Goal: Ask a question: Seek information or help from site administrators or community

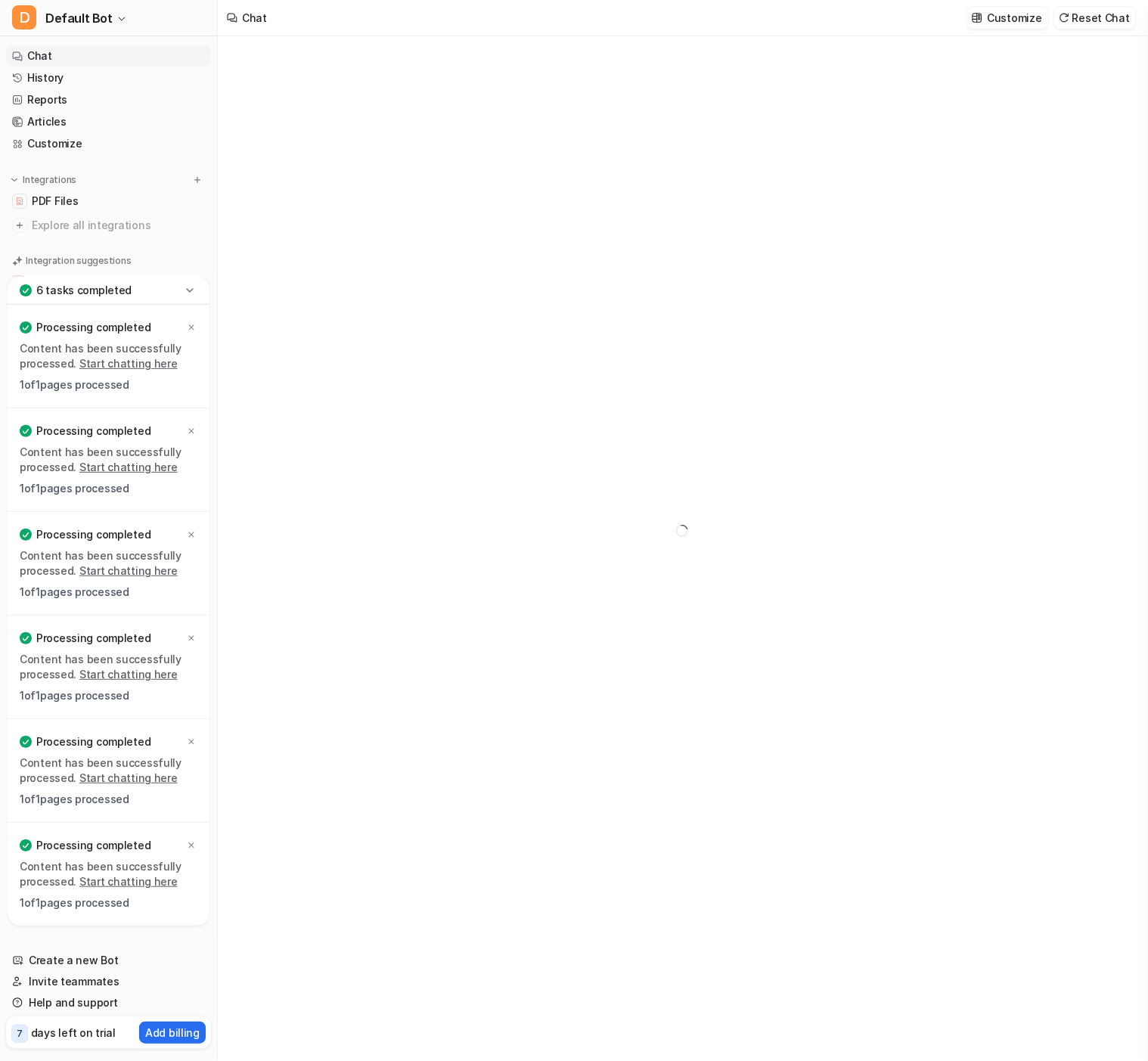
type textarea "**********"
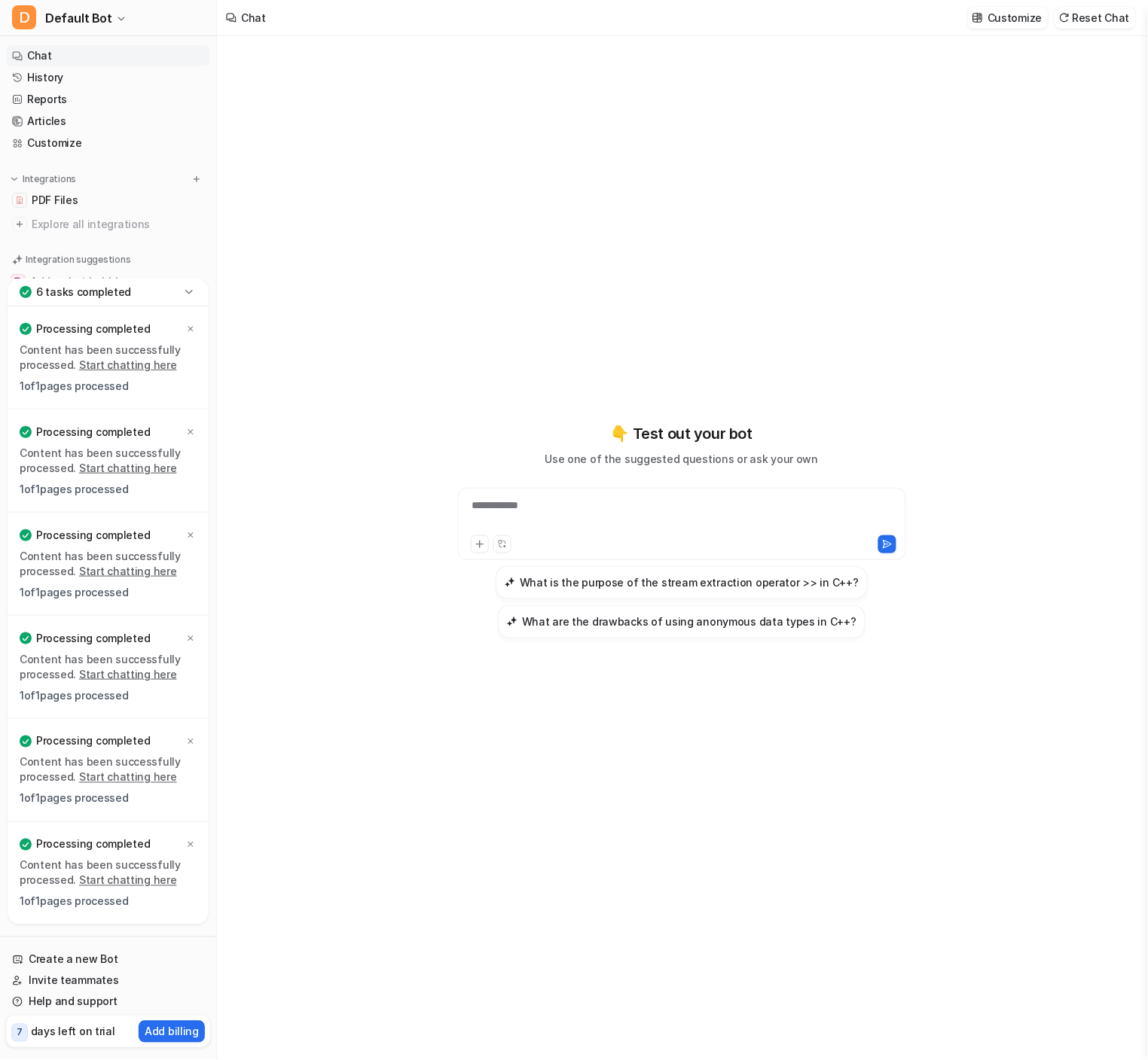
click at [67, 67] on link "History" at bounding box center [108, 78] width 204 height 21
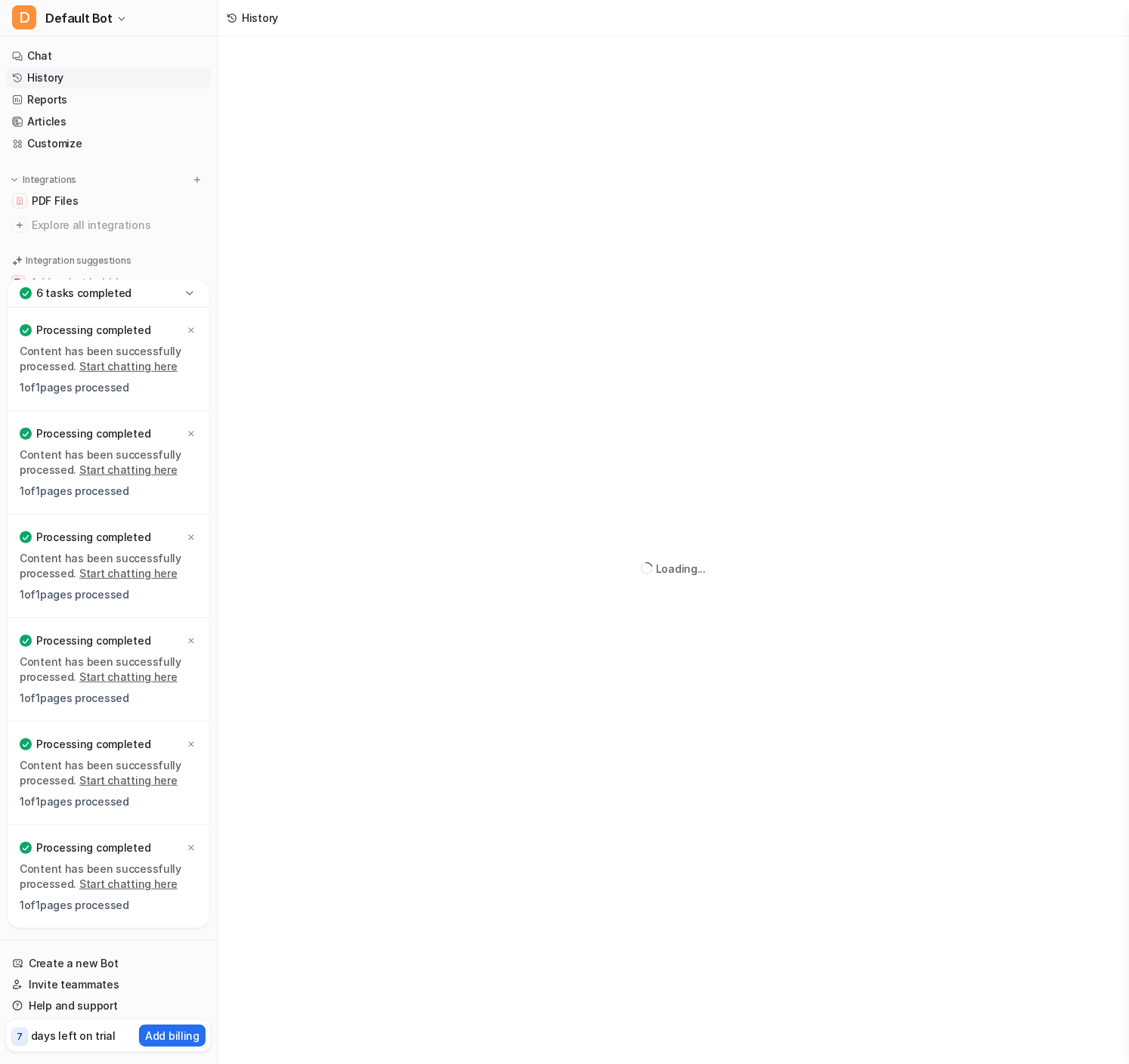
click at [55, 61] on link "Chat" at bounding box center [108, 56] width 205 height 21
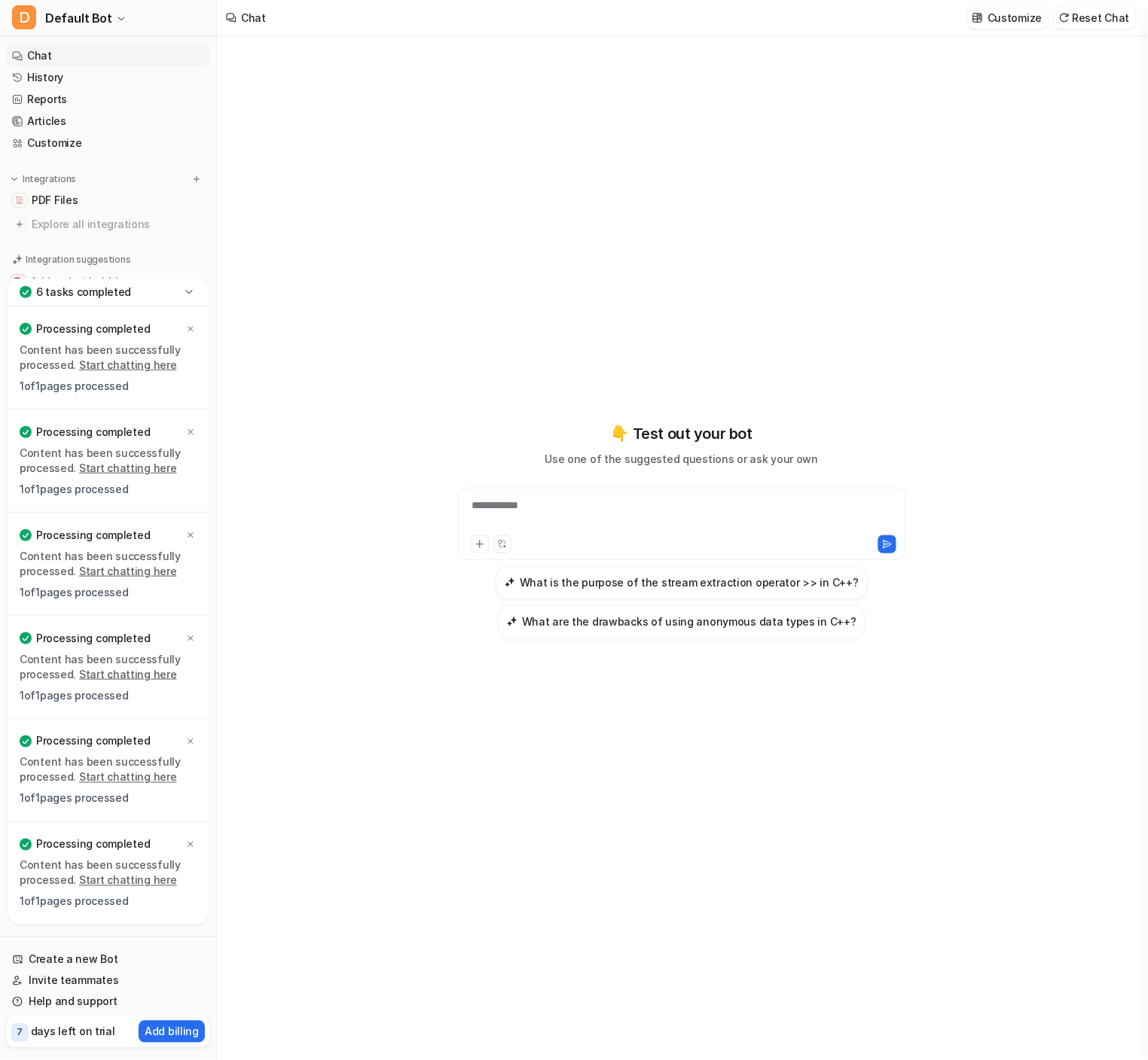
click at [587, 515] on div "**********" at bounding box center [681, 515] width 440 height 35
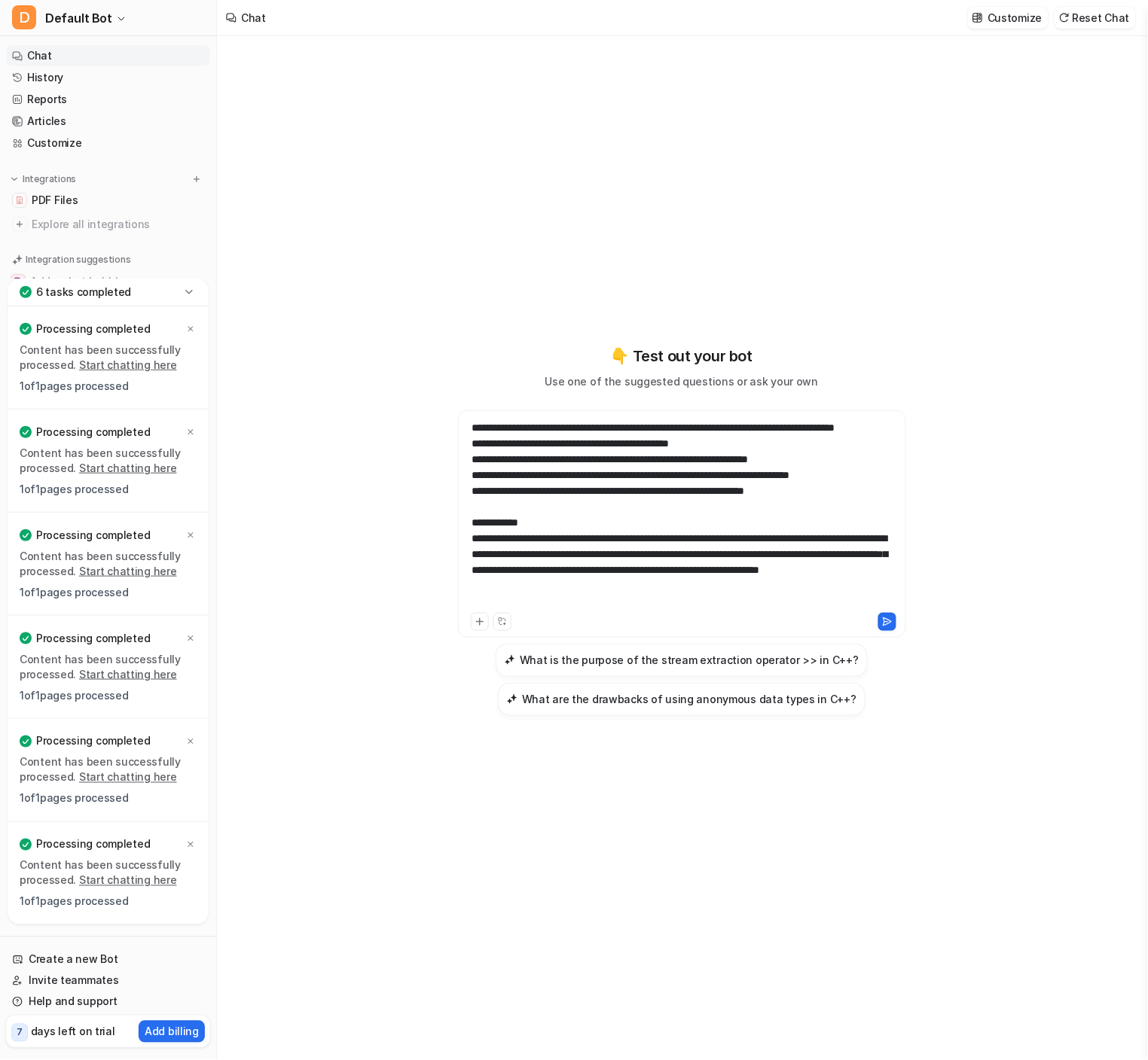
click at [889, 625] on icon at bounding box center [887, 622] width 10 height 10
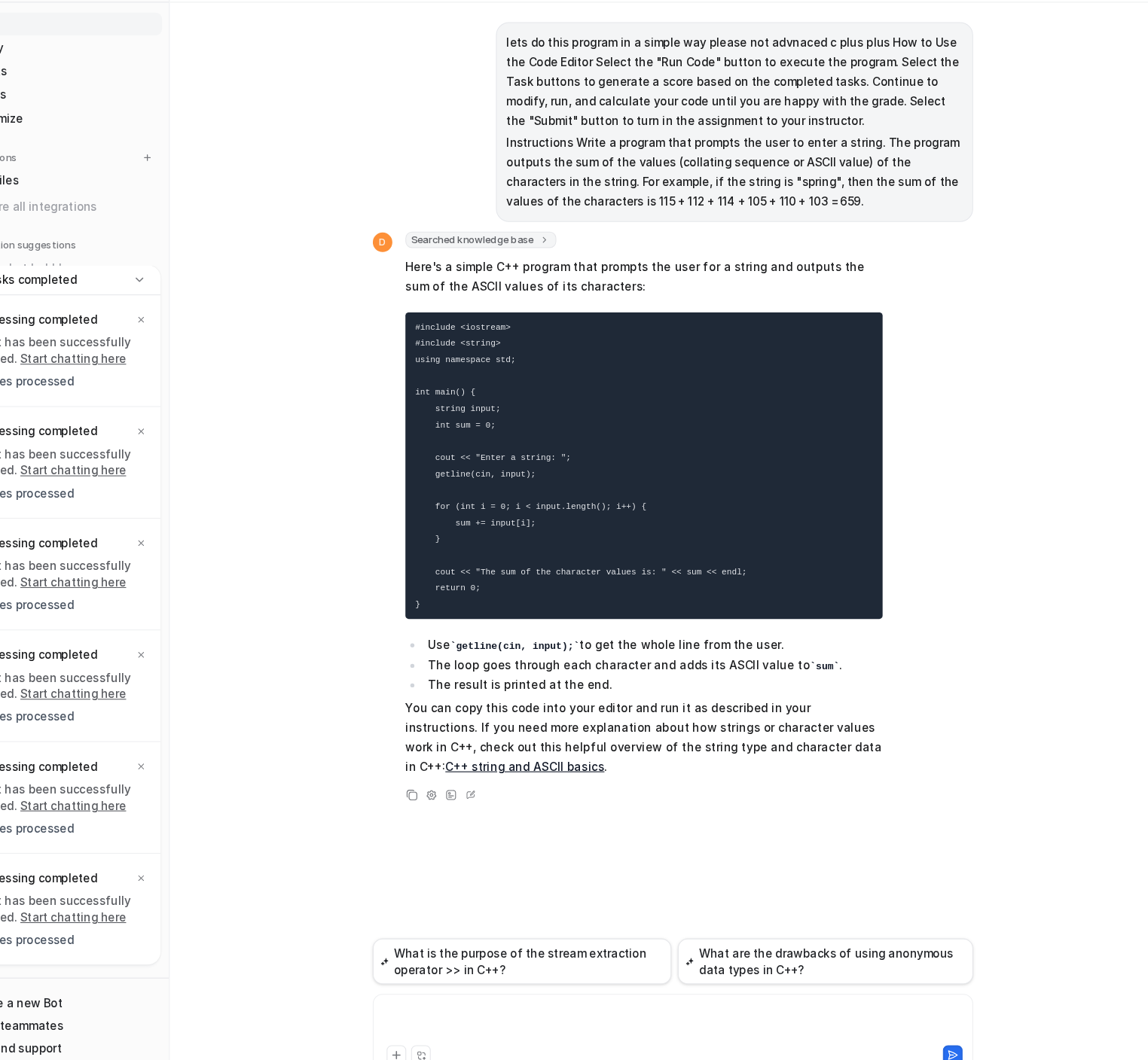
click at [576, 964] on div at bounding box center [681, 979] width 546 height 35
click at [944, 1002] on button at bounding box center [940, 1008] width 18 height 18
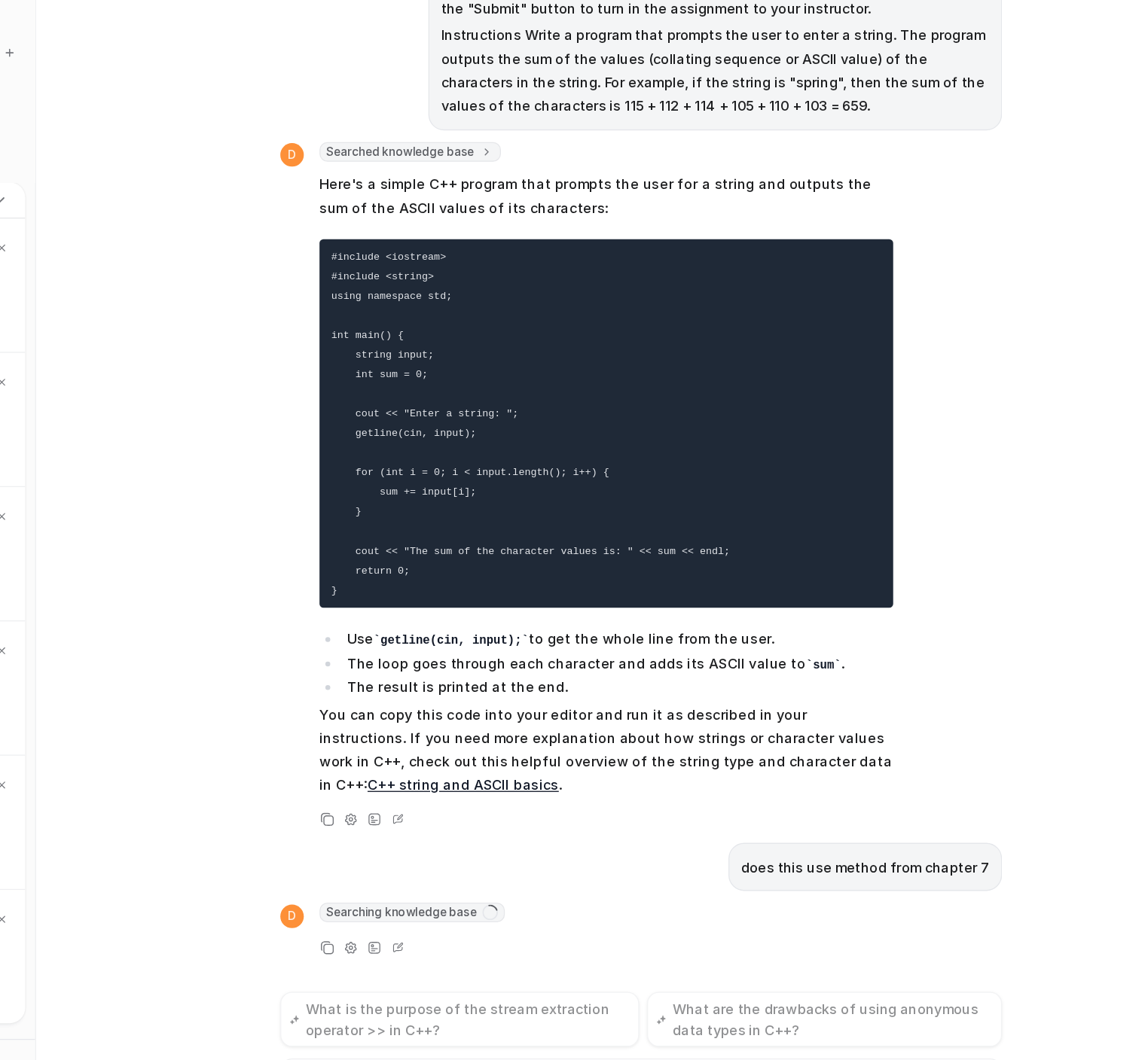
click at [890, 618] on div "D Searched knowledge base search_queries : [ "simple C++ program sum ASCII valu…" at bounding box center [681, 512] width 554 height 530
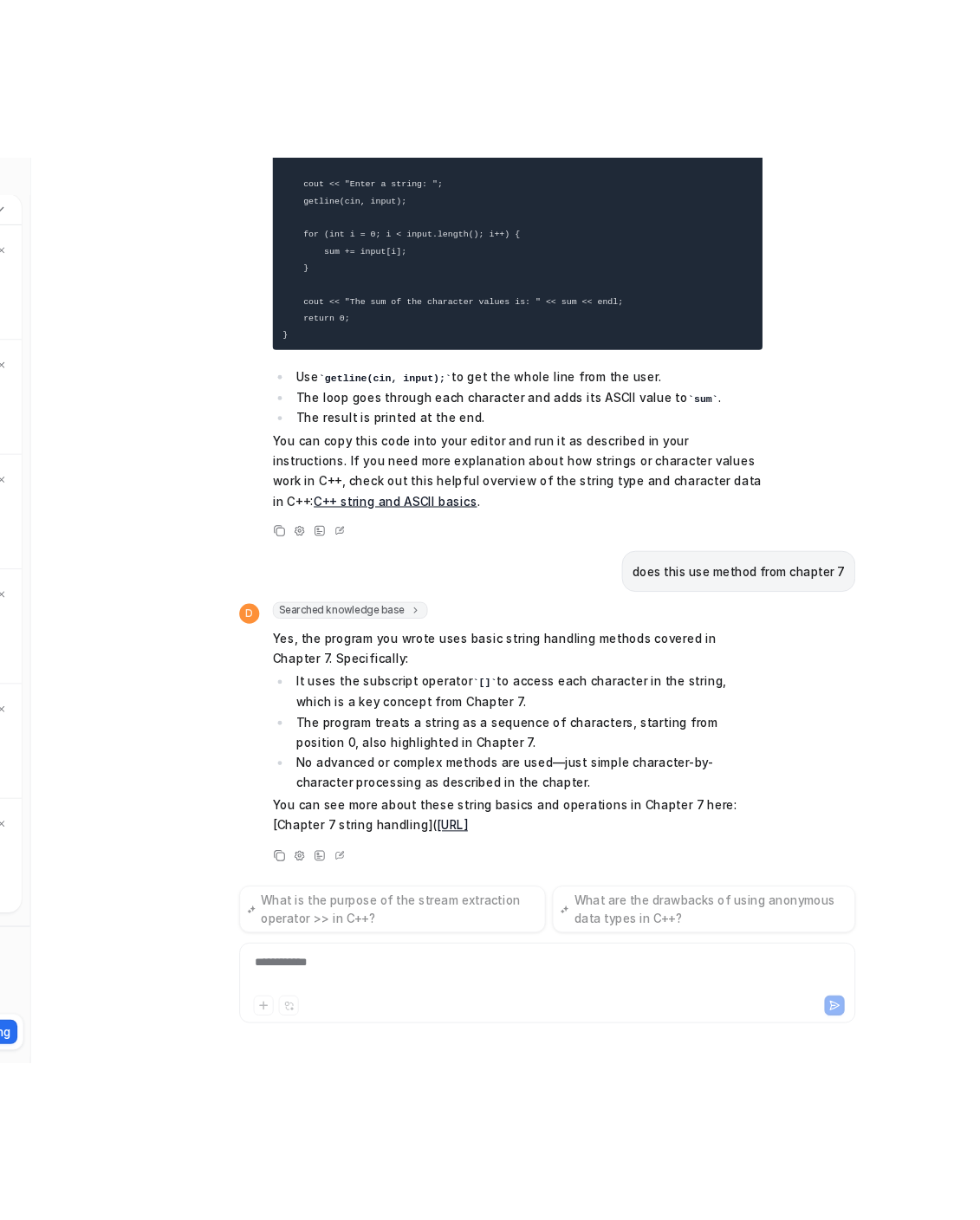
scroll to position [217, 0]
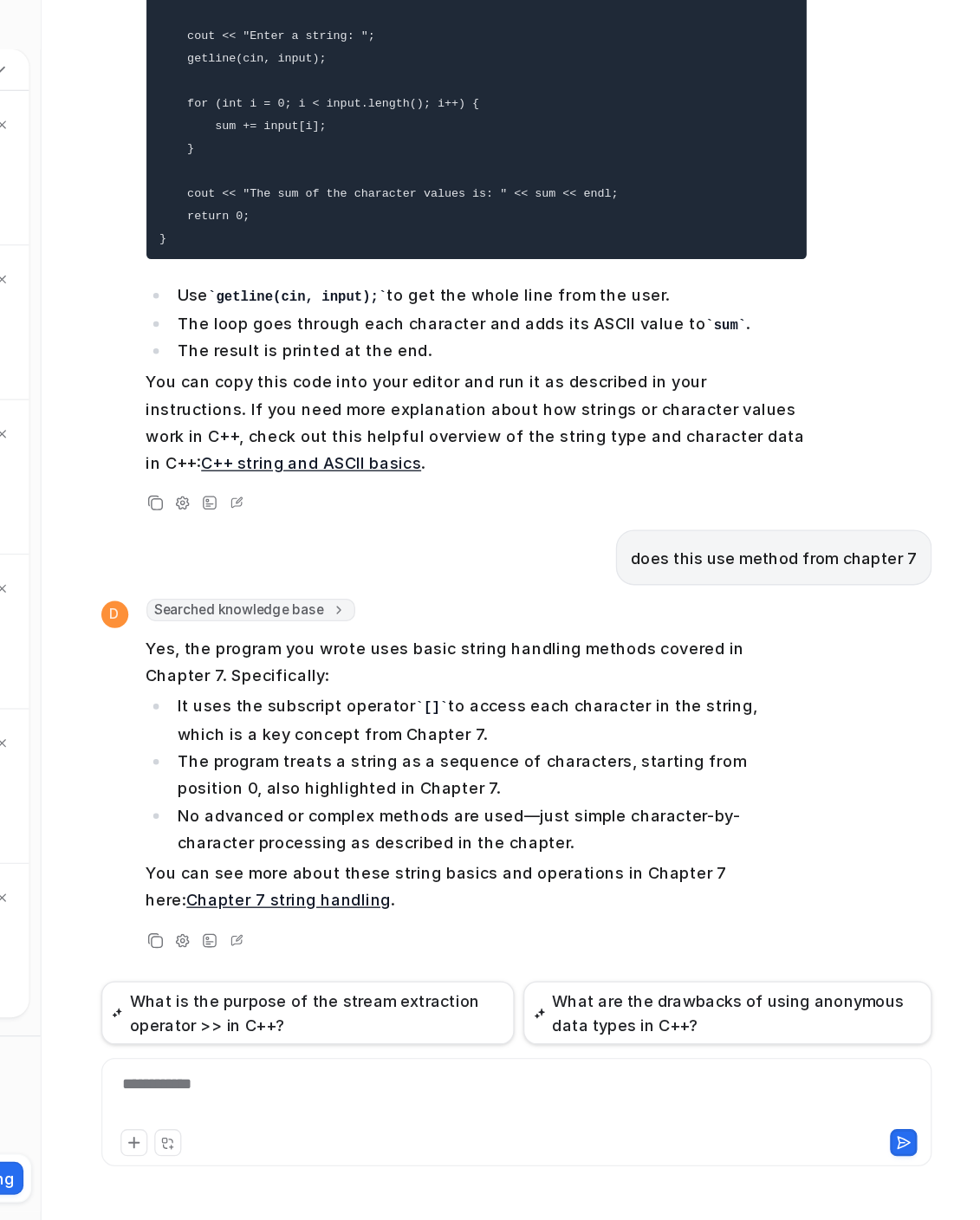
click at [508, 470] on pre "#include <iostream> #include <string> using namespace std; int main() { string …" at bounding box center [583, 319] width 507 height 326
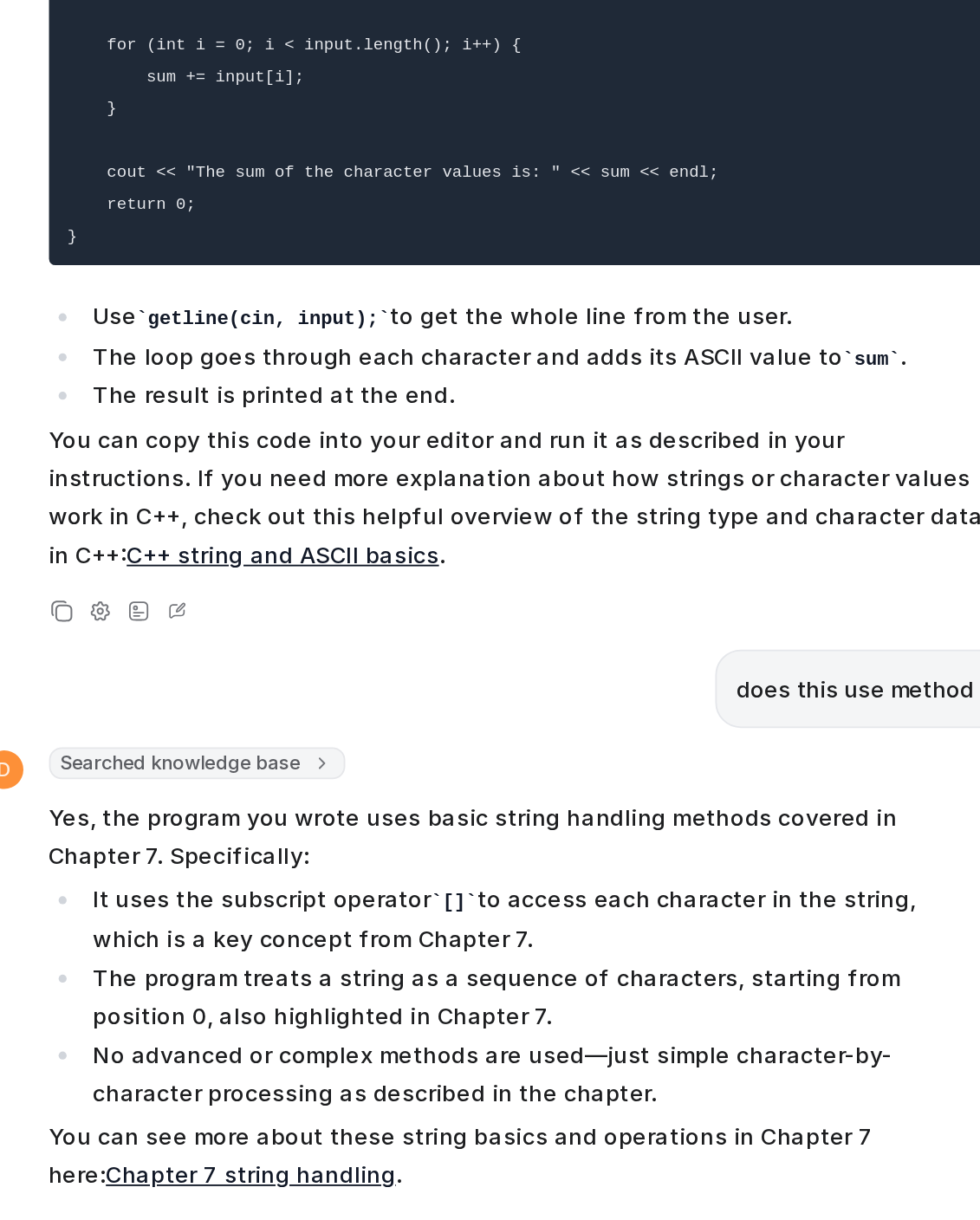
click at [508, 470] on pre "#include <iostream> #include <string> using namespace std; int main() { string …" at bounding box center [583, 319] width 507 height 326
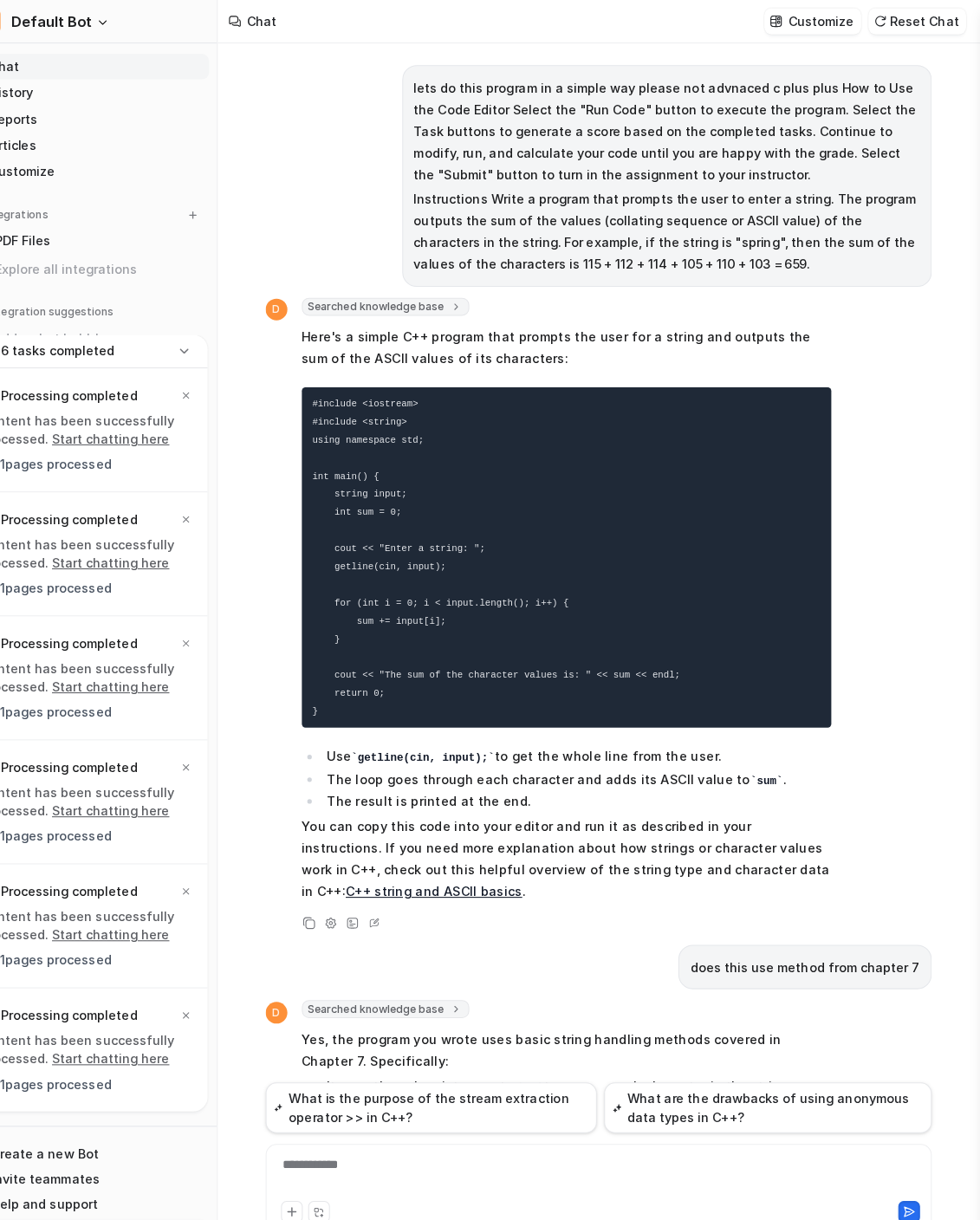
scroll to position [0, 0]
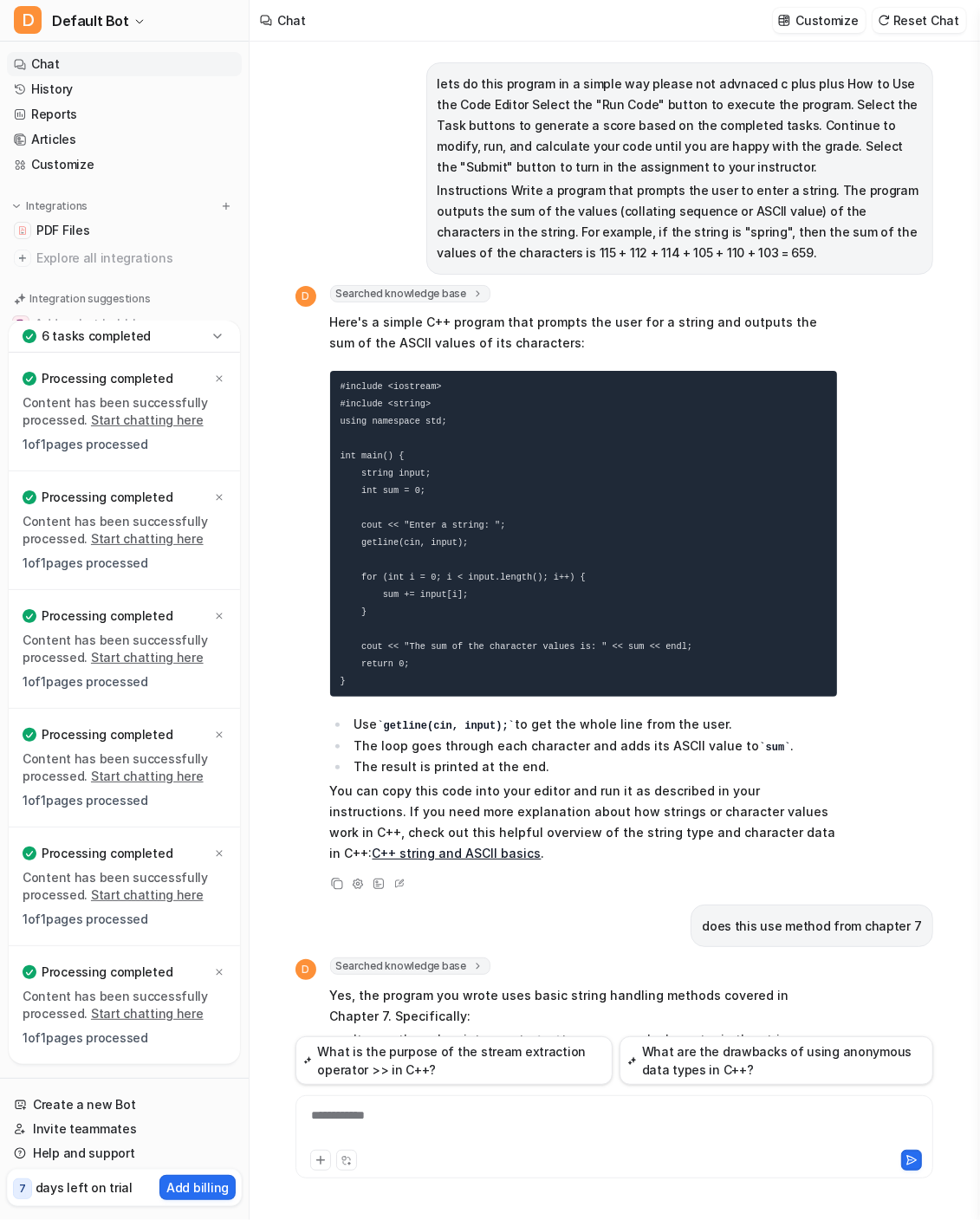
click at [406, 1121] on div "**********" at bounding box center [614, 1127] width 628 height 40
click at [911, 1156] on icon at bounding box center [911, 1160] width 12 height 12
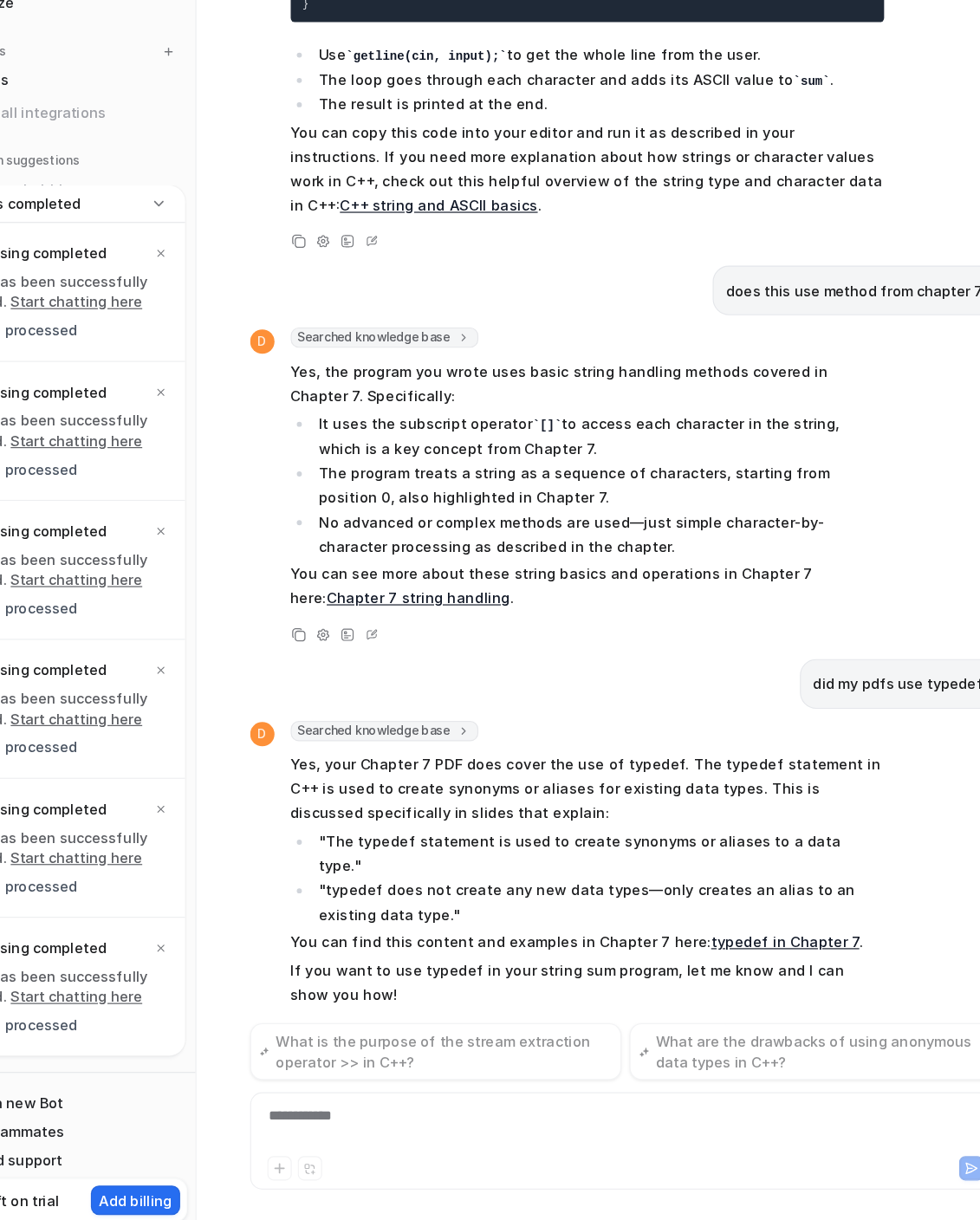
scroll to position [536, 0]
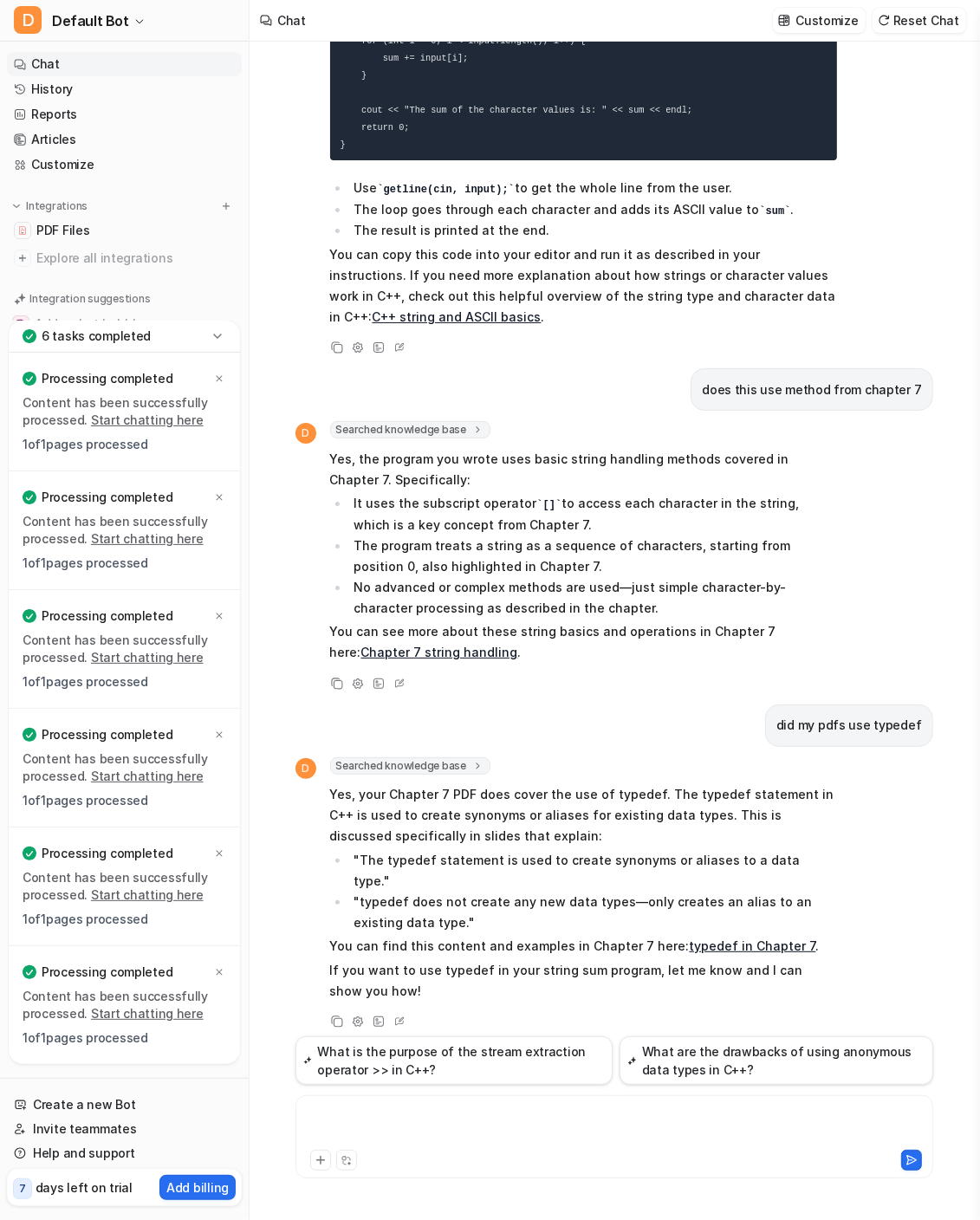
click at [408, 1137] on div at bounding box center [614, 1127] width 628 height 40
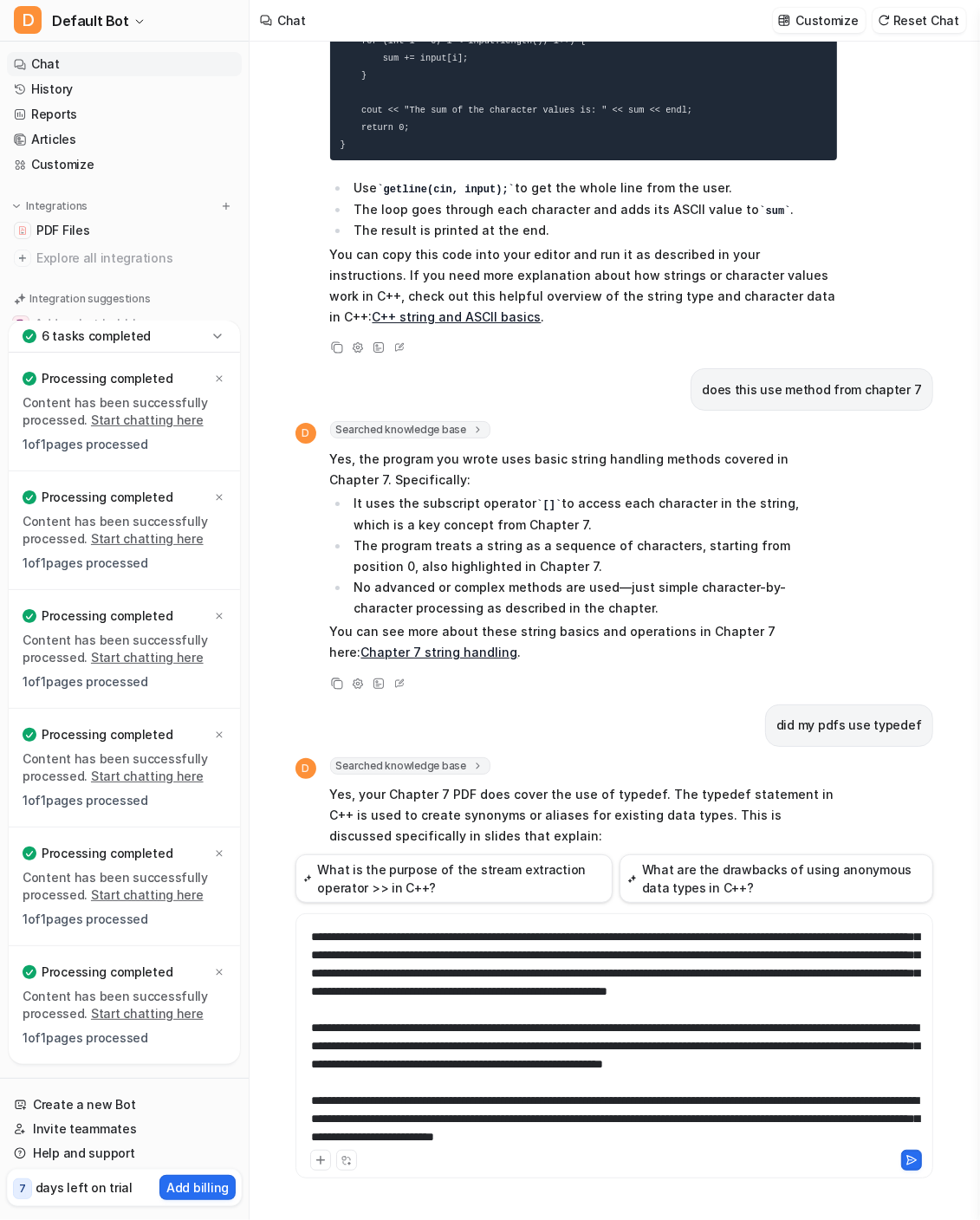
click at [905, 1156] on icon at bounding box center [911, 1160] width 12 height 12
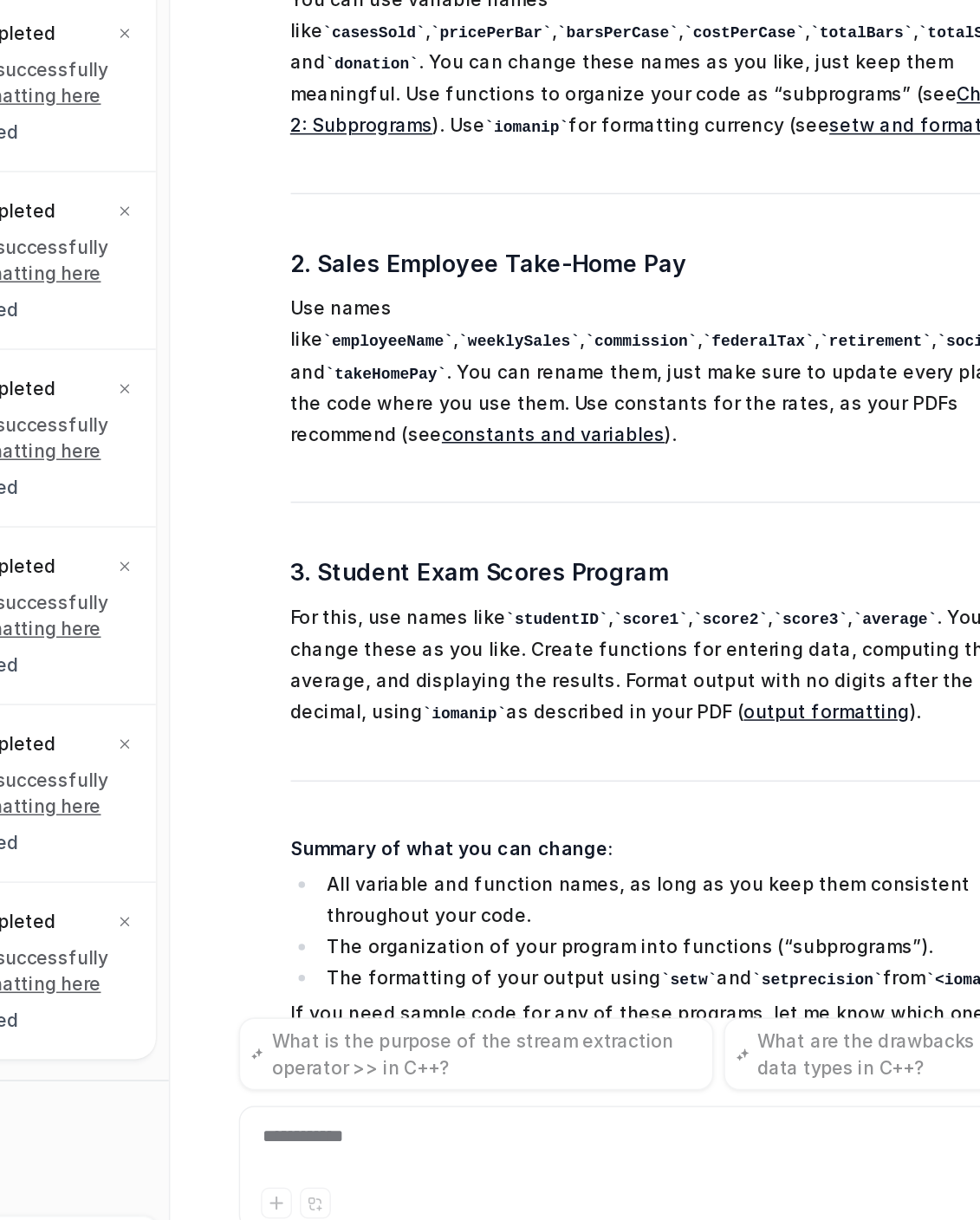
scroll to position [1861, 0]
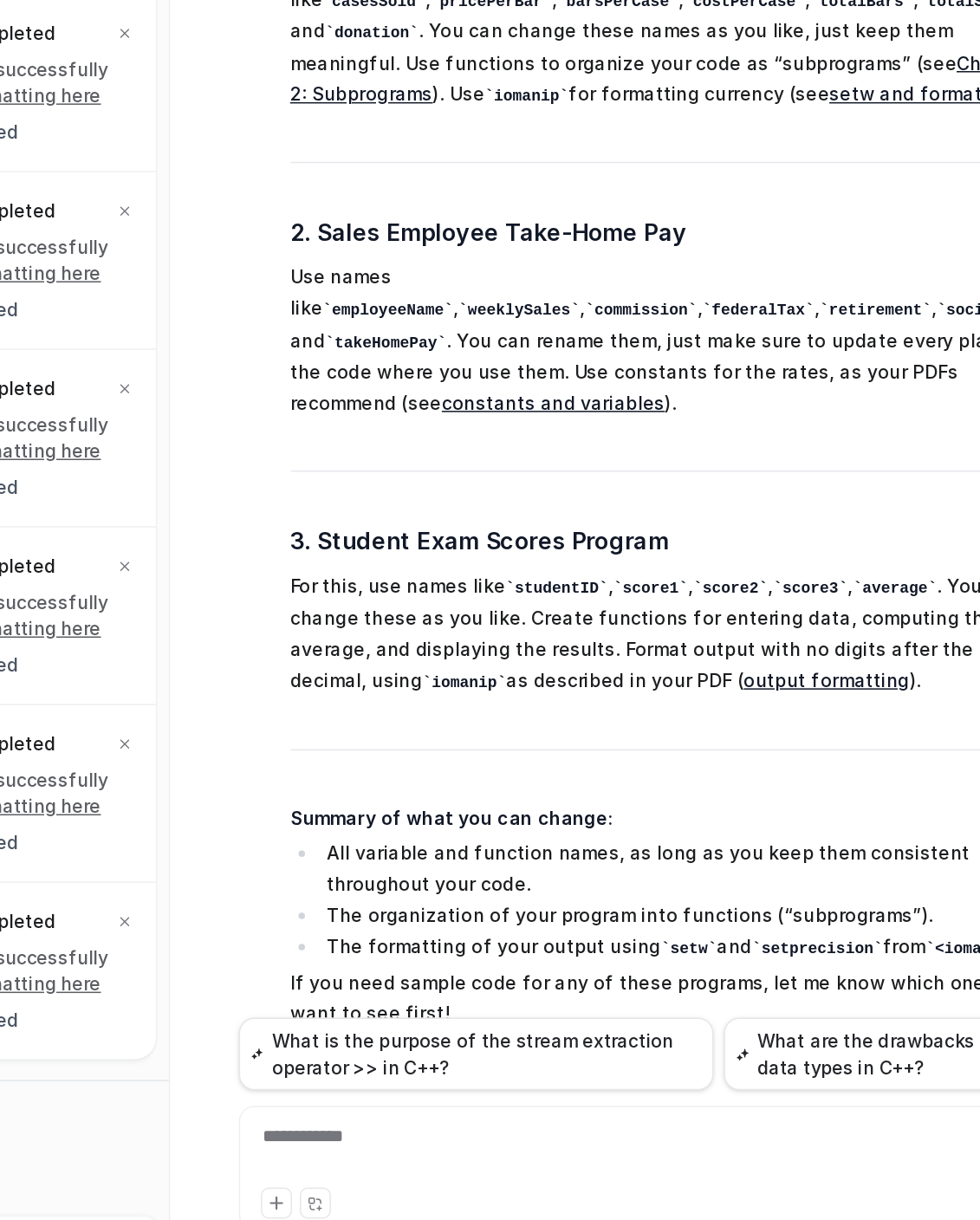
click at [514, 1003] on p "If you need sample code for any of these programs, let me know which one you wa…" at bounding box center [583, 1024] width 507 height 41
click at [431, 1118] on div "**********" at bounding box center [614, 1127] width 628 height 40
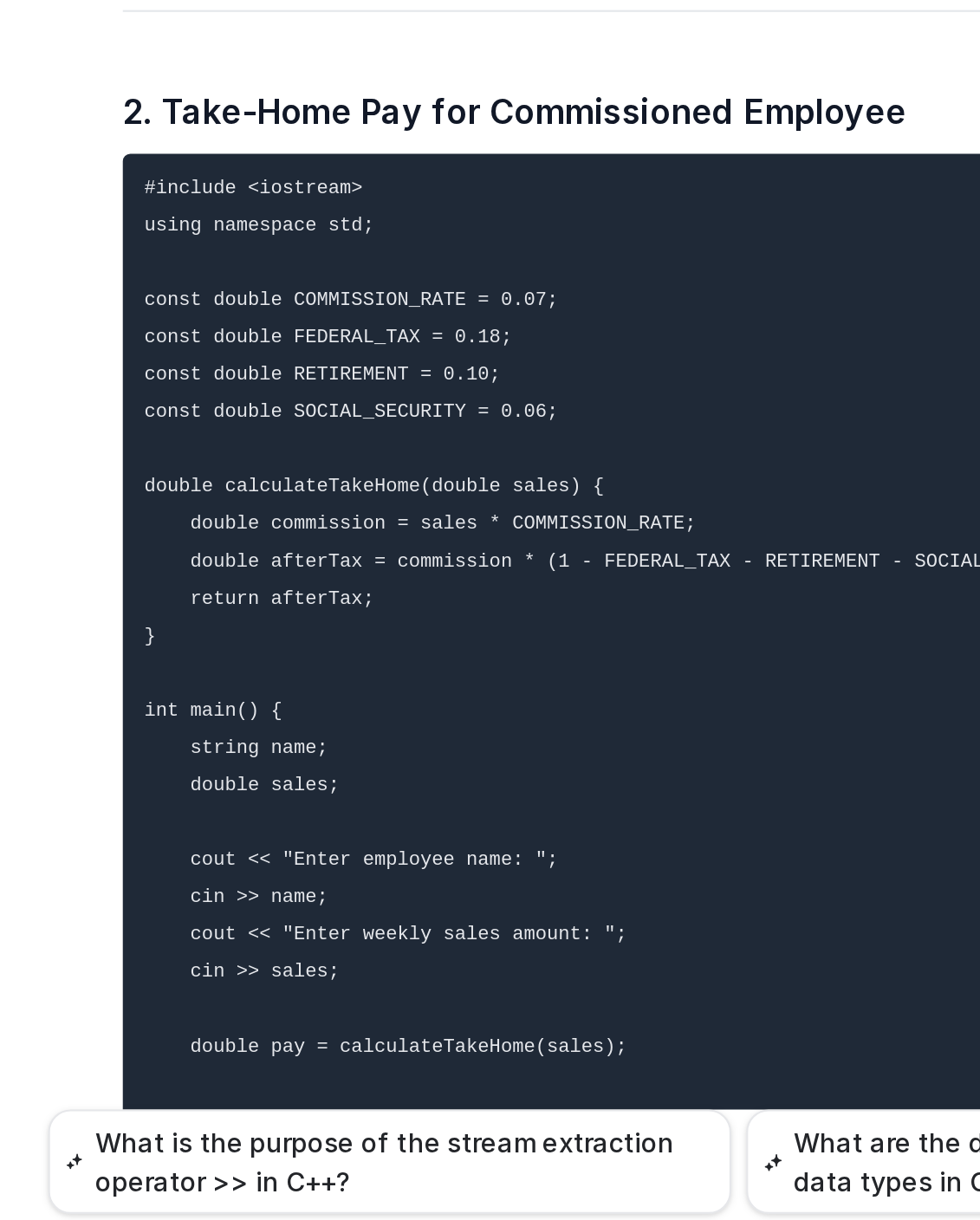
scroll to position [3192, 0]
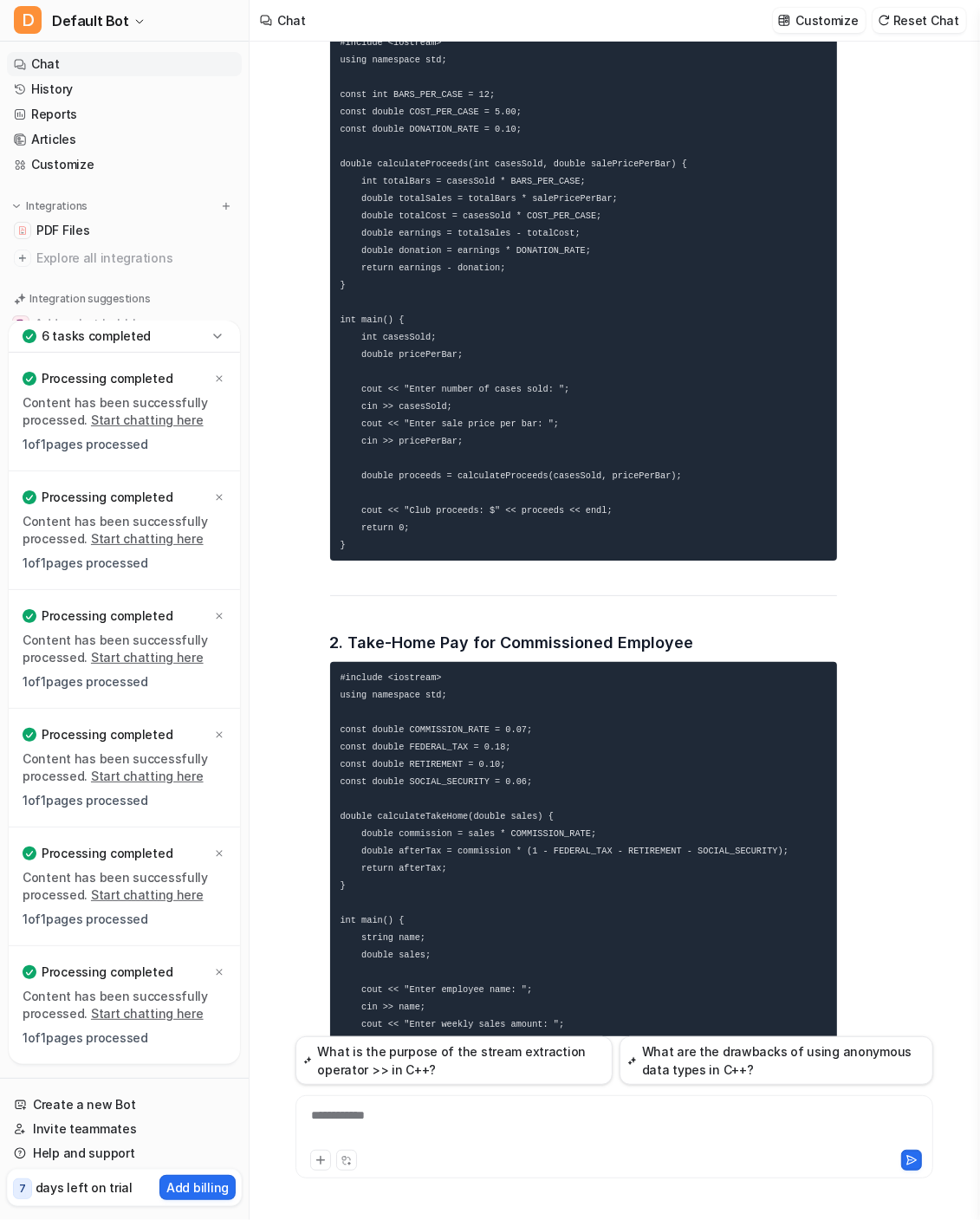
click at [378, 1104] on div "**********" at bounding box center [614, 1137] width 637 height 83
click at [379, 1121] on div "**********" at bounding box center [614, 1127] width 628 height 40
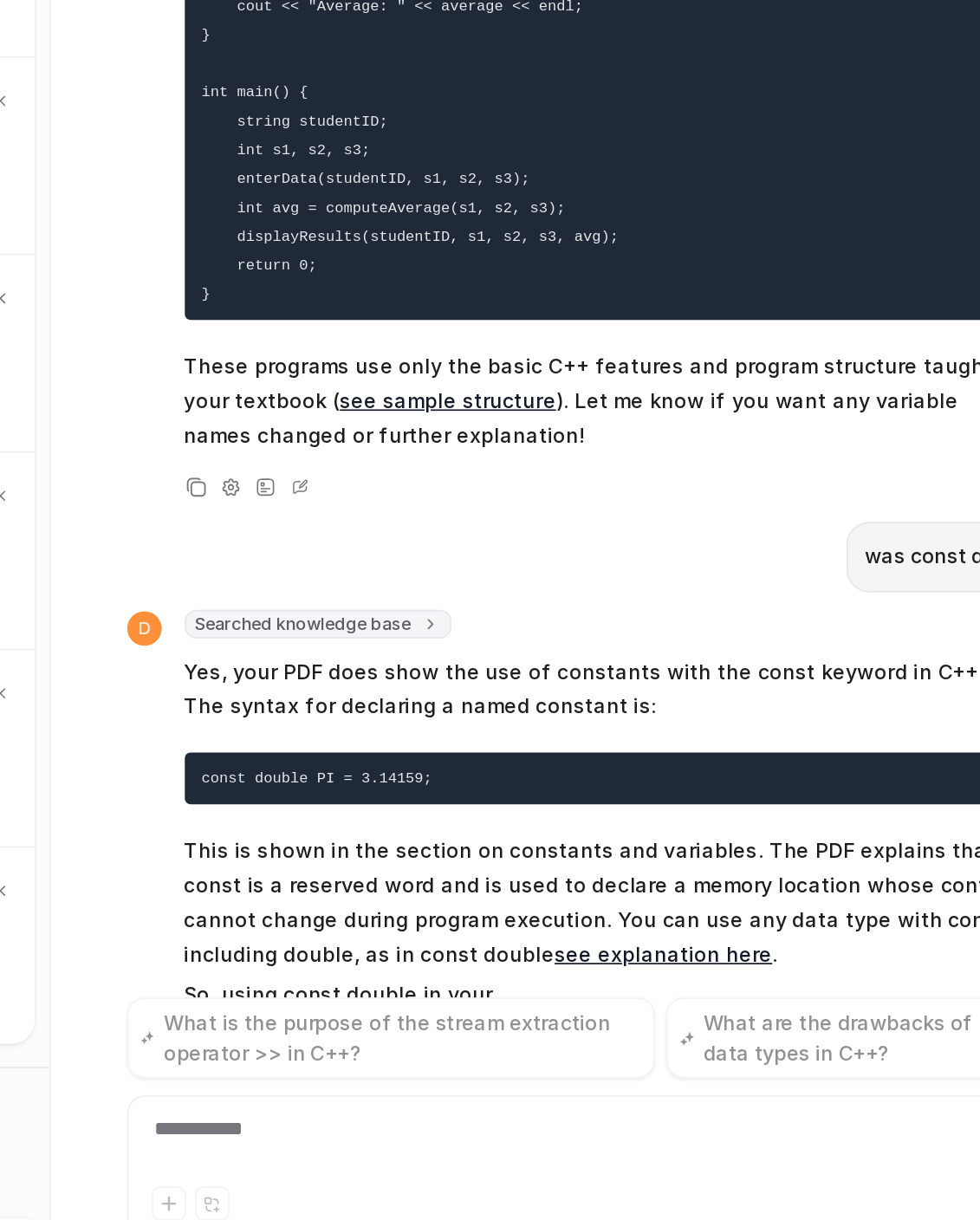
scroll to position [4329, 0]
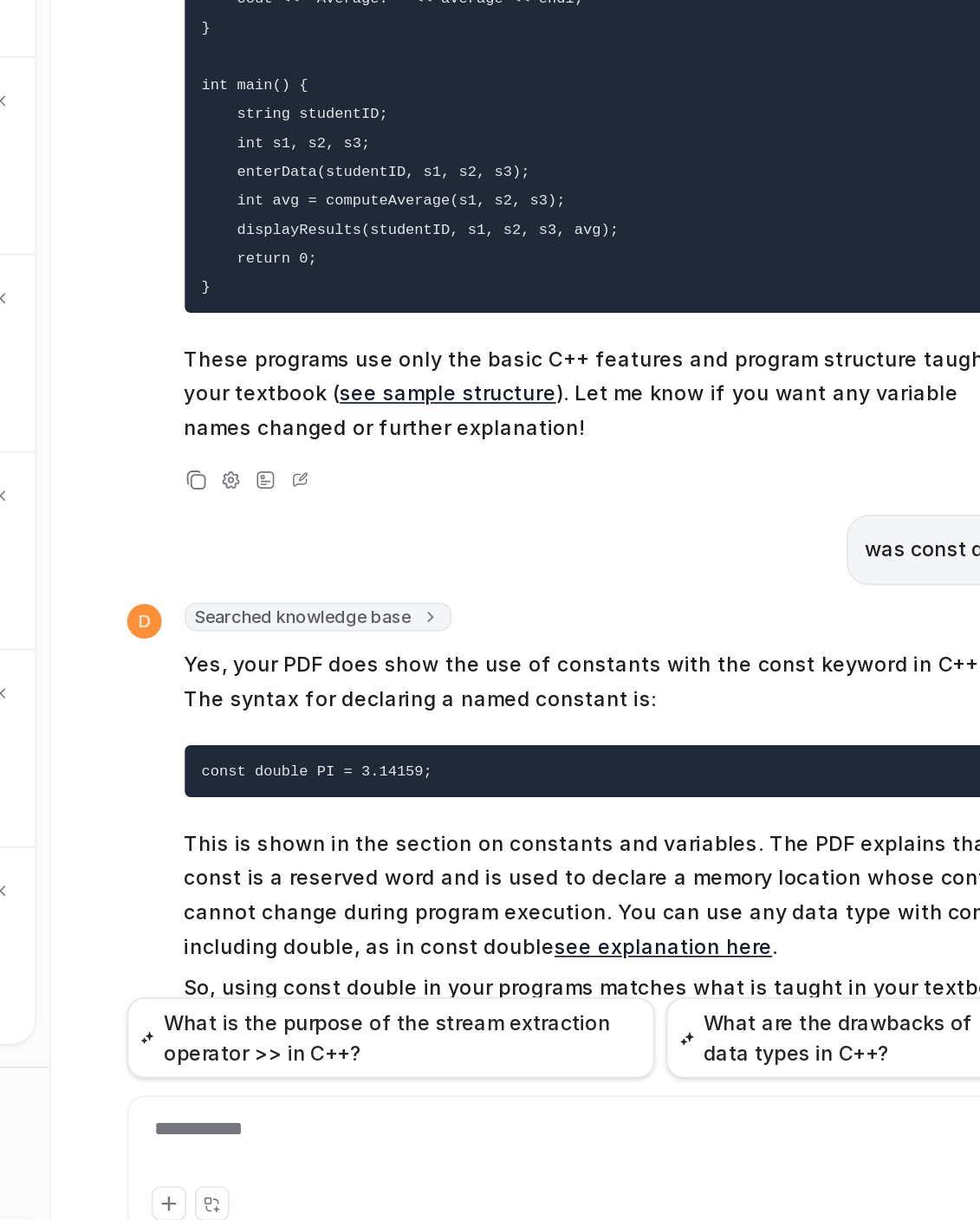
click at [592, 933] on p "This is shown in the section on constants and variables. The PDF explains that …" at bounding box center [583, 974] width 507 height 83
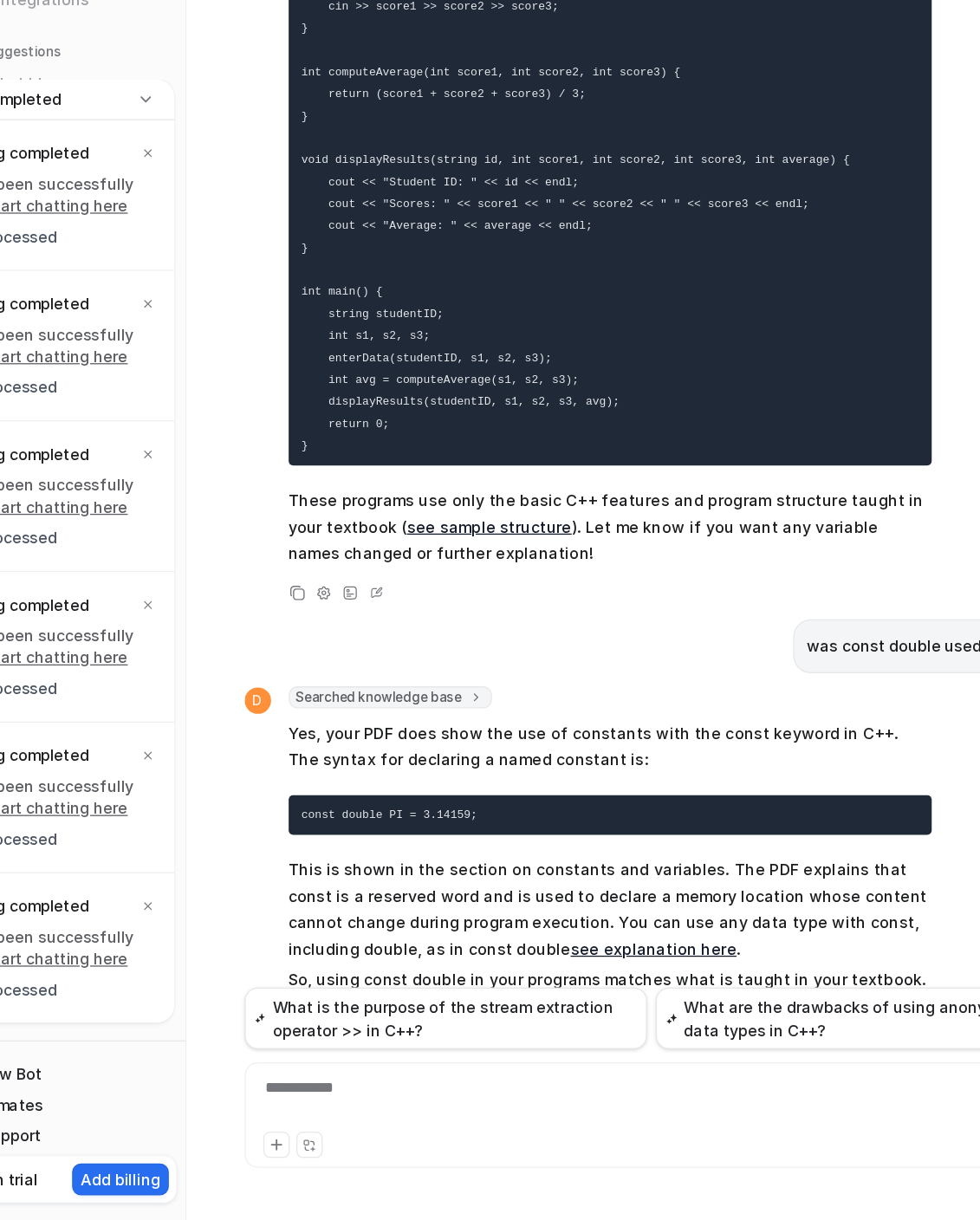
scroll to position [0, 0]
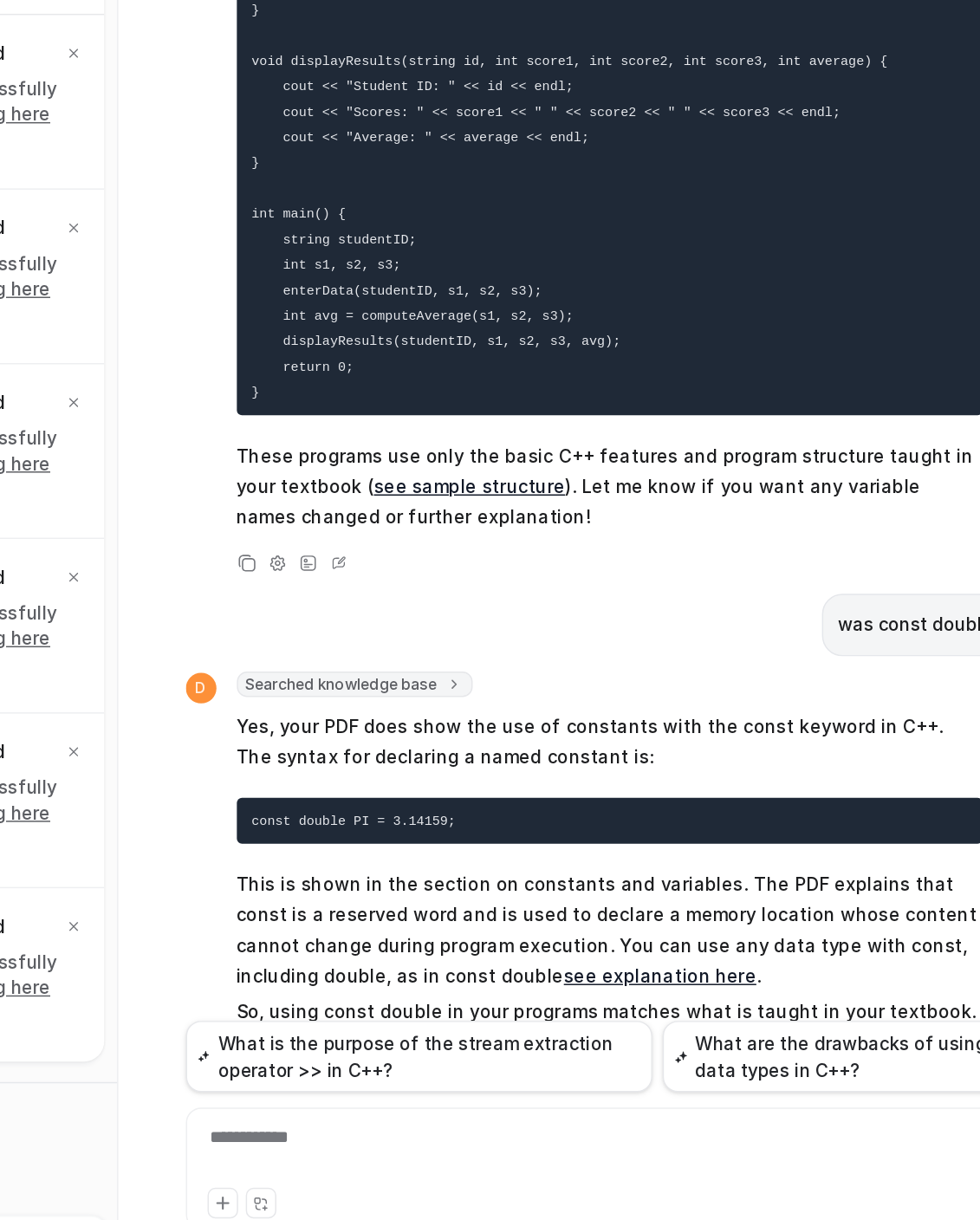
click at [591, 933] on p "This is shown in the section on constants and variables. The PDF explains that …" at bounding box center [583, 974] width 507 height 83
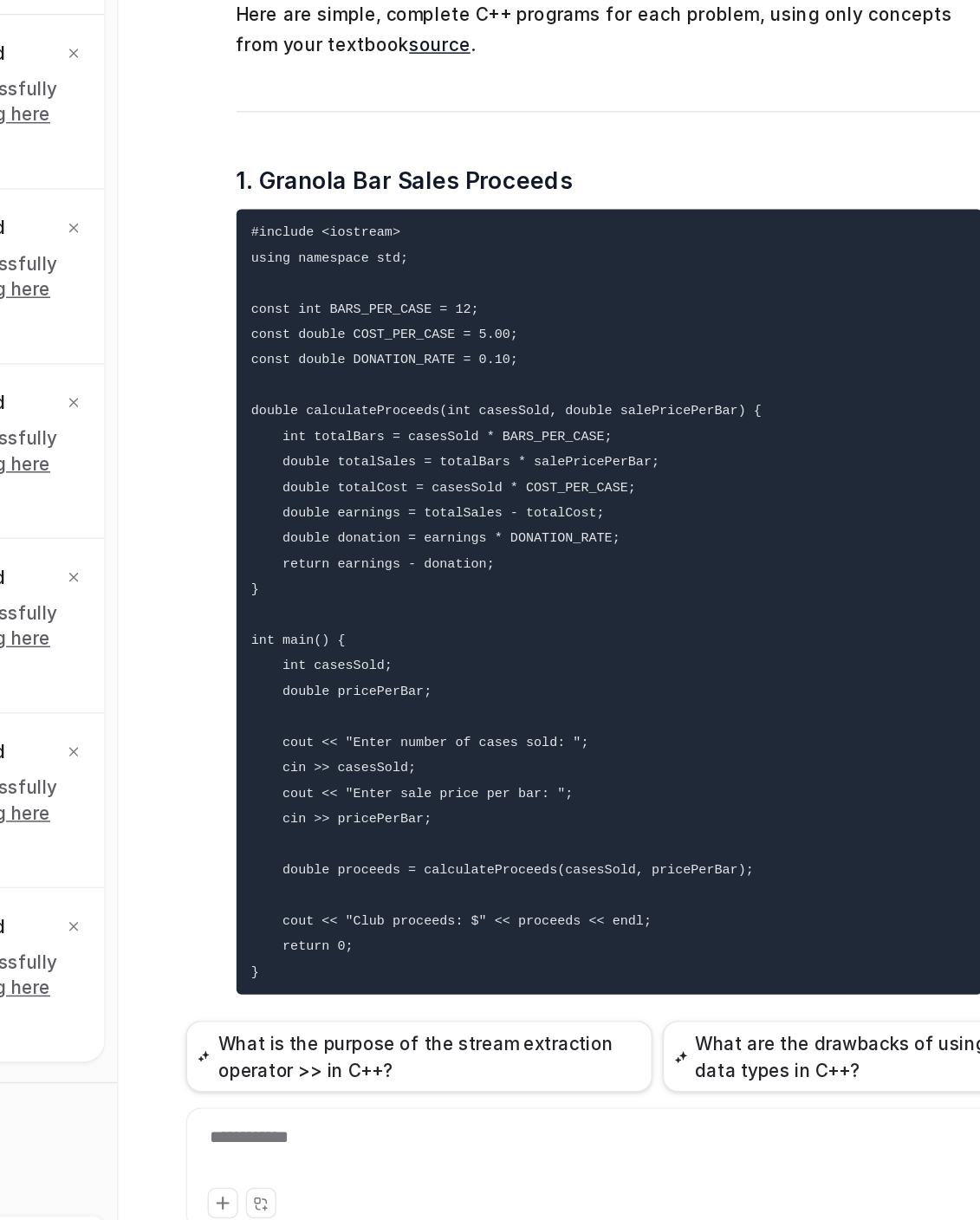
scroll to position [2665, 0]
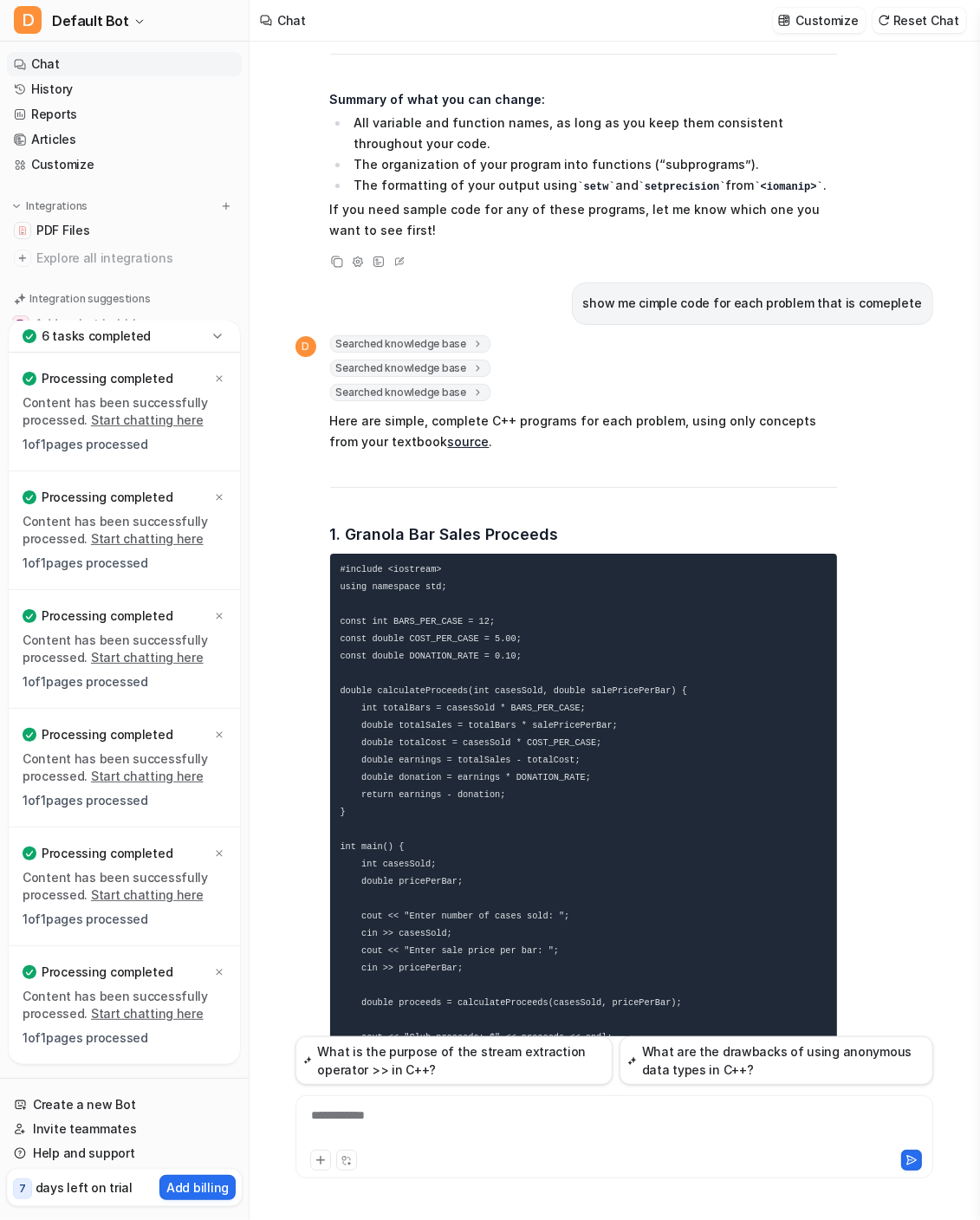
click at [399, 1138] on div "**********" at bounding box center [614, 1127] width 628 height 40
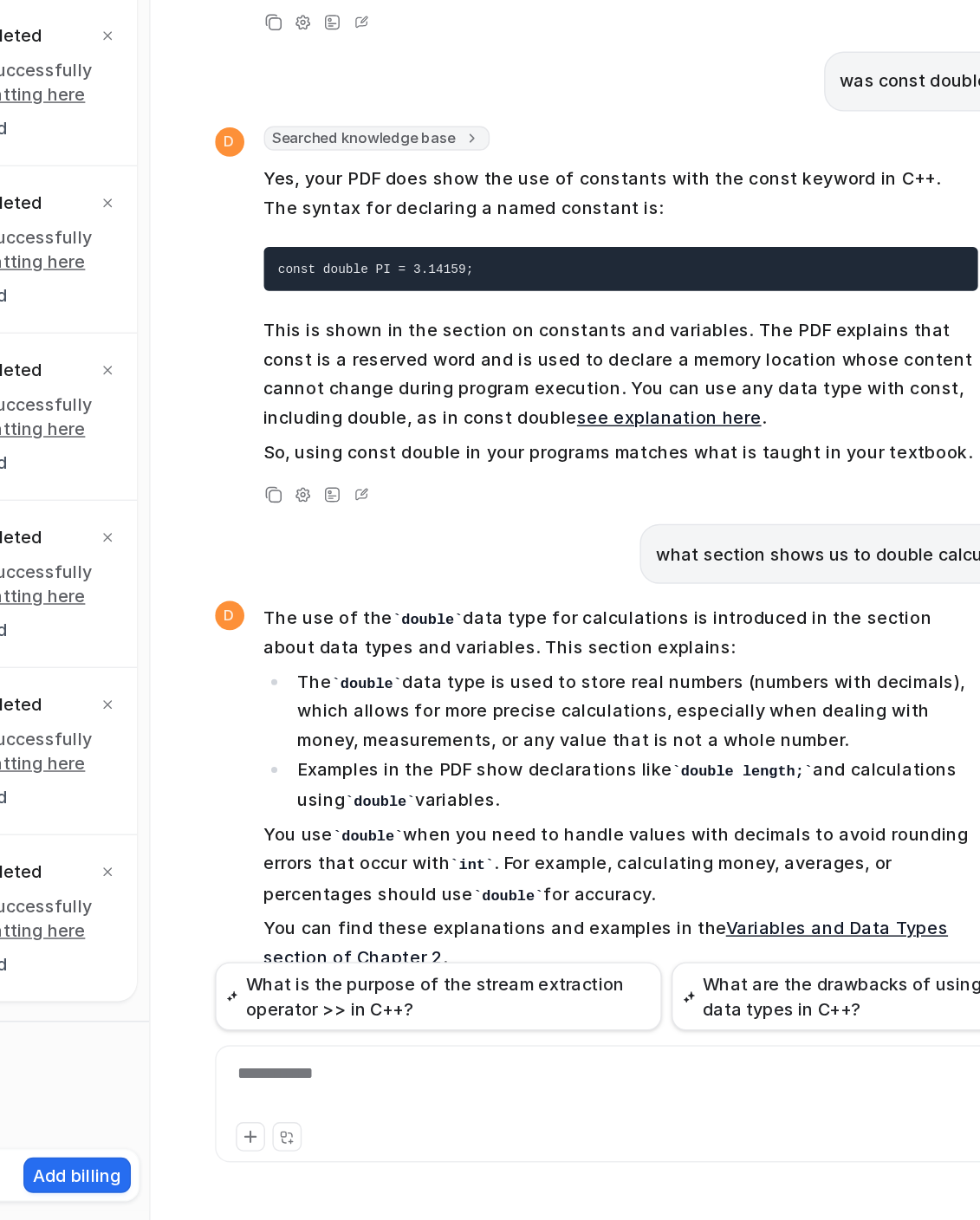
scroll to position [0, 0]
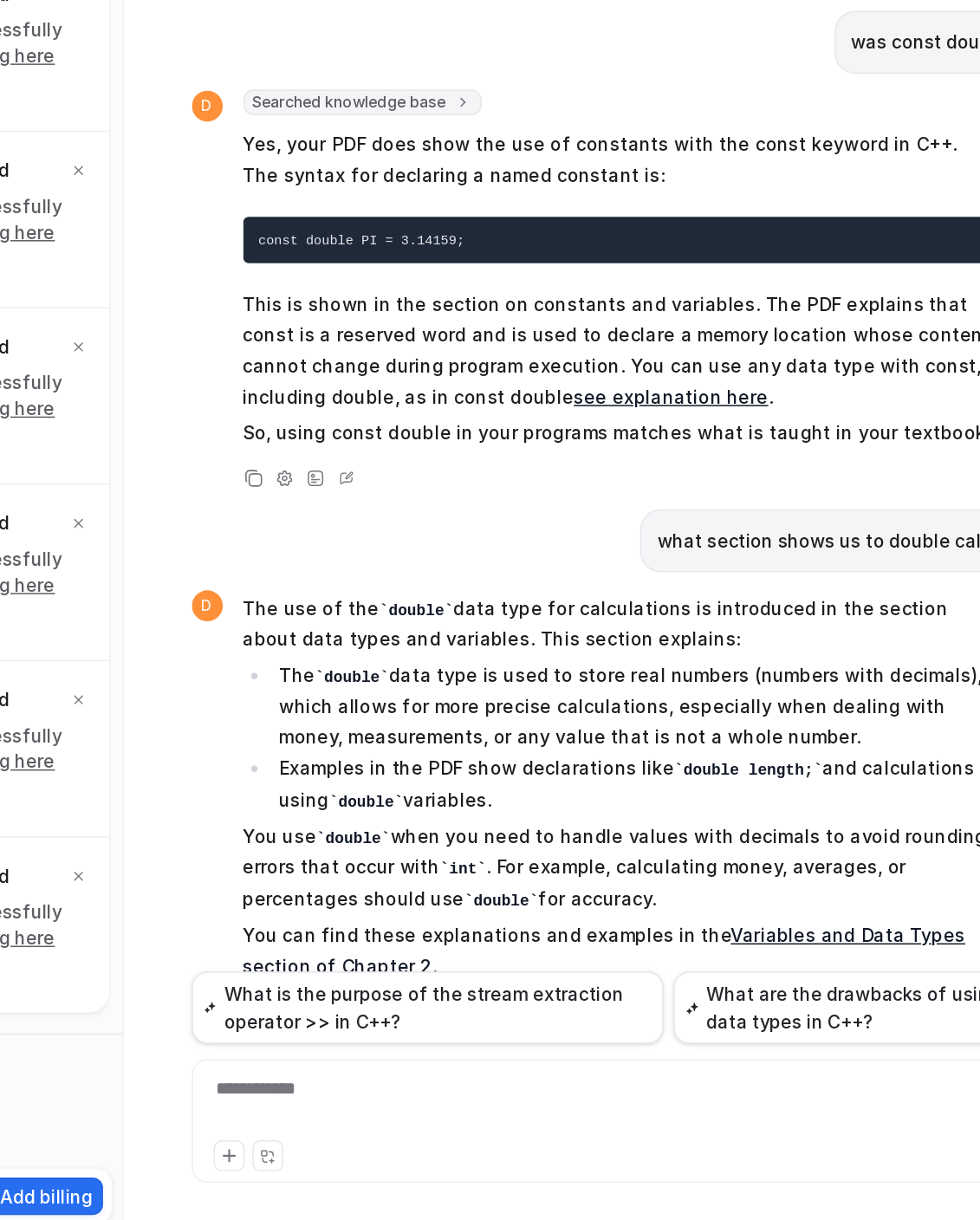
click at [574, 889] on li "Examples in the PDF show declarations like double length; and calculations usin…" at bounding box center [593, 910] width 488 height 42
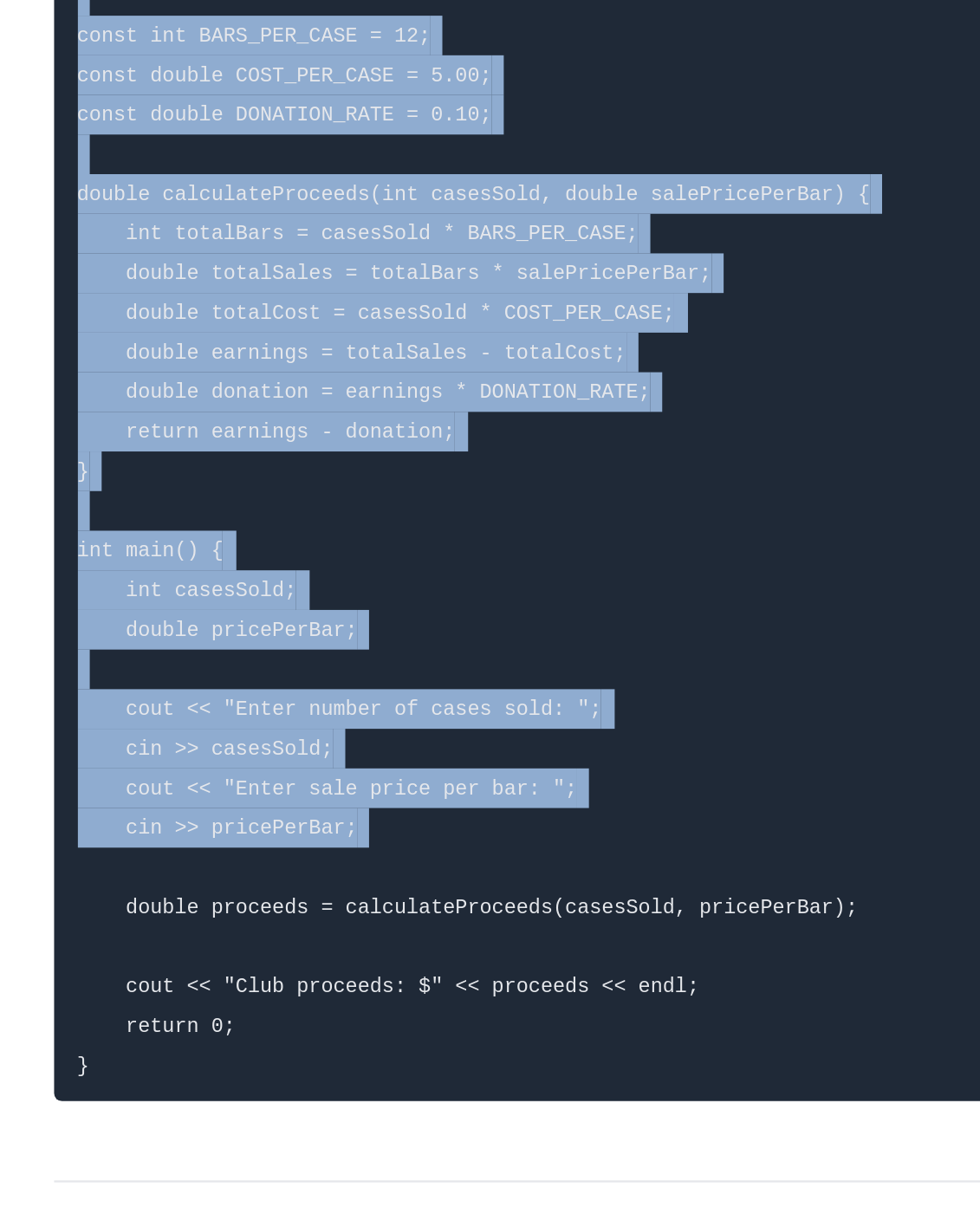
scroll to position [3126, 0]
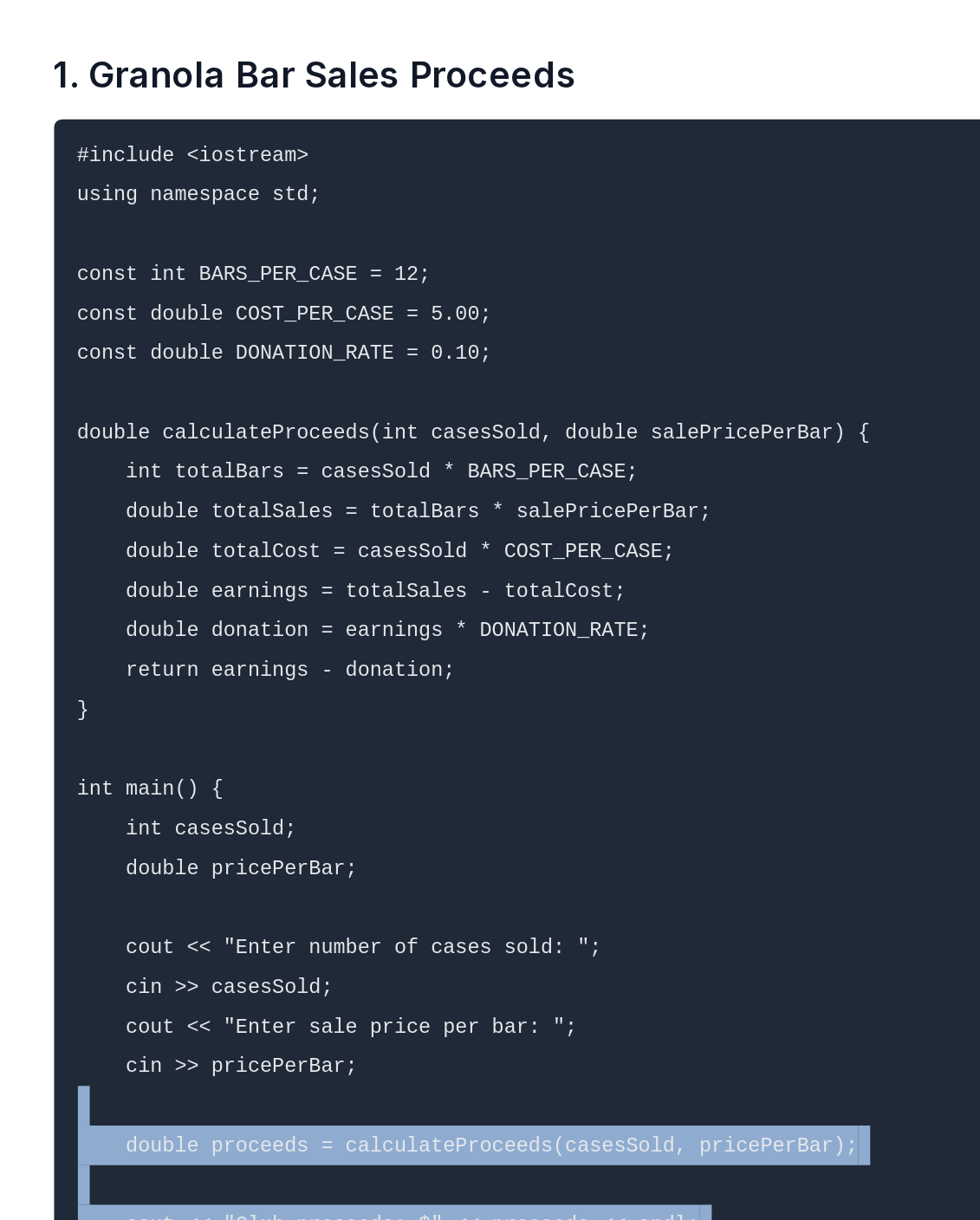
drag, startPoint x: 523, startPoint y: 983, endPoint x: 579, endPoint y: 559, distance: 427.7
click at [579, 559] on pre "#include <iostream> using namespace std; const int BARS_PER_CASE = 12; const do…" at bounding box center [583, 360] width 507 height 534
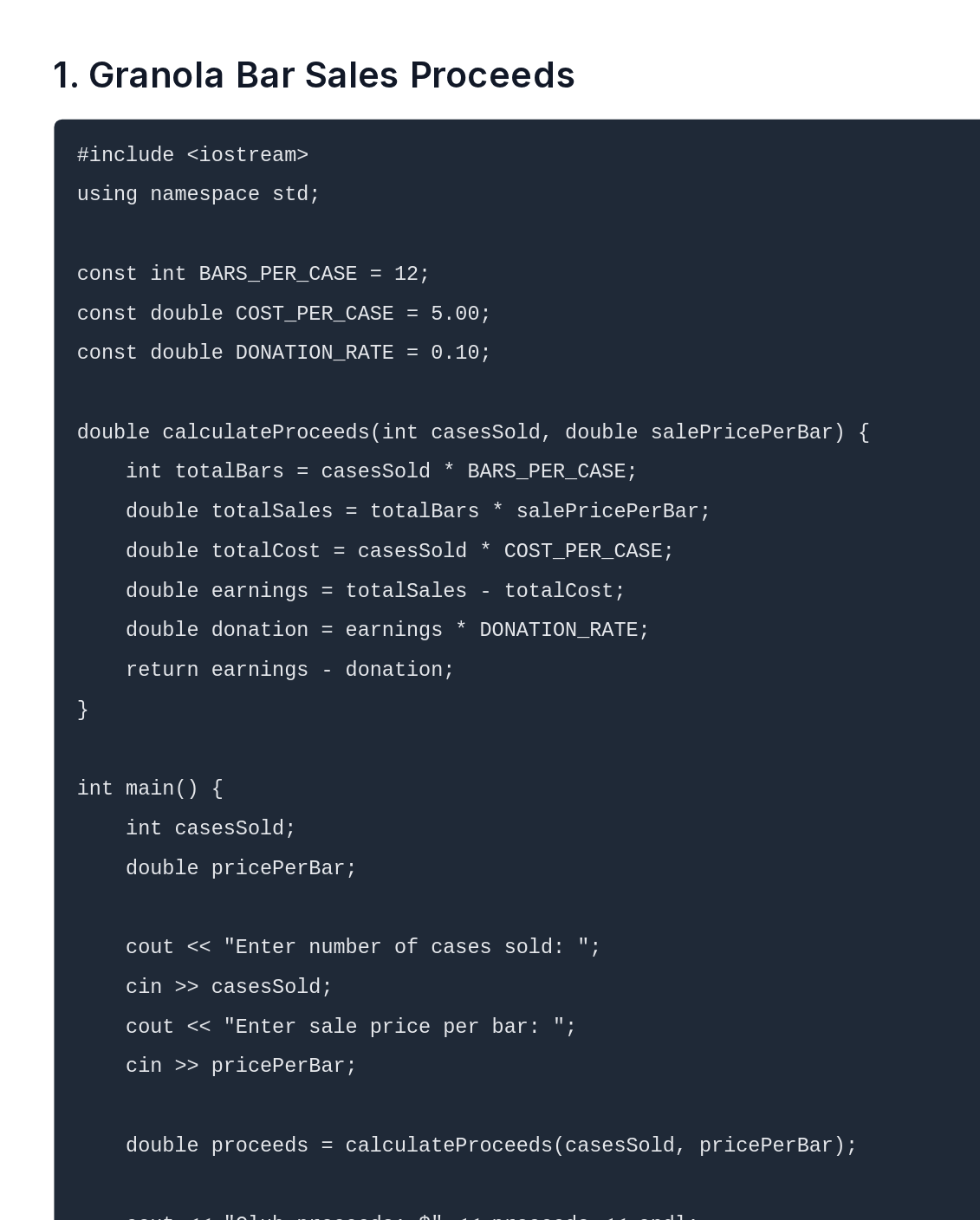
click at [481, 427] on code "#include <iostream> using namespace std; const int BARS_PER_CASE = 12; const do…" at bounding box center [514, 360] width 347 height 513
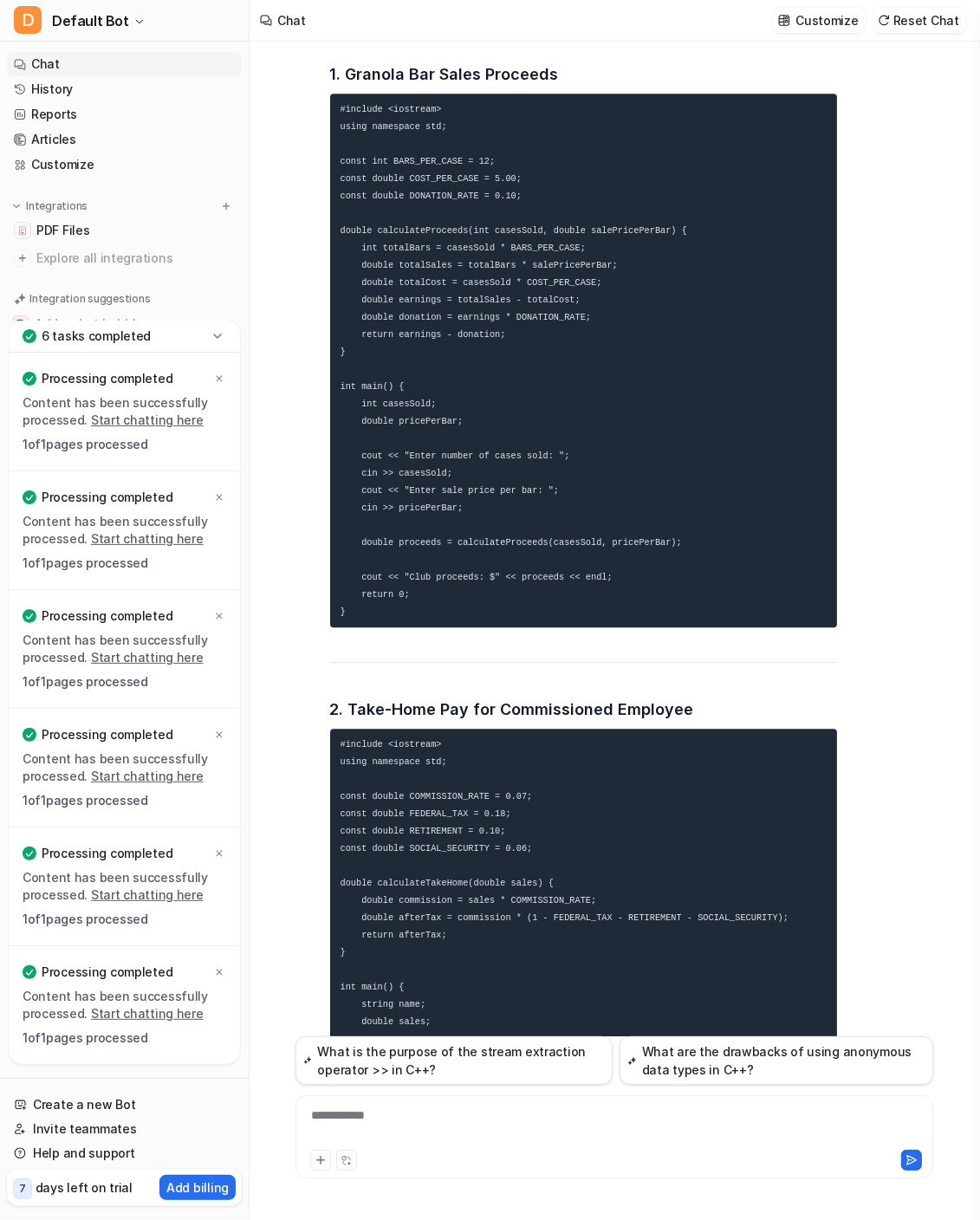
click at [418, 1107] on div "**********" at bounding box center [614, 1127] width 628 height 40
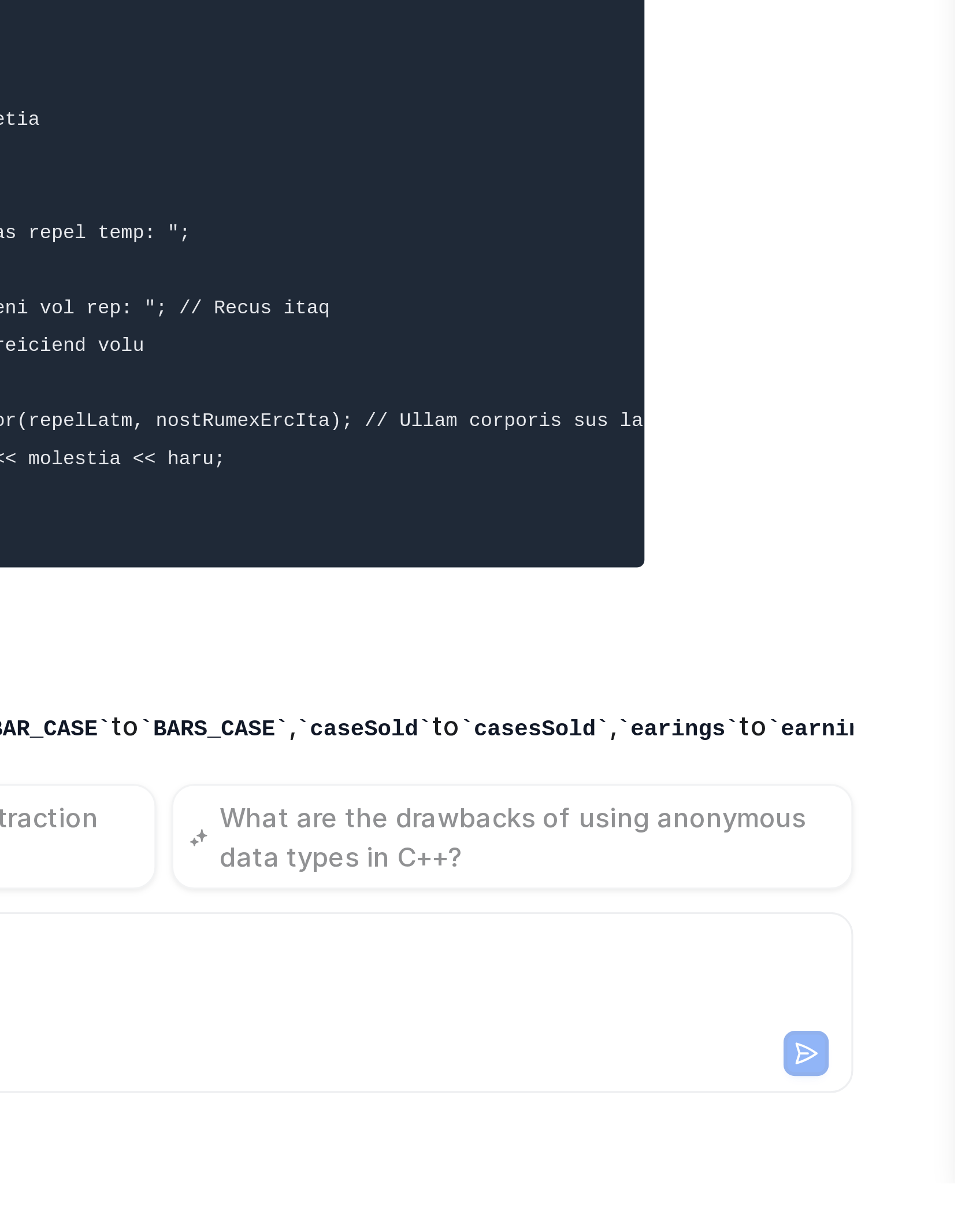
scroll to position [3597, 0]
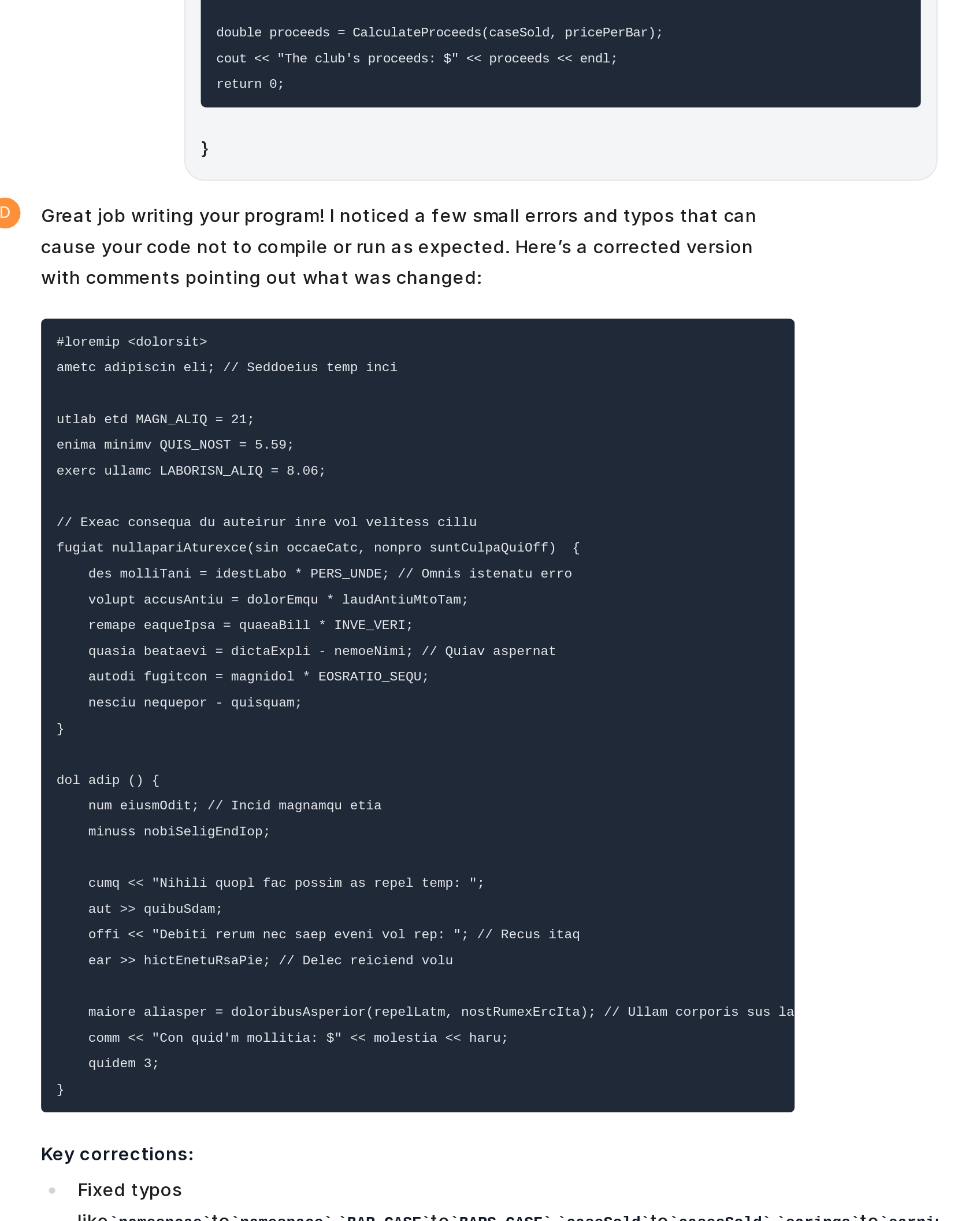
click at [547, 810] on p "Key corrections:" at bounding box center [552, 973] width 338 height 14
click at [514, 804] on pre at bounding box center [552, 778] width 338 height 356
click at [495, 810] on code at bounding box center [577, 778] width 374 height 342
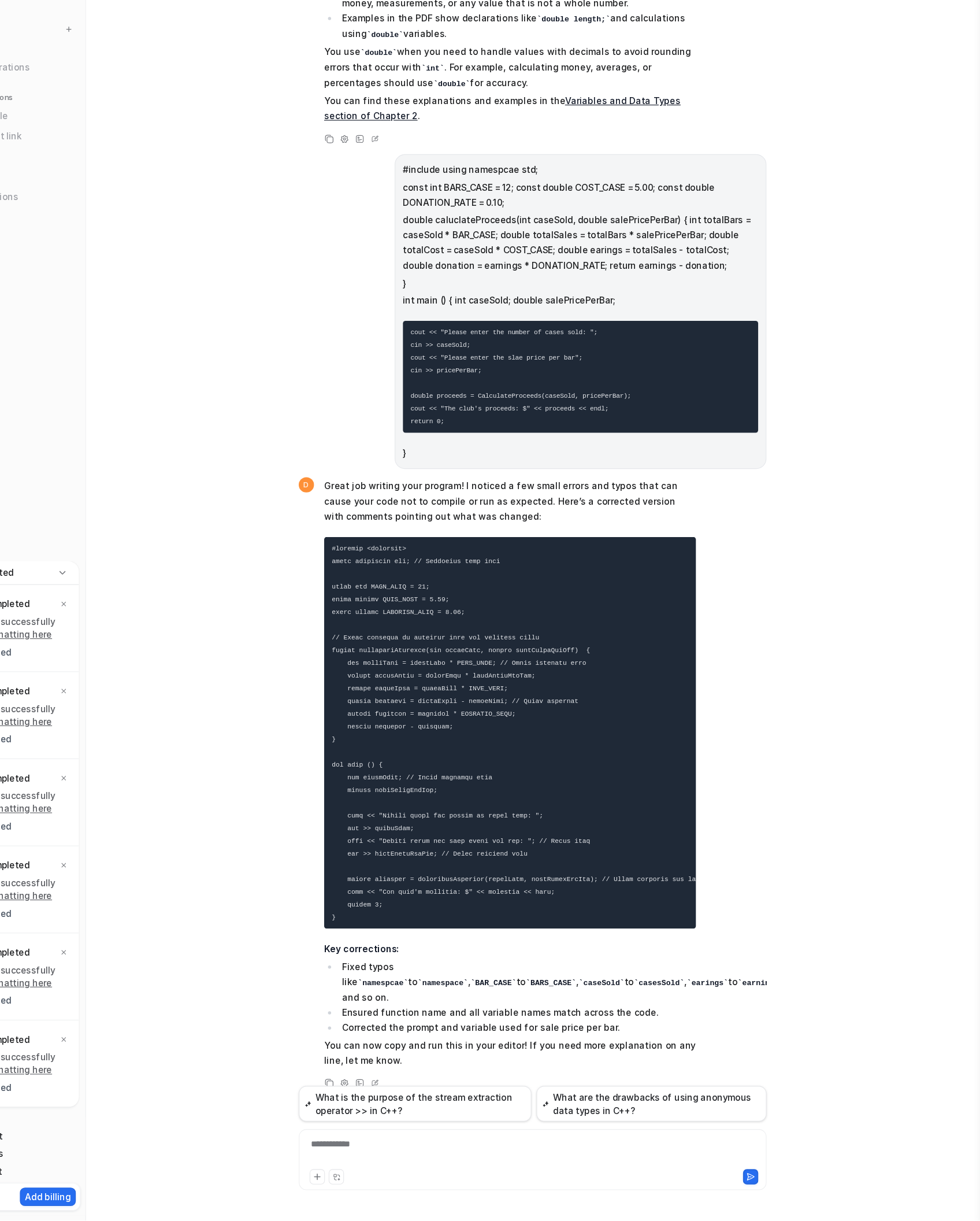
scroll to position [0, 0]
click at [444, 810] on div "**********" at bounding box center [572, 1158] width 418 height 27
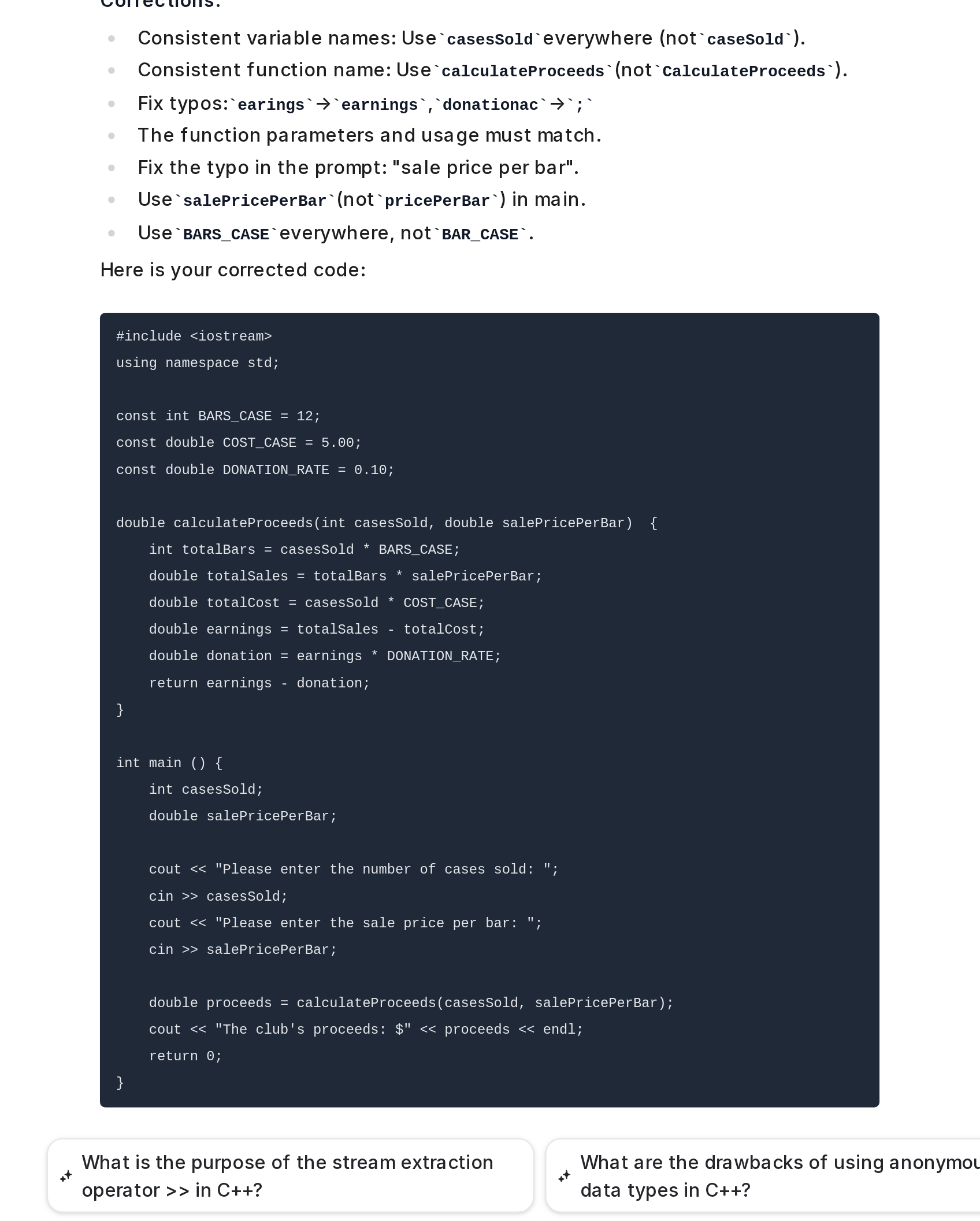
scroll to position [4429, 0]
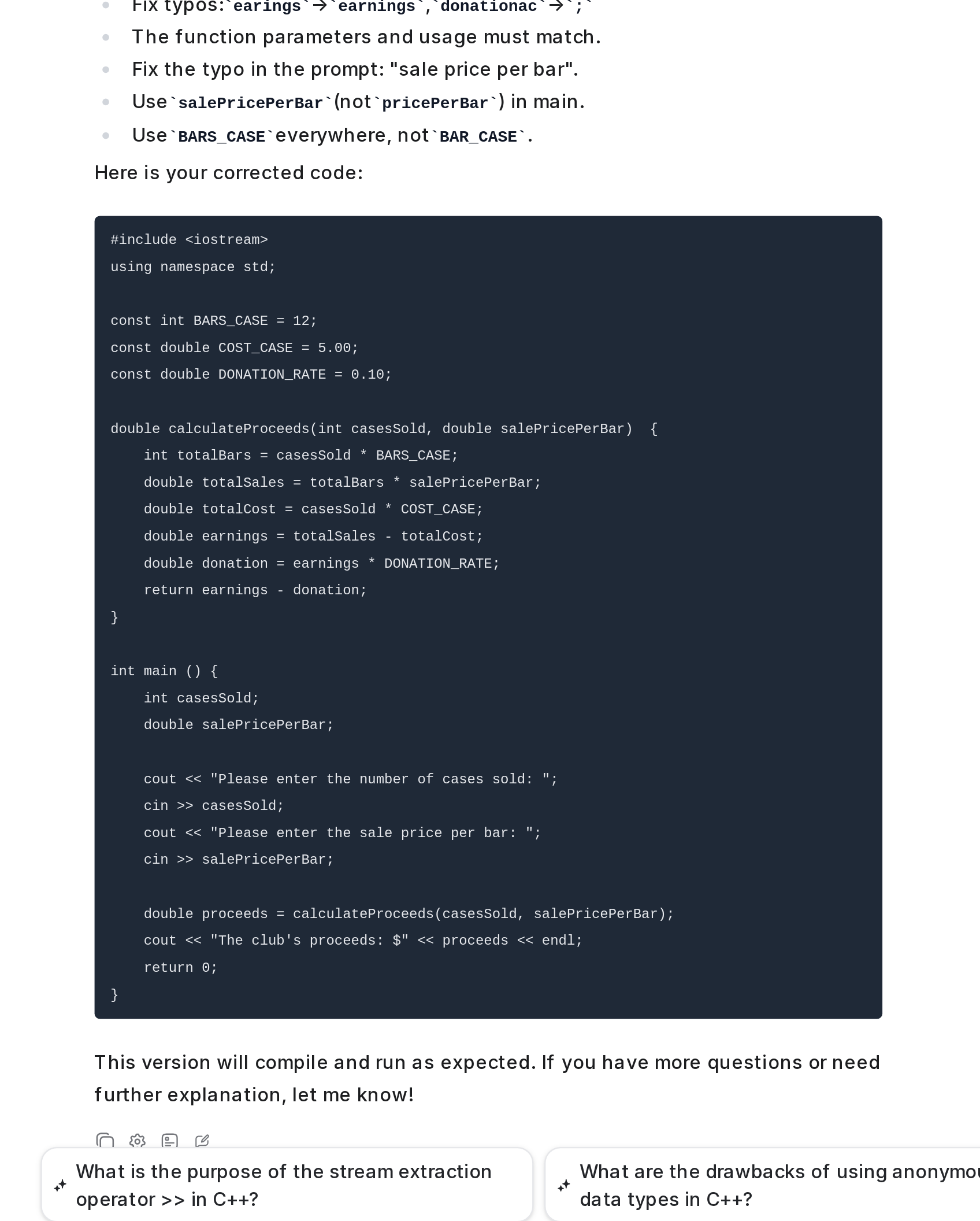
click at [517, 791] on code "#include <iostream> using namespace std; const int BARS_CASE = 12; const double…" at bounding box center [512, 871] width 242 height 331
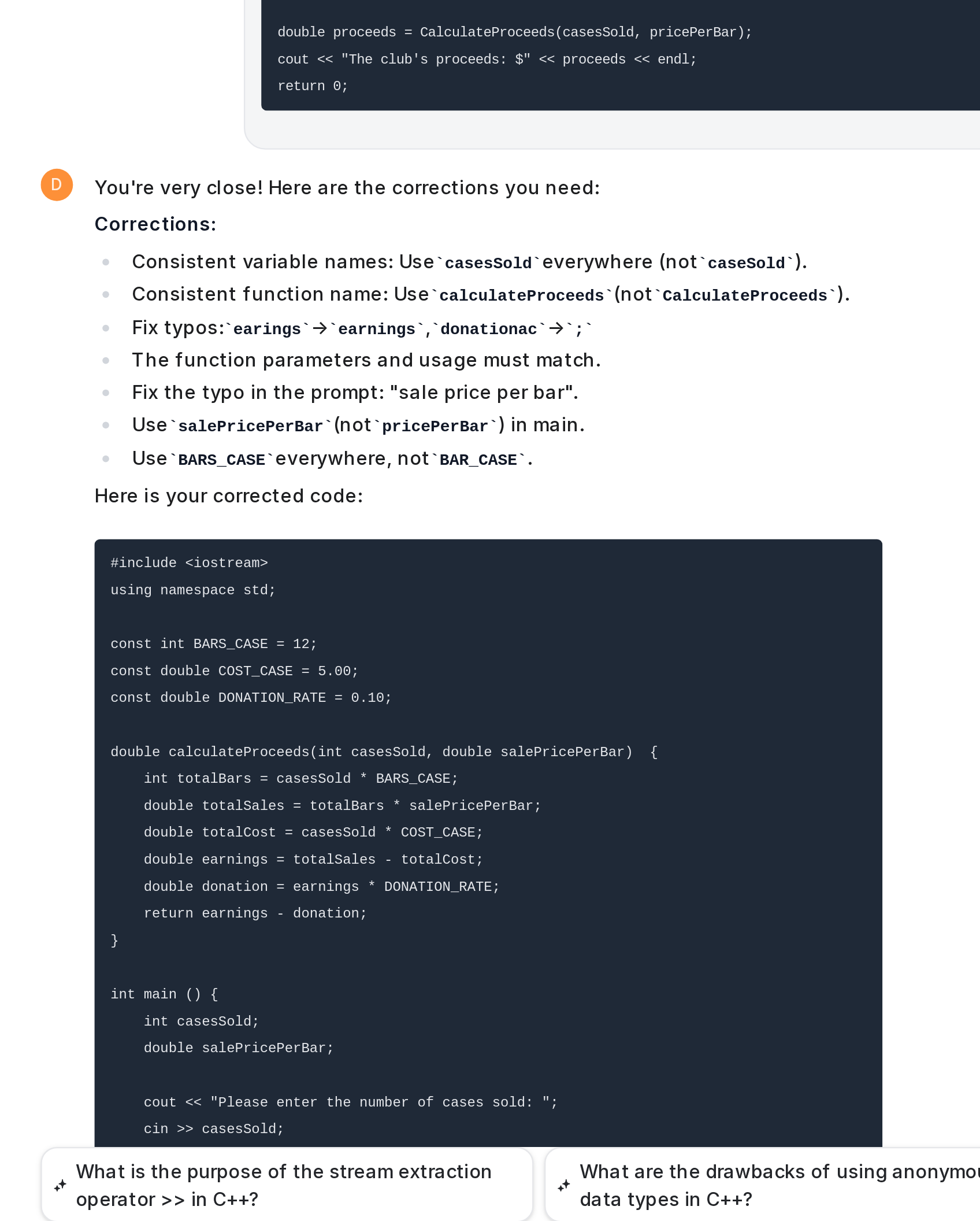
scroll to position [4221, 0]
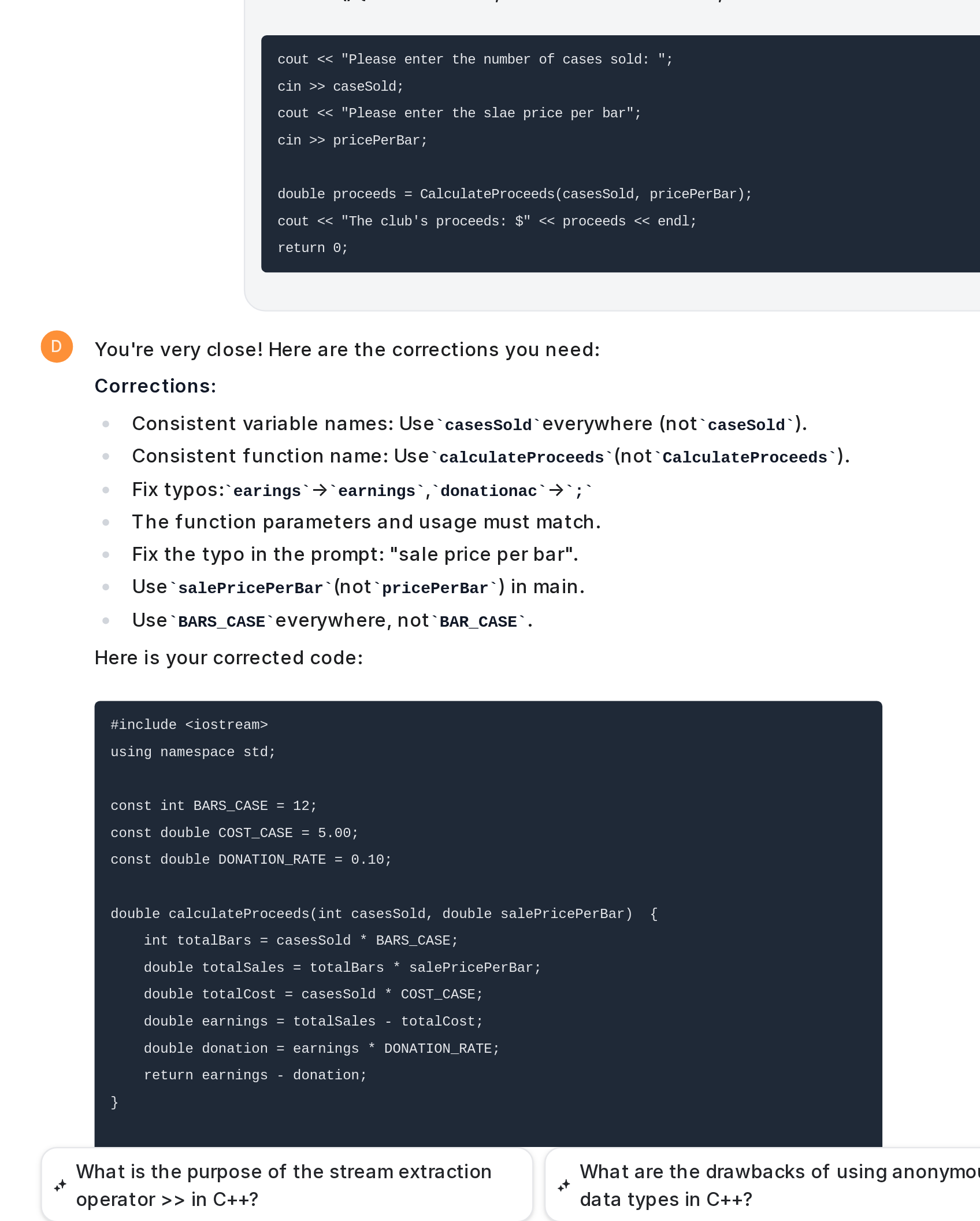
click at [577, 810] on pre "#include <iostream> using namespace std; const int BARS_CASE = 12; const double…" at bounding box center [552, 1079] width 338 height 345
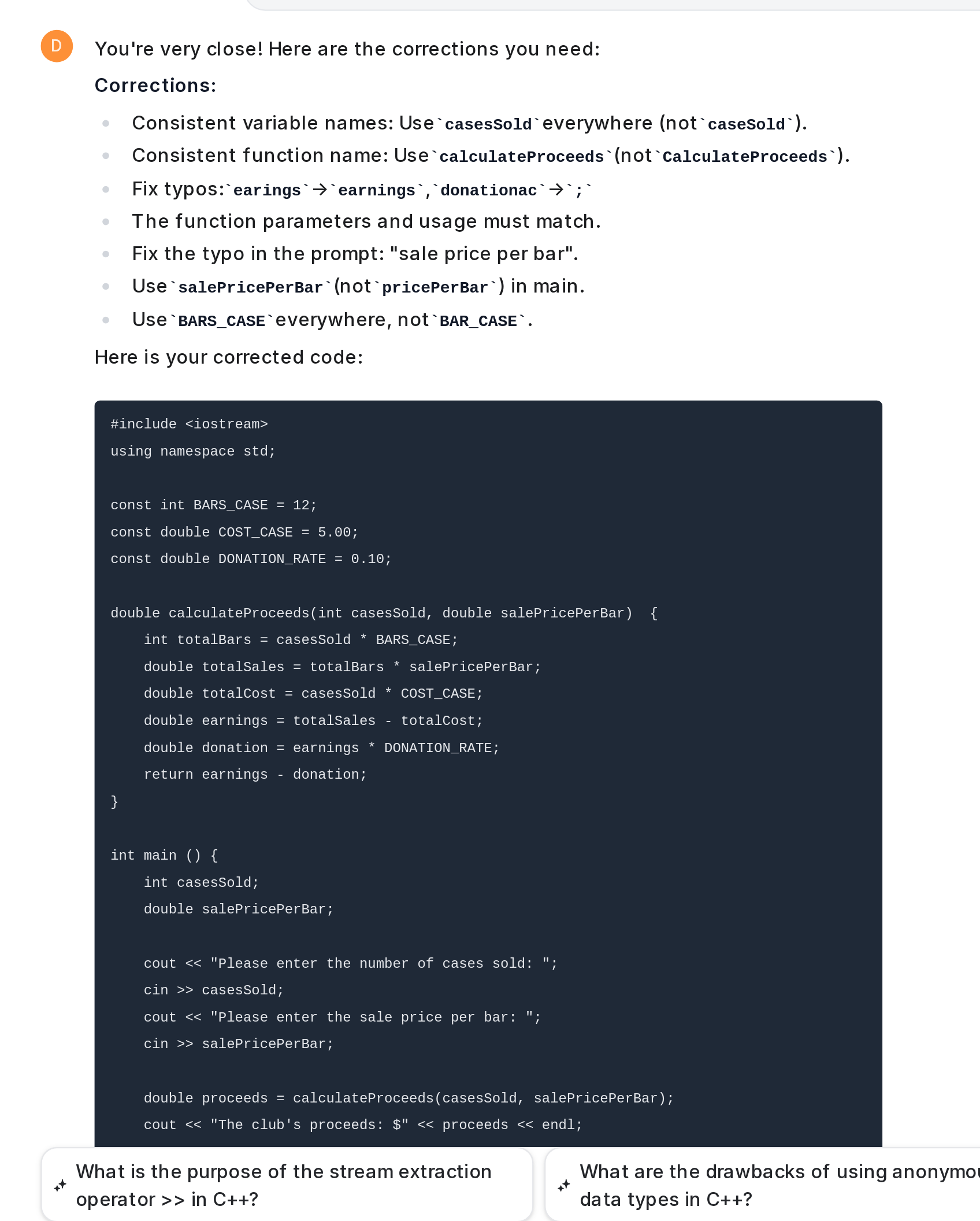
scroll to position [4360, 0]
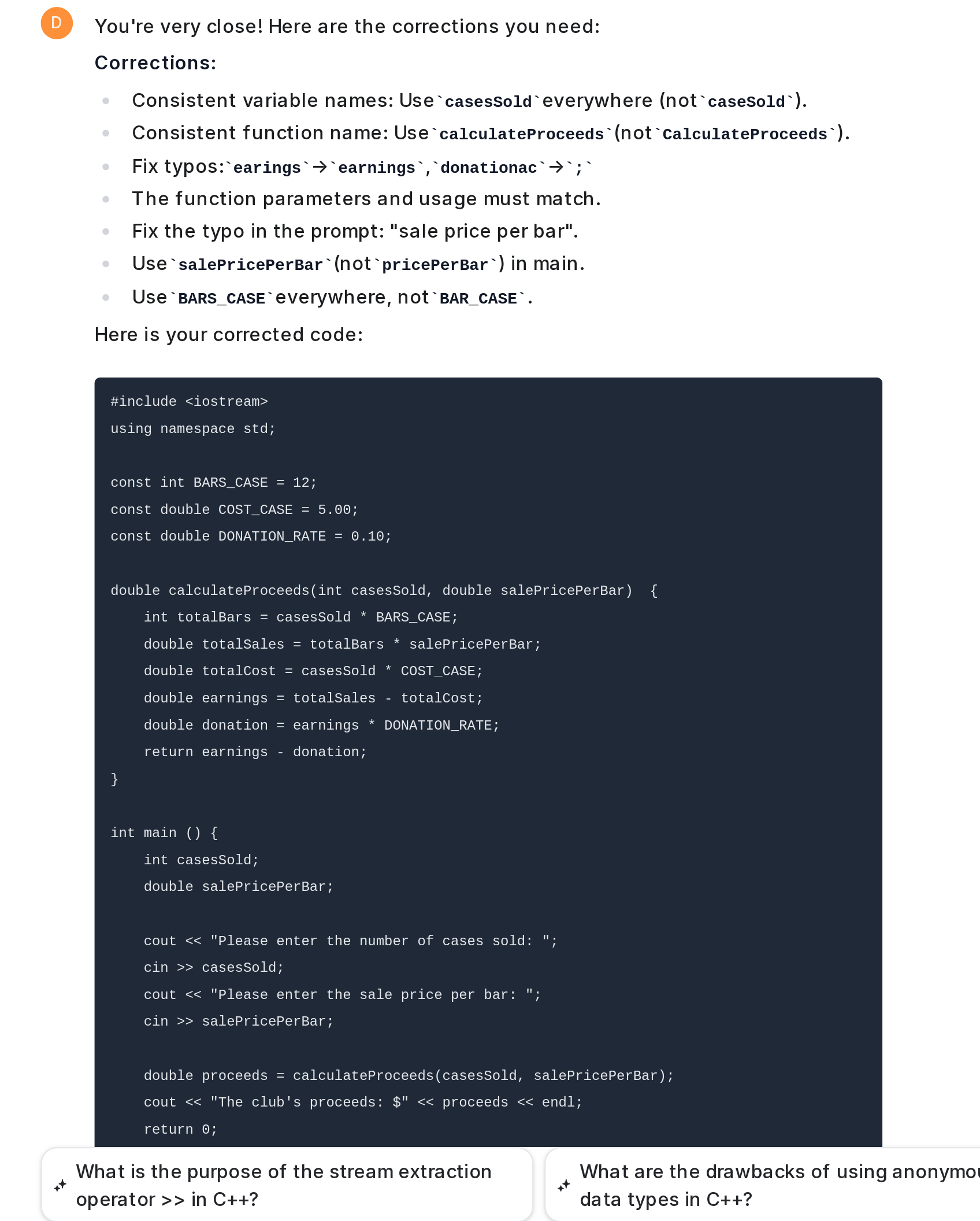
click at [455, 810] on code "#include <iostream> using namespace std; const int BARS_CASE = 12; const double…" at bounding box center [512, 940] width 242 height 331
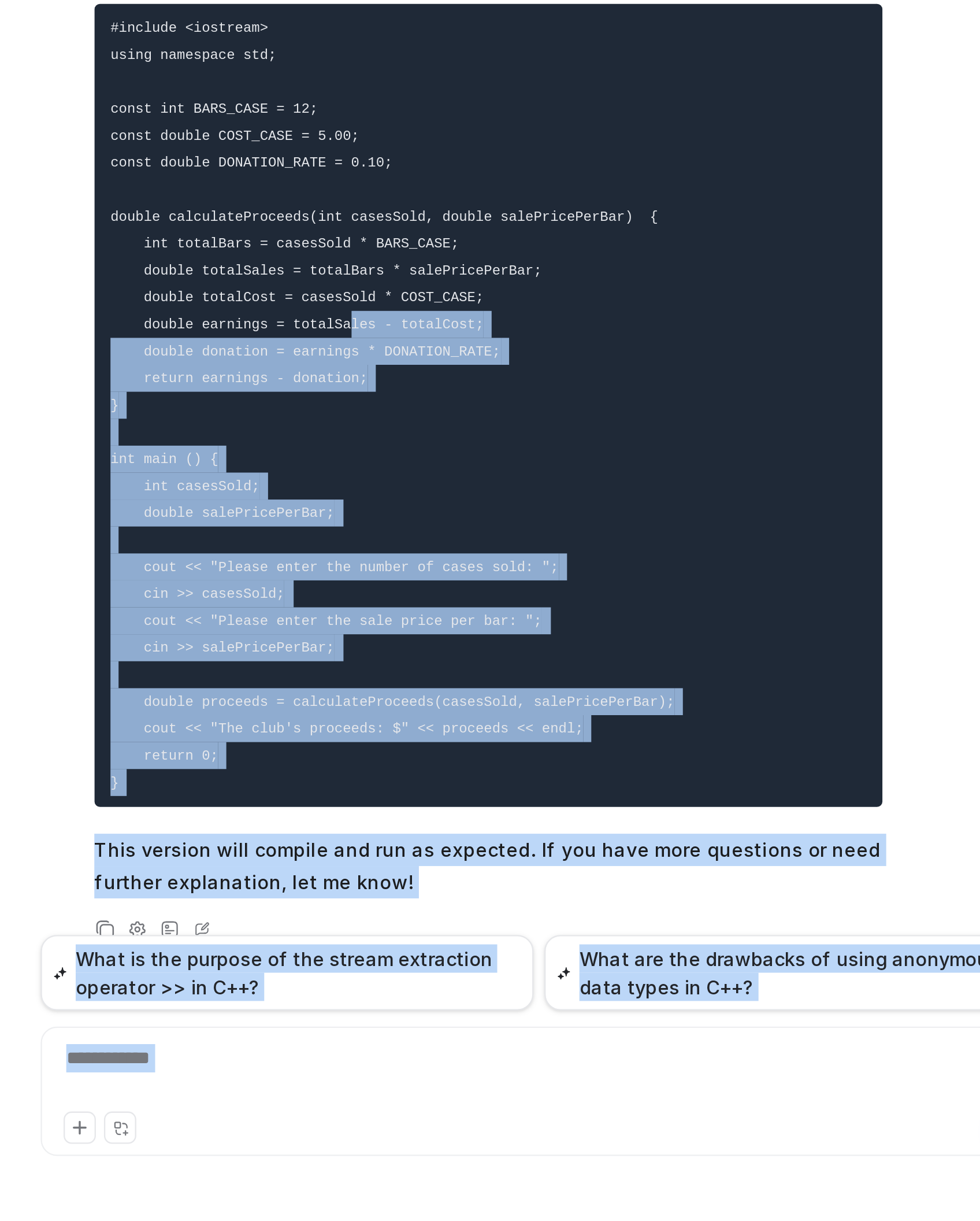
scroll to position [0, 0]
drag, startPoint x: 484, startPoint y: 887, endPoint x: 515, endPoint y: 1184, distance: 298.6
click at [515, 810] on div "lets do this program in a simple way please not advnaced c plus plus How to Use…" at bounding box center [573, 610] width 425 height 1165
click at [490, 810] on div "**********" at bounding box center [572, 1158] width 418 height 27
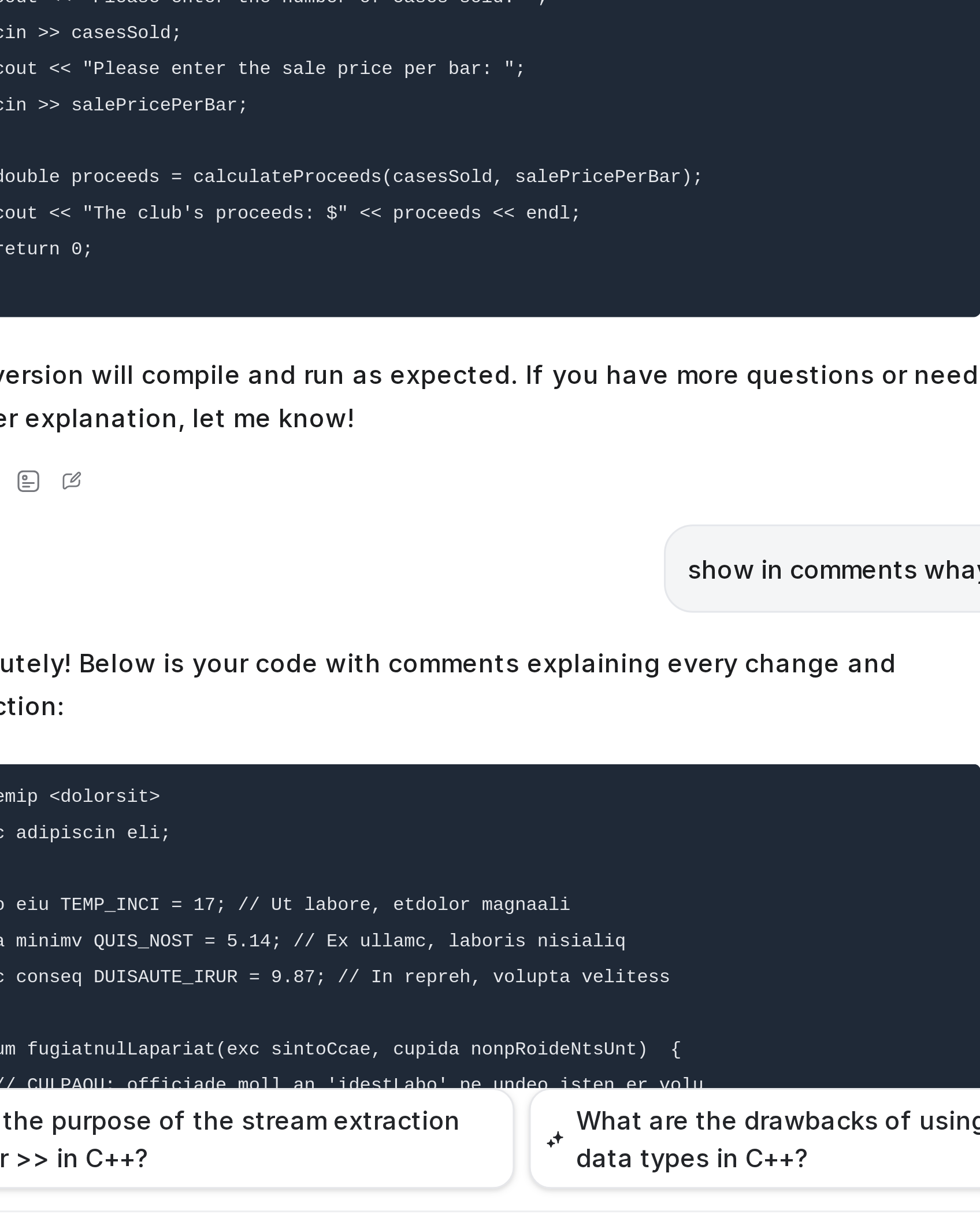
scroll to position [4691, 0]
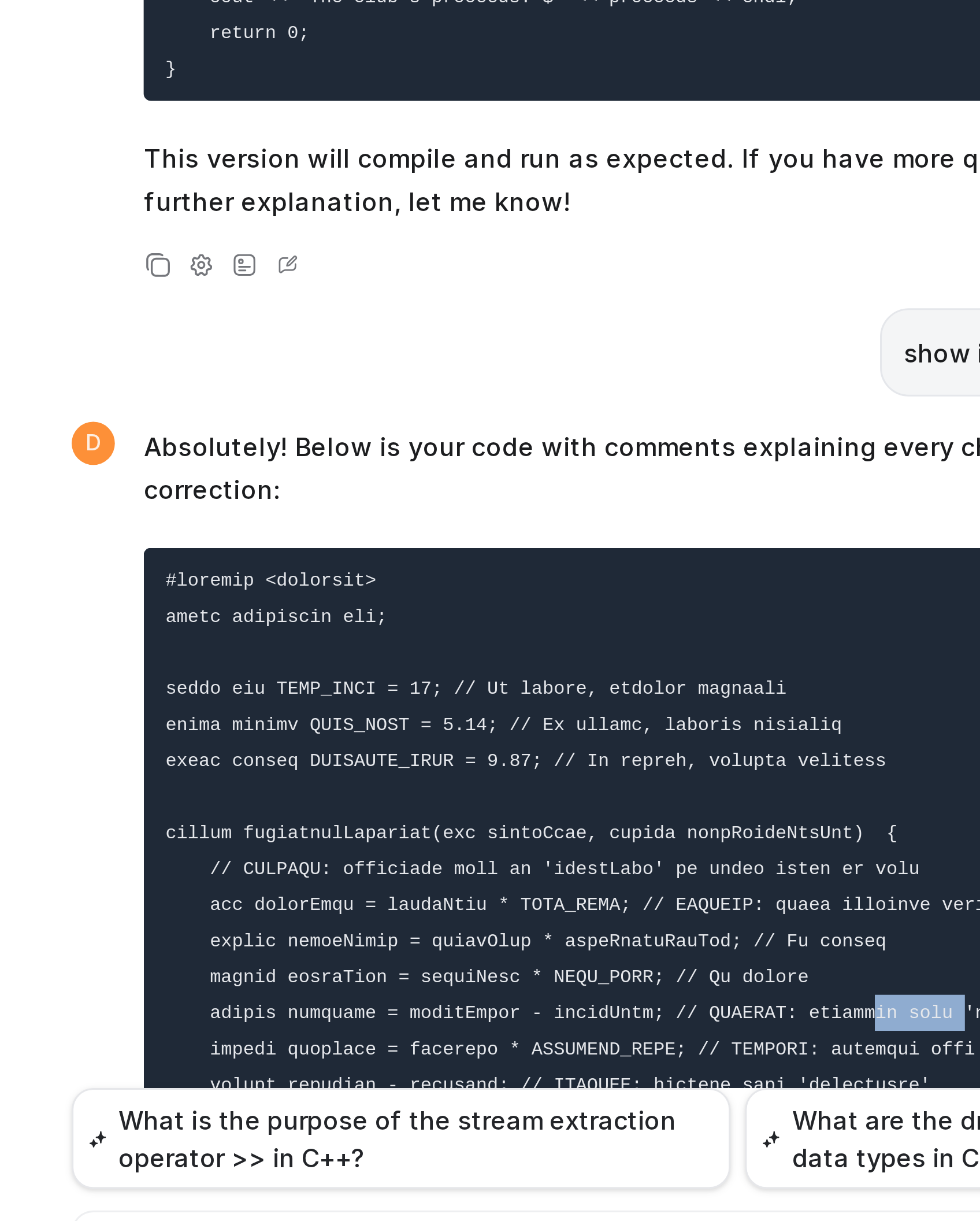
drag, startPoint x: 598, startPoint y: 1038, endPoint x: 626, endPoint y: 1036, distance: 28.1
click at [626, 810] on code at bounding box center [577, 1114] width 374 height 366
click at [583, 810] on pre at bounding box center [552, 1114] width 338 height 379
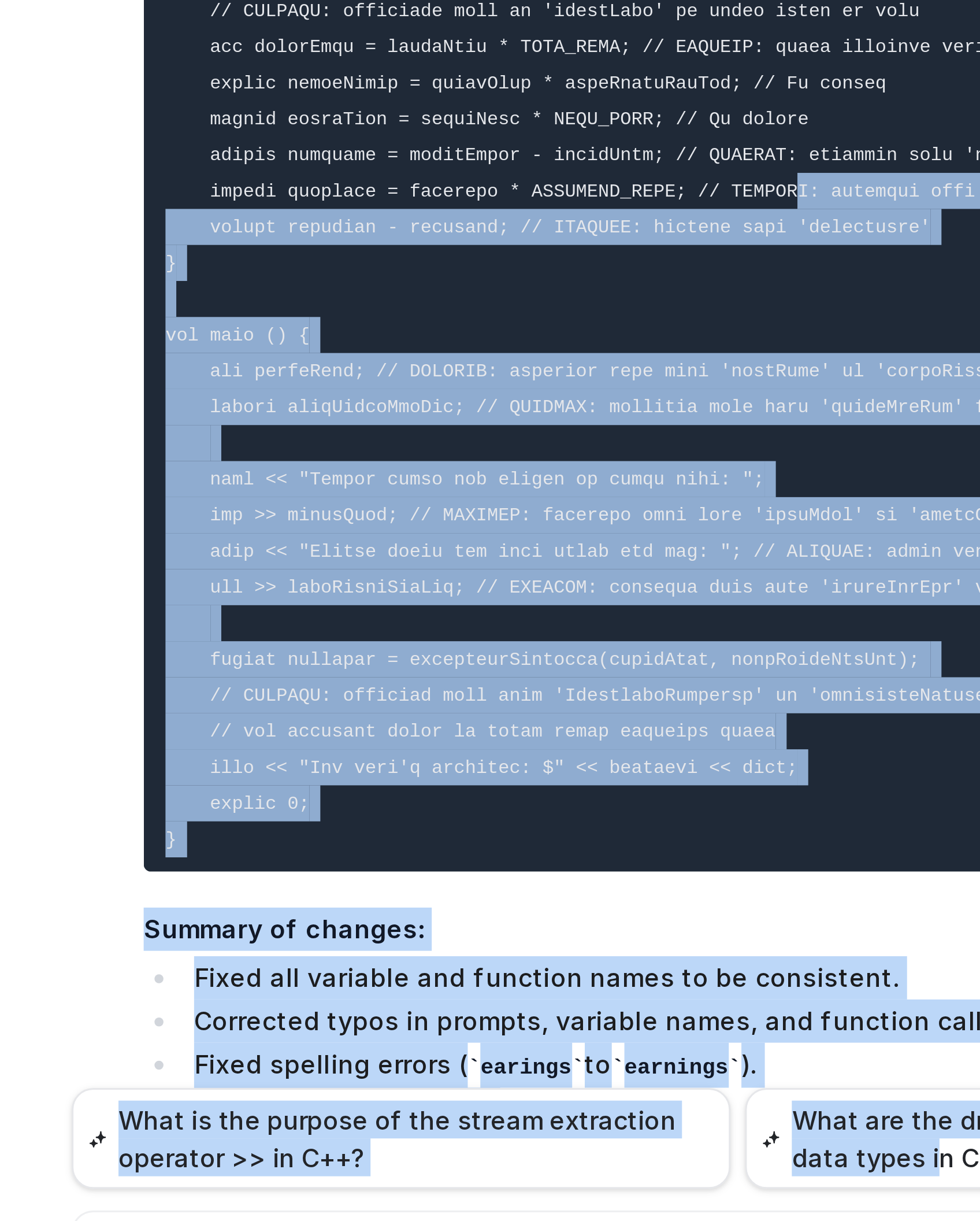
scroll to position [5038, 0]
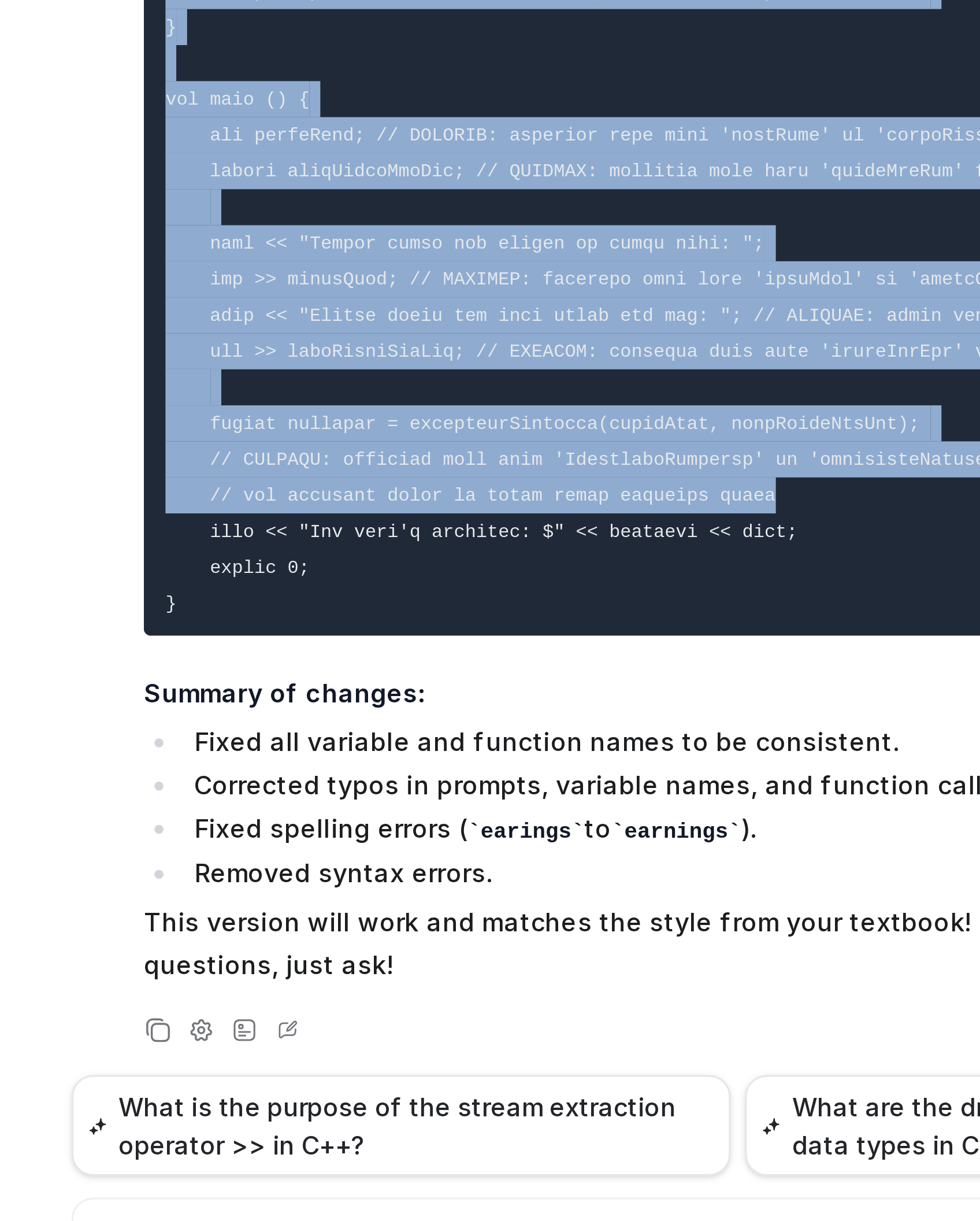
drag, startPoint x: 575, startPoint y: 1051, endPoint x: 609, endPoint y: 874, distance: 180.2
click at [609, 810] on pre at bounding box center [552, 767] width 338 height 379
click at [594, 810] on pre at bounding box center [552, 767] width 338 height 379
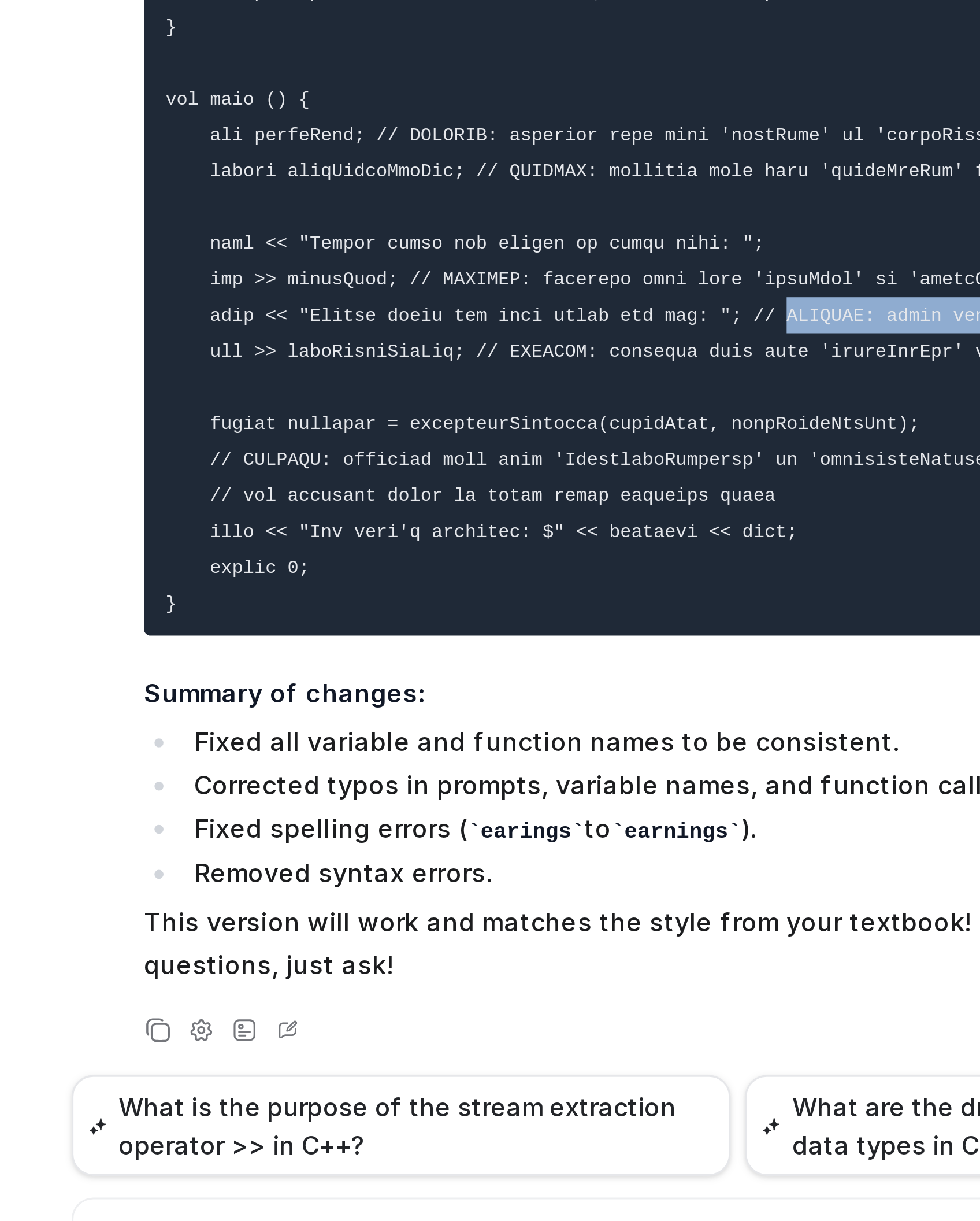
drag, startPoint x: 573, startPoint y: 818, endPoint x: 650, endPoint y: 823, distance: 77.2
click at [650, 810] on pre at bounding box center [552, 767] width 338 height 379
click at [540, 810] on code at bounding box center [577, 768] width 374 height 366
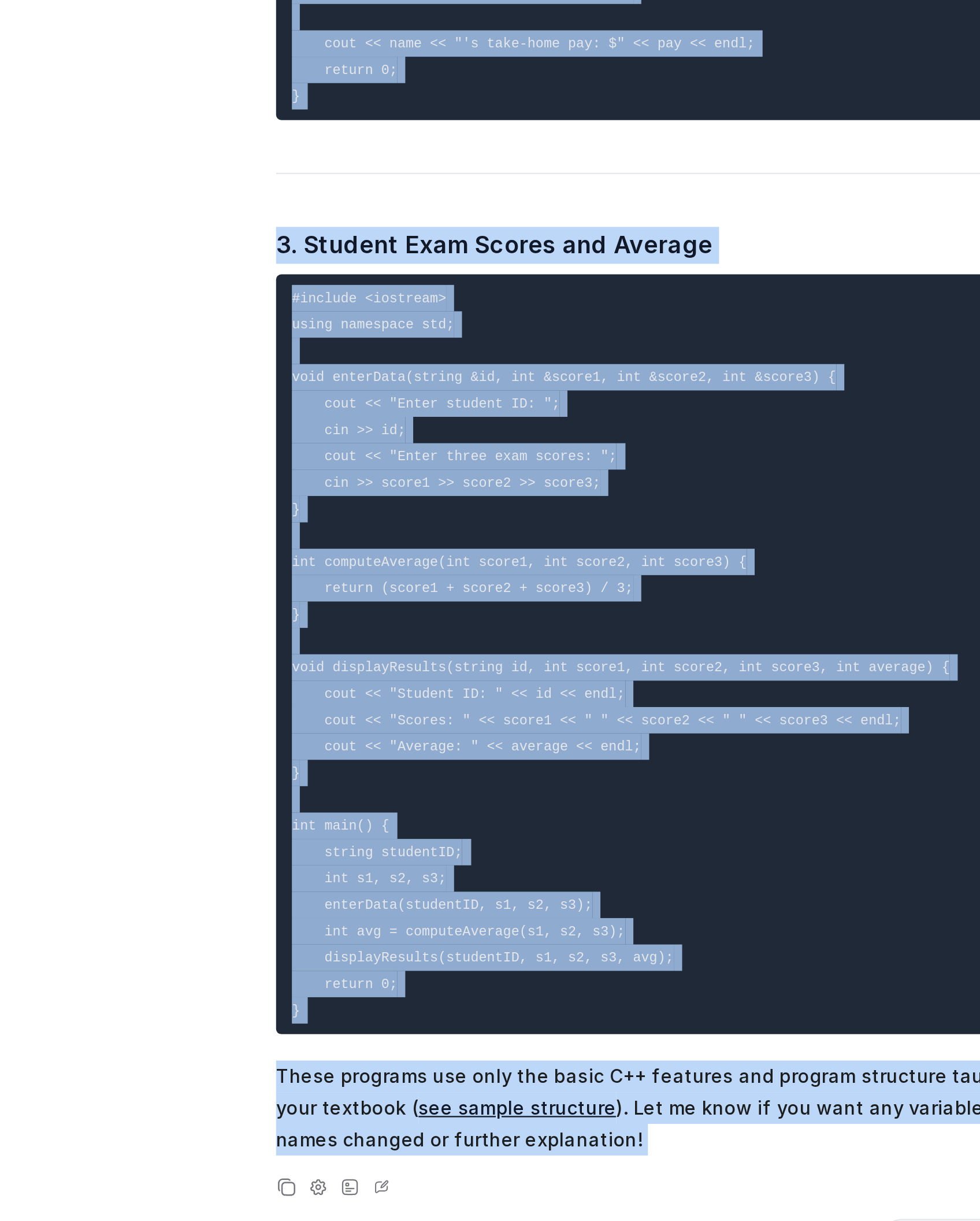
scroll to position [2363, 0]
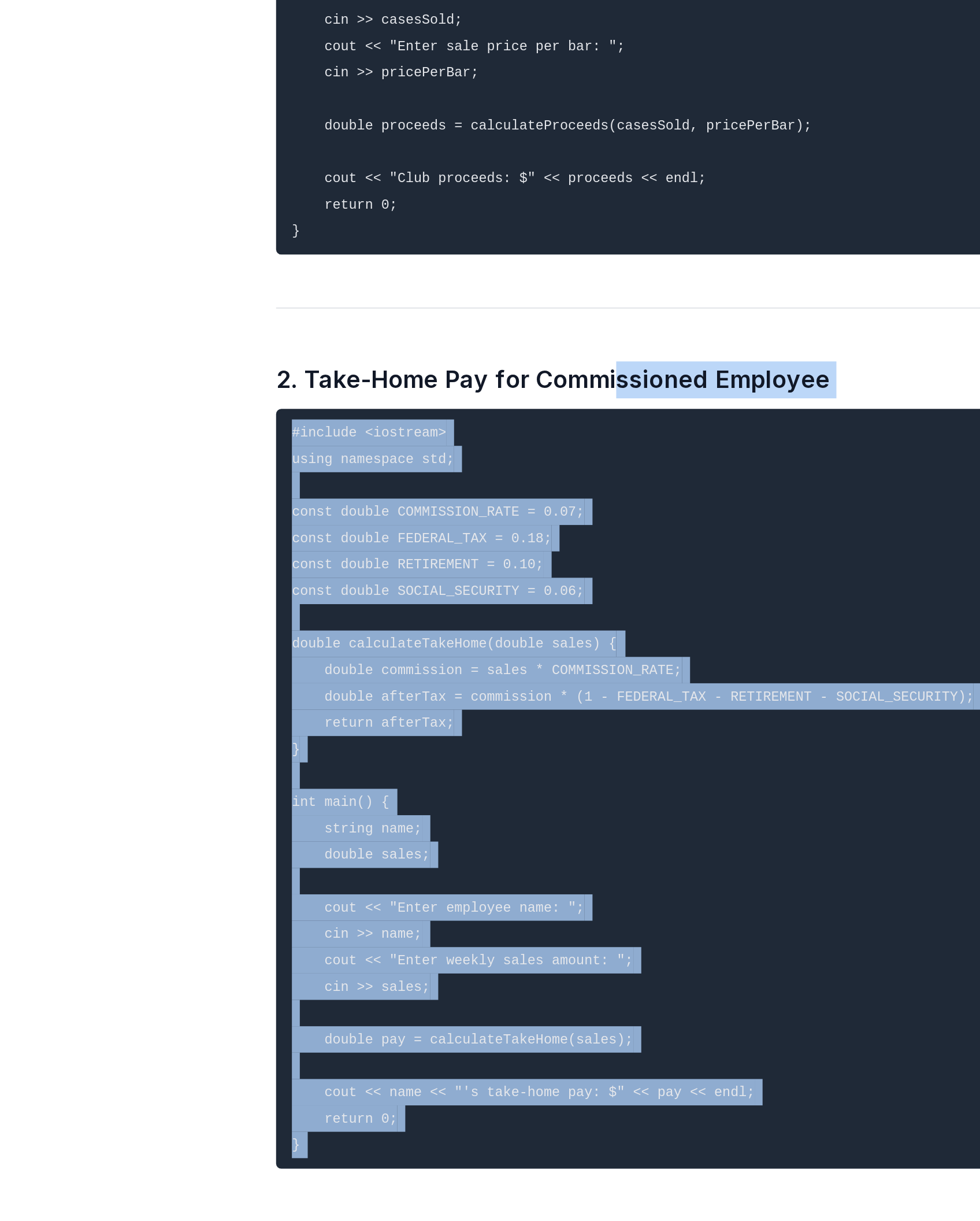
drag, startPoint x: 498, startPoint y: 949, endPoint x: 533, endPoint y: 165, distance: 784.8
click at [533, 165] on div "lets do this program in a simple way please not advnaced c plus plus How to Use…" at bounding box center [573, 563] width 425 height 1070
click at [529, 225] on pre "#include <iostream> using namespace std; const double COMMISSION_RATE = 0.07; c…" at bounding box center [552, 373] width 338 height 333
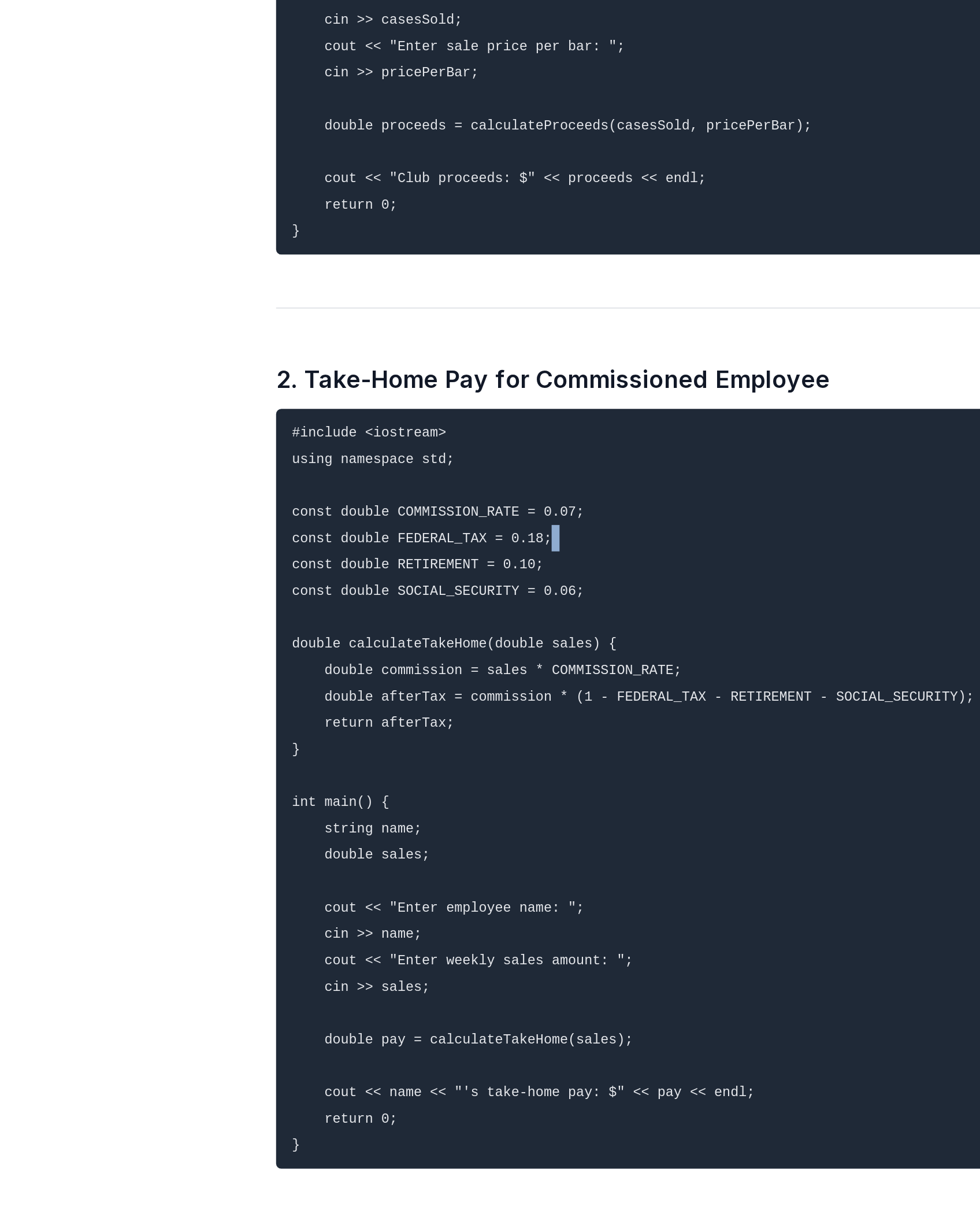
click at [529, 225] on pre "#include <iostream> using namespace std; const double COMMISSION_RATE = 0.07; c…" at bounding box center [552, 373] width 338 height 333
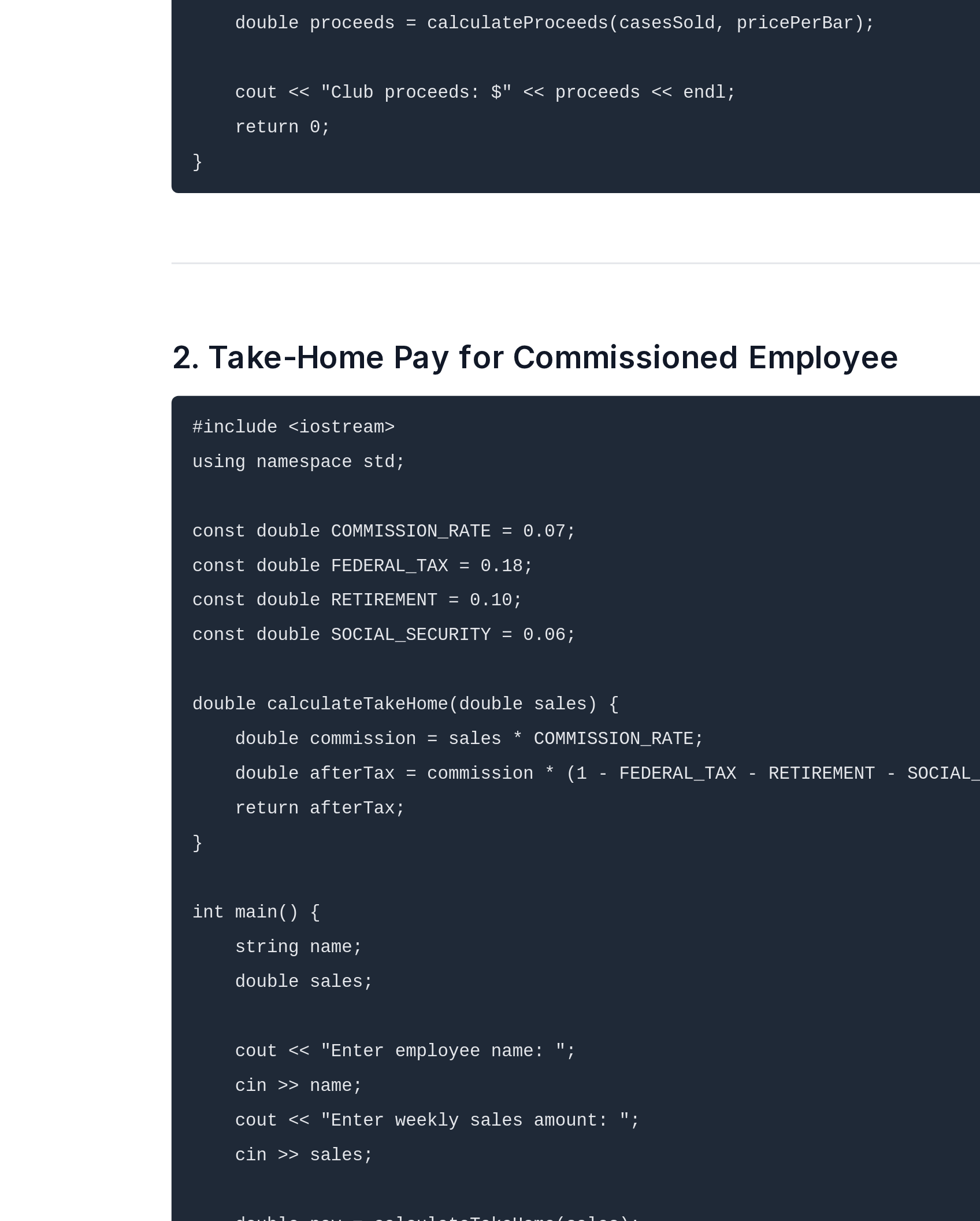
click at [466, 207] on pre "#include <iostream> using namespace std; const double COMMISSION_RATE = 0.07; c…" at bounding box center [552, 373] width 338 height 333
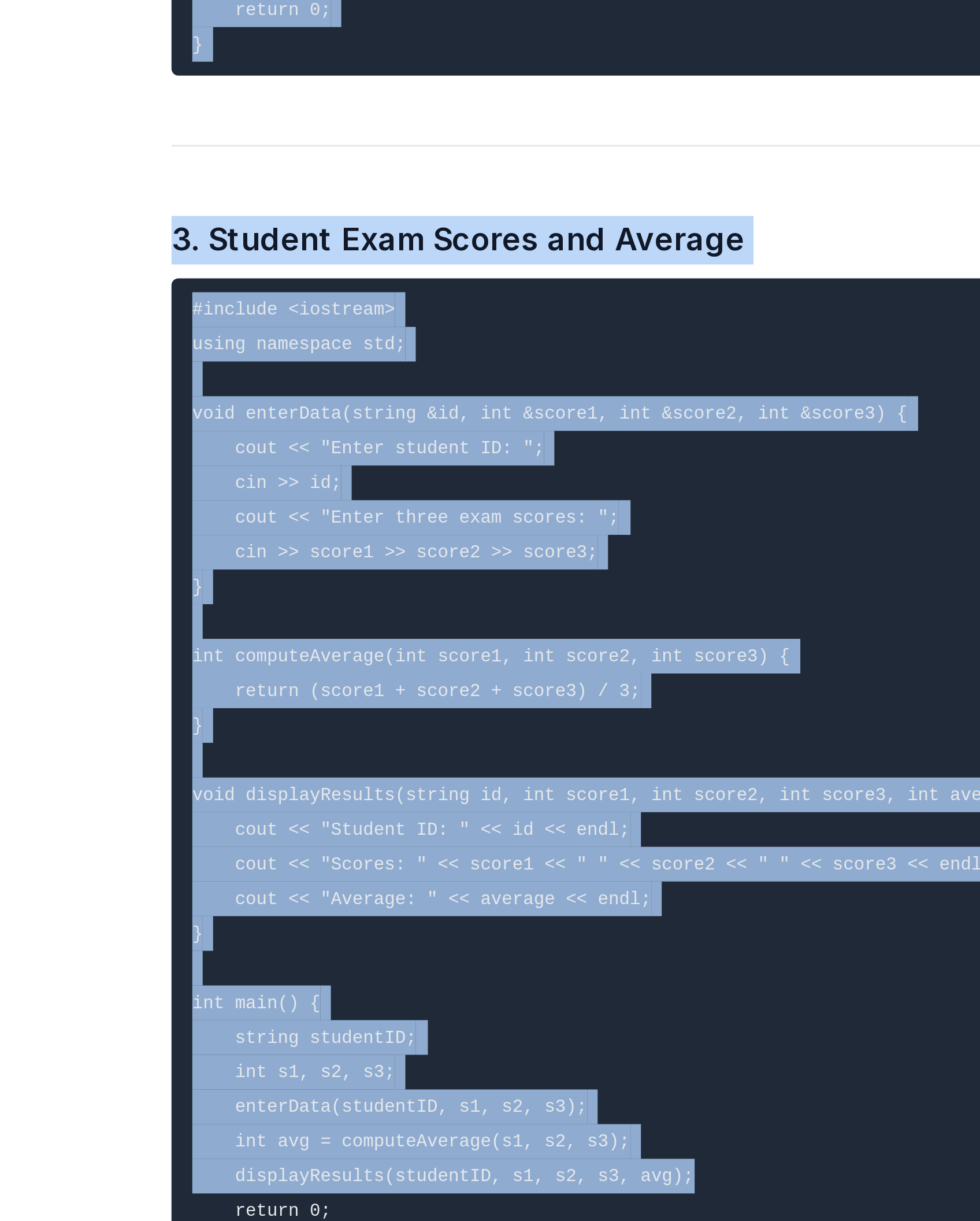
drag, startPoint x: 565, startPoint y: 291, endPoint x: 567, endPoint y: 867, distance: 576.0
click at [567, 810] on span "Here are simple, complete C++ programs for each problem, using only concepts fr…" at bounding box center [552, 341] width 338 height 1309
click at [567, 810] on pre "#include <iostream> using namespace std; void enterData(string &id, int &score1…" at bounding box center [552, 774] width 338 height 333
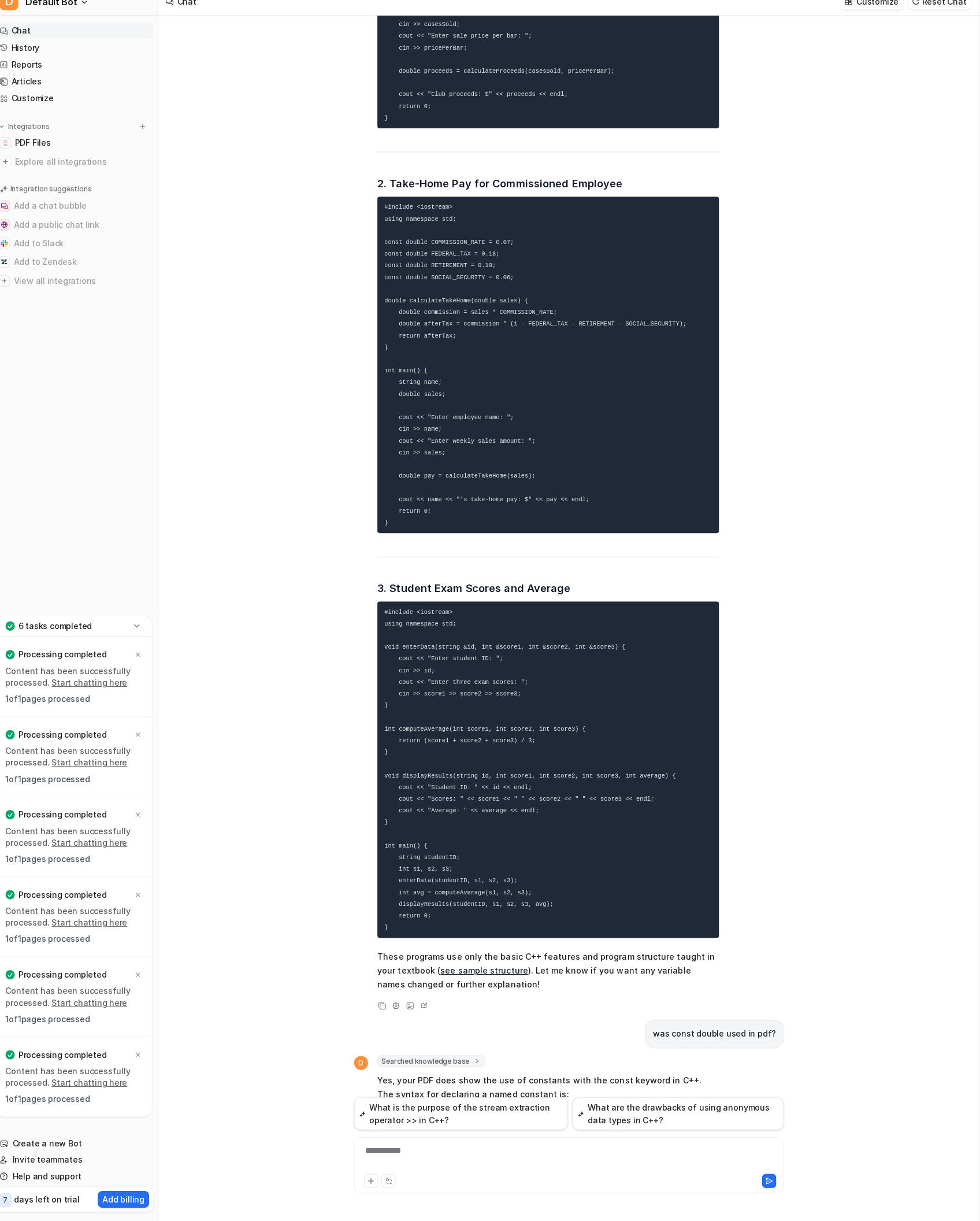
scroll to position [0, 0]
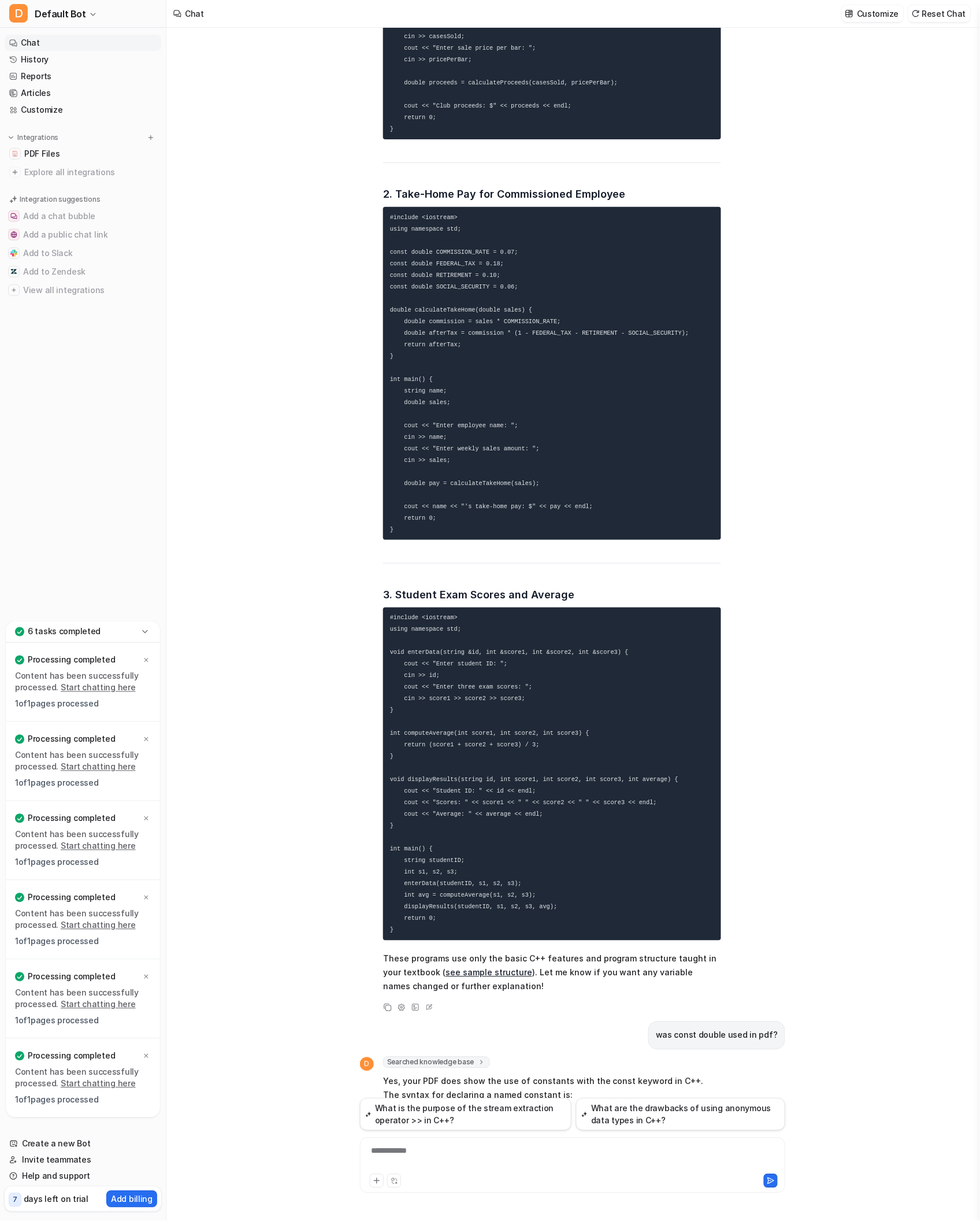
click at [420, 810] on pre "#include <iostream> using namespace std; void enterData(string &id, int &score1…" at bounding box center [552, 774] width 338 height 333
click at [445, 810] on div "**********" at bounding box center [572, 1158] width 418 height 27
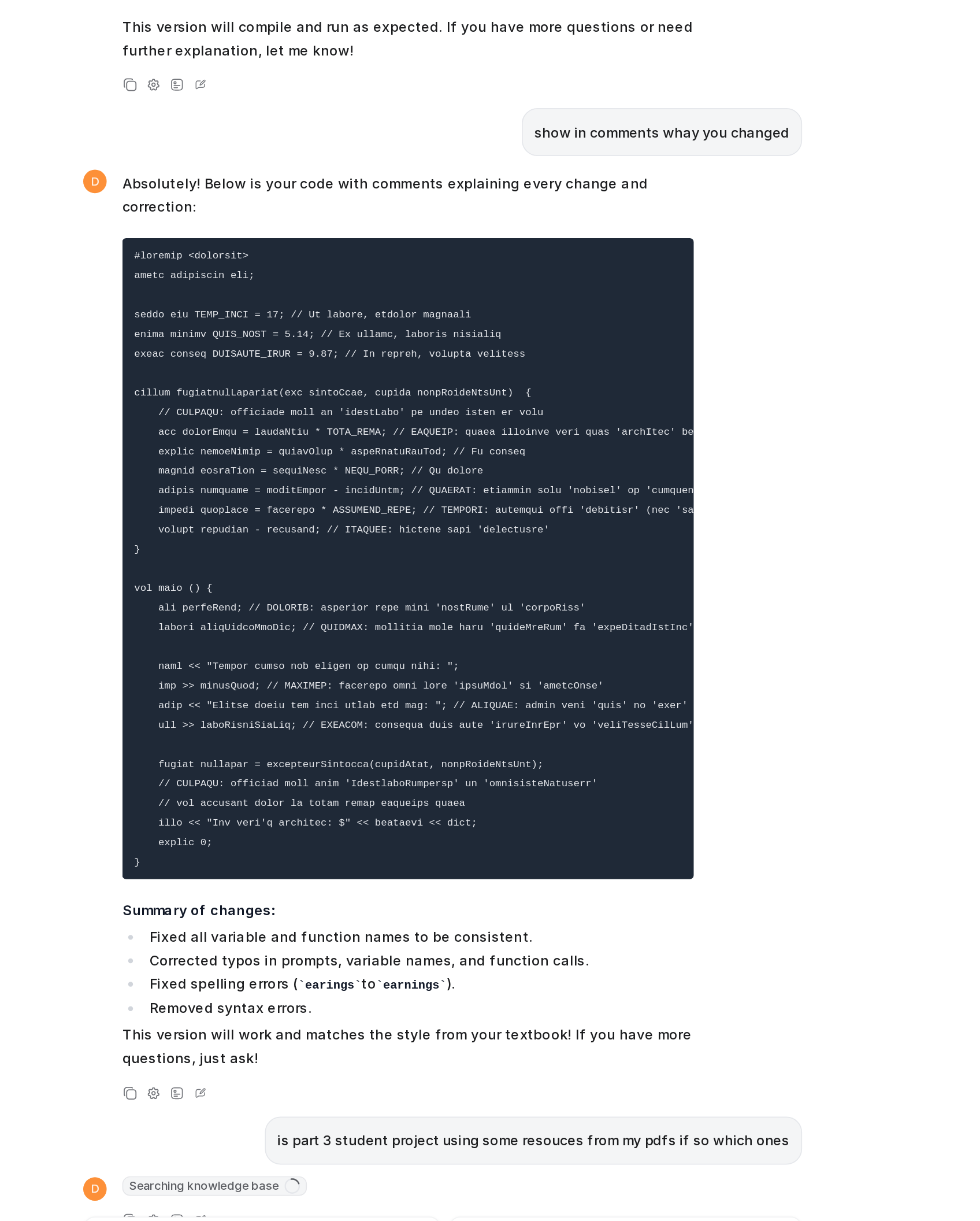
scroll to position [5116, 0]
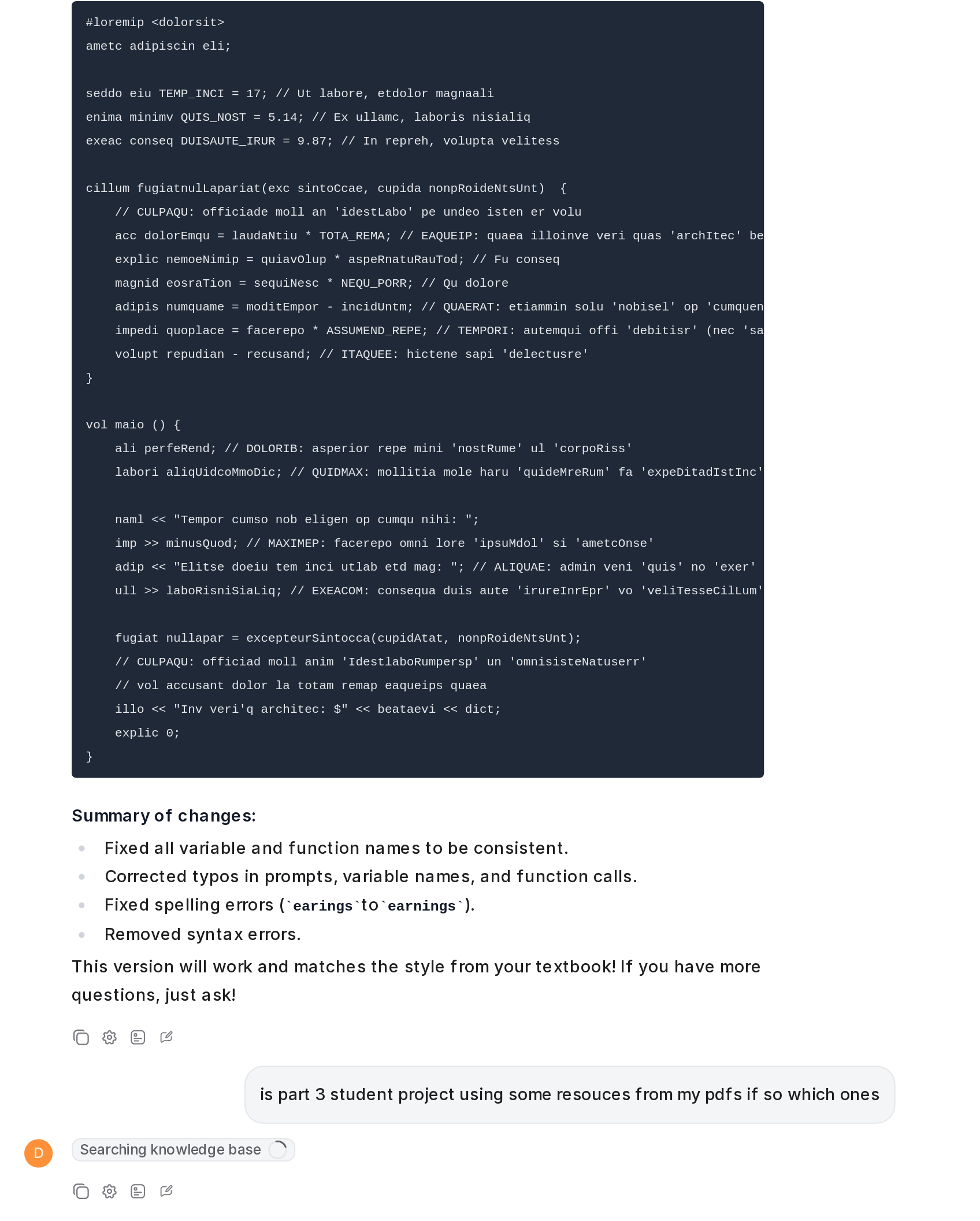
click at [522, 810] on p "This version will work and matches the style from your textbook! If you have mo…" at bounding box center [552, 978] width 338 height 28
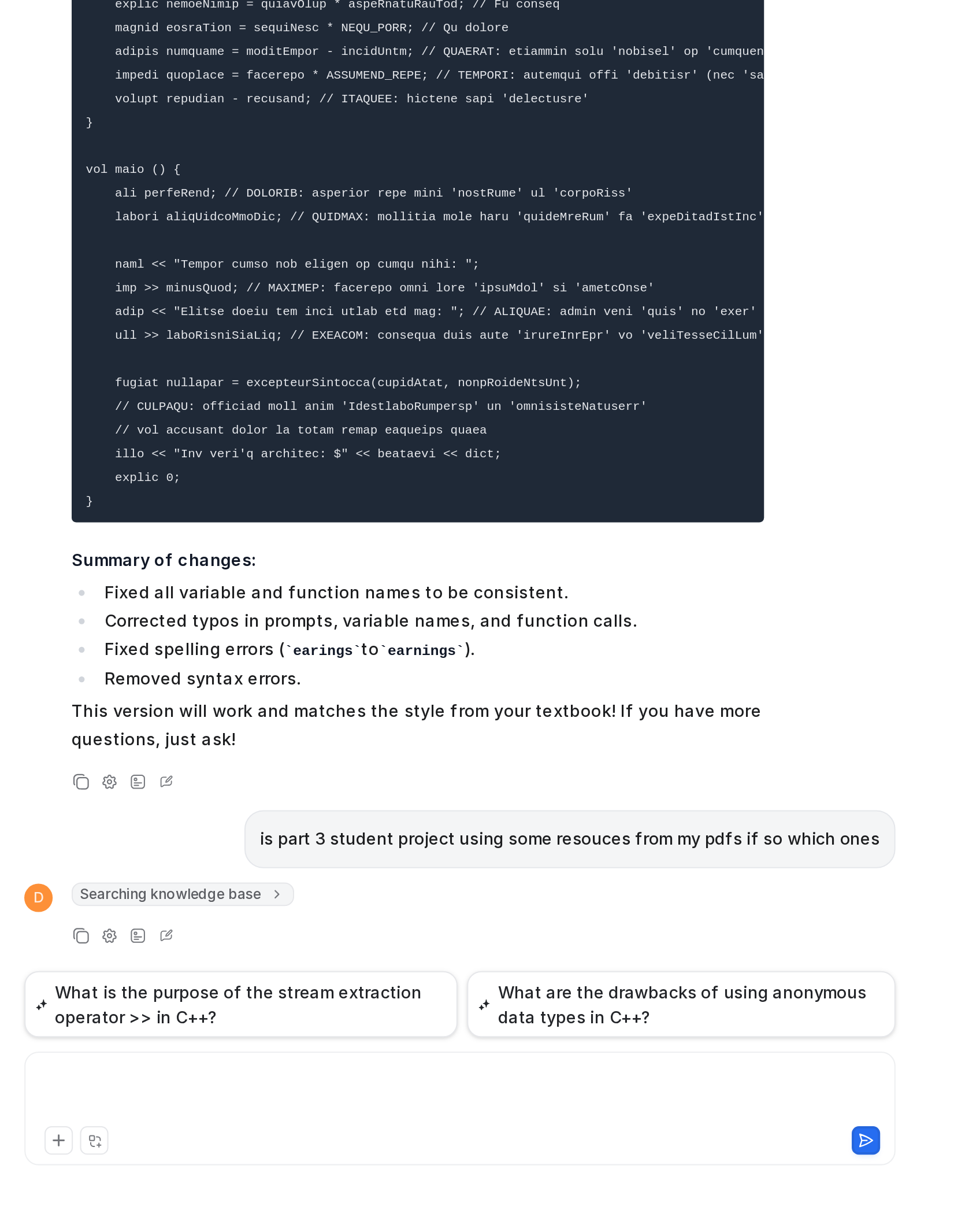
click at [438, 810] on div at bounding box center [572, 1158] width 418 height 27
click at [771, 810] on icon at bounding box center [771, 1181] width 8 height 8
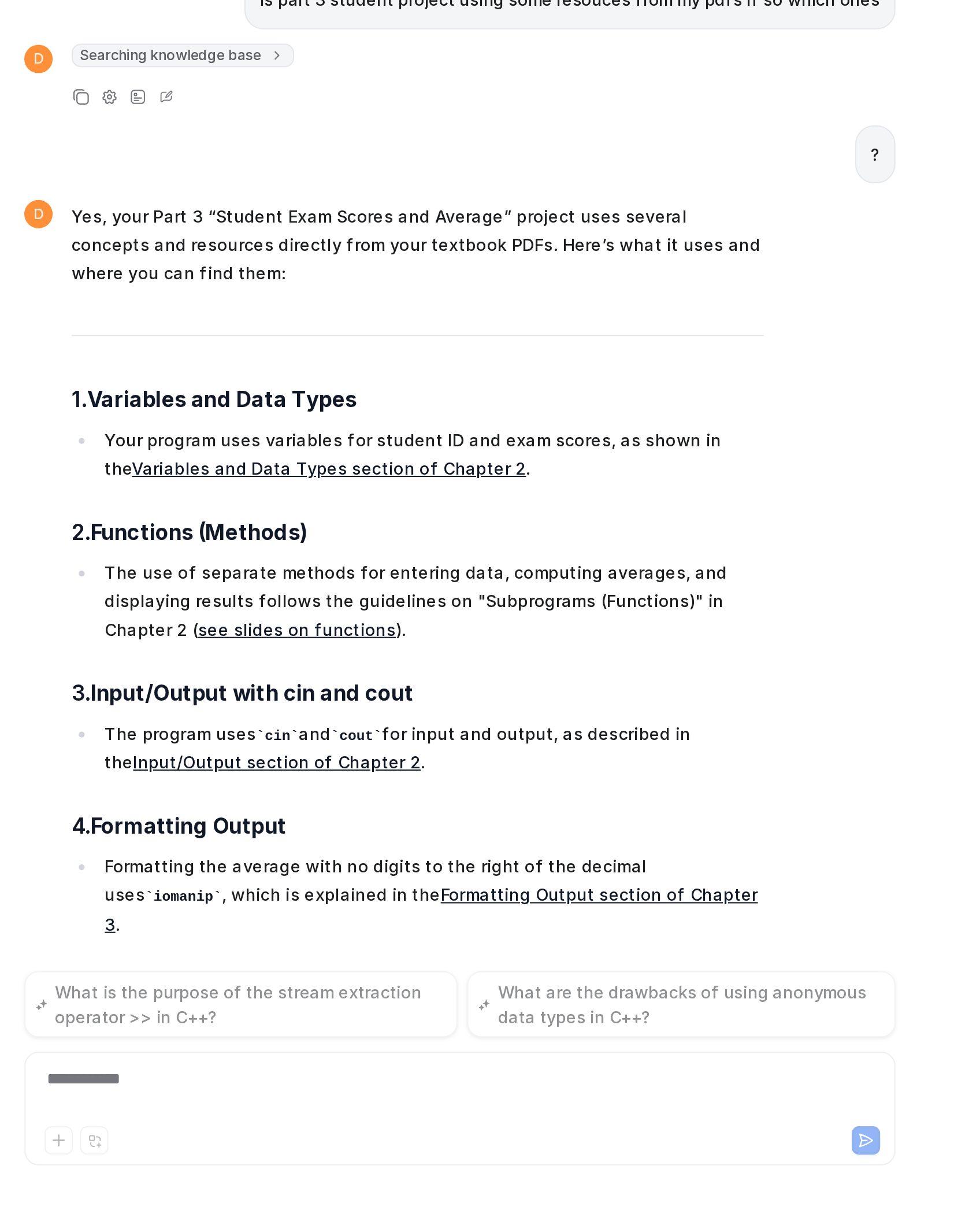
scroll to position [5603, 0]
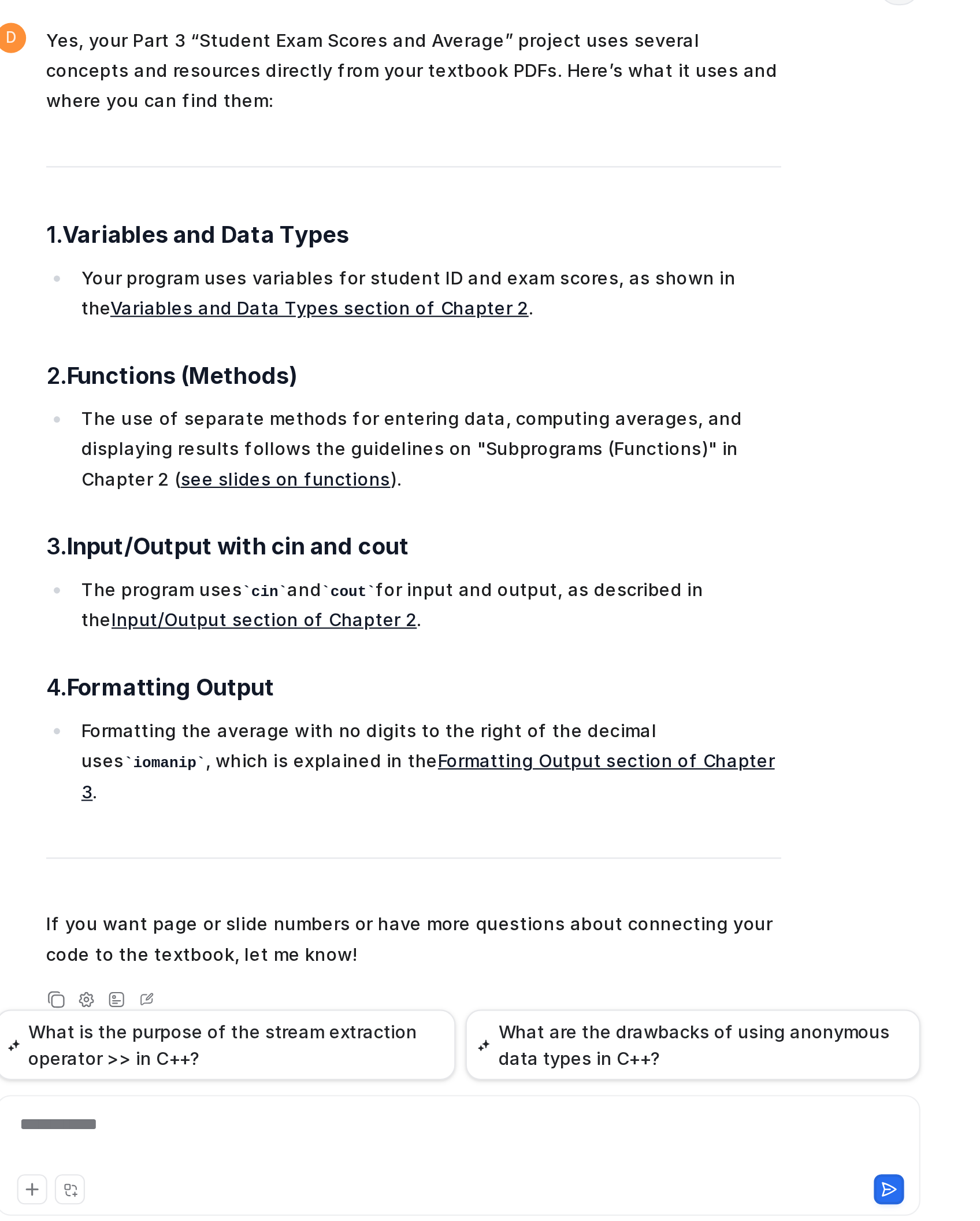
click at [616, 789] on span "Yes, your Part 3 “Student Exam Scores and Average” project uses several concept…" at bounding box center [552, 862] width 338 height 438
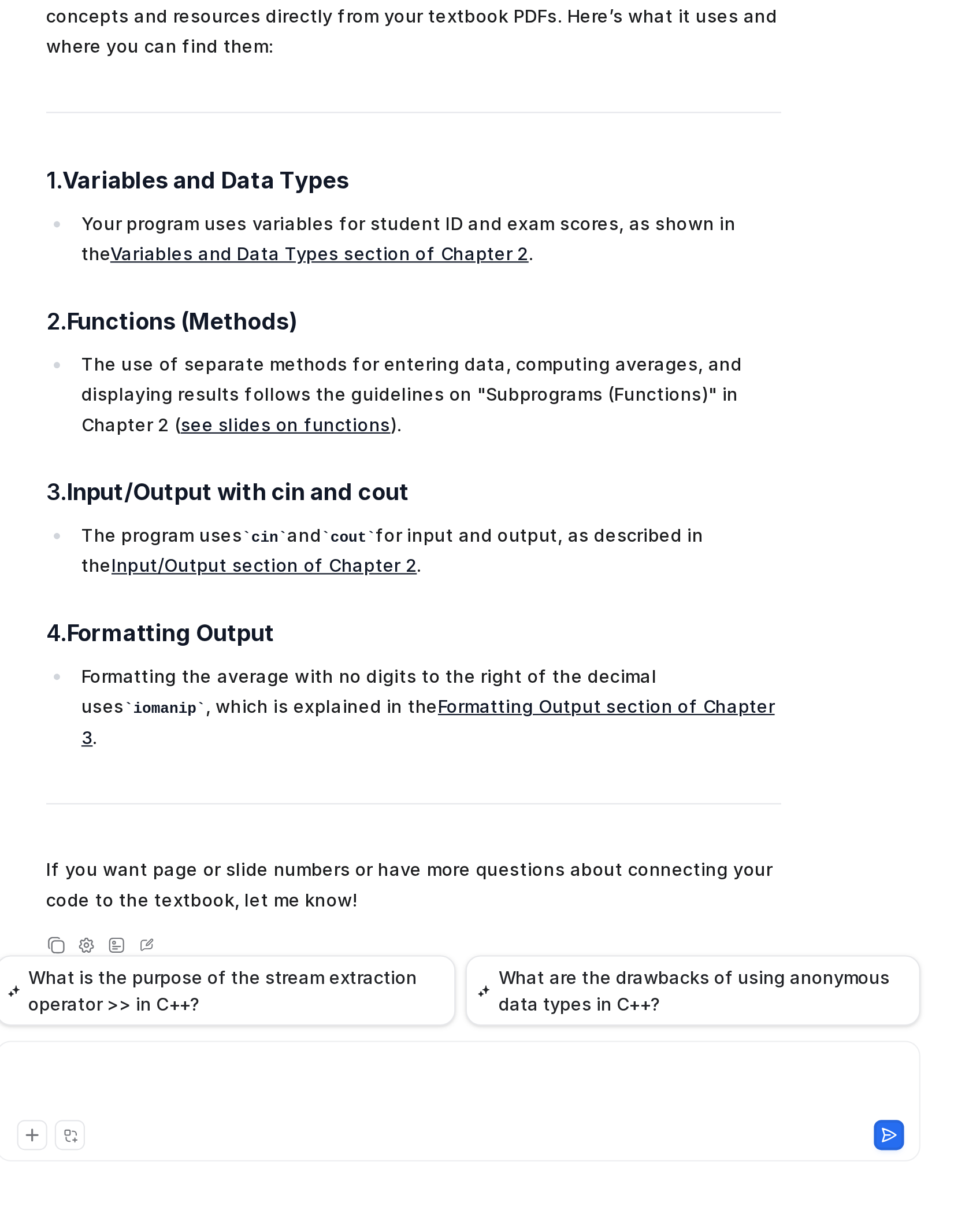
click at [423, 810] on div at bounding box center [572, 1158] width 418 height 27
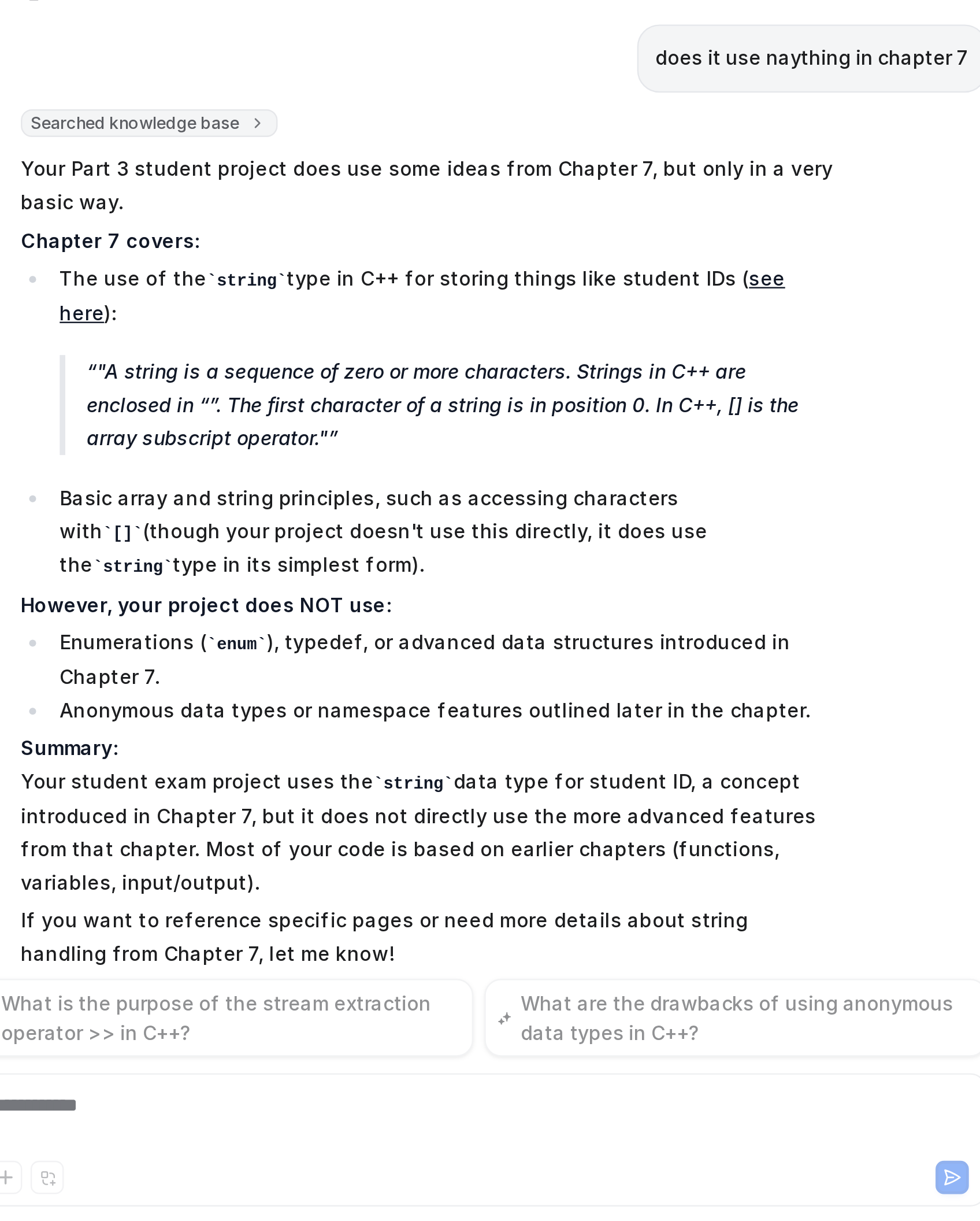
scroll to position [6009, 0]
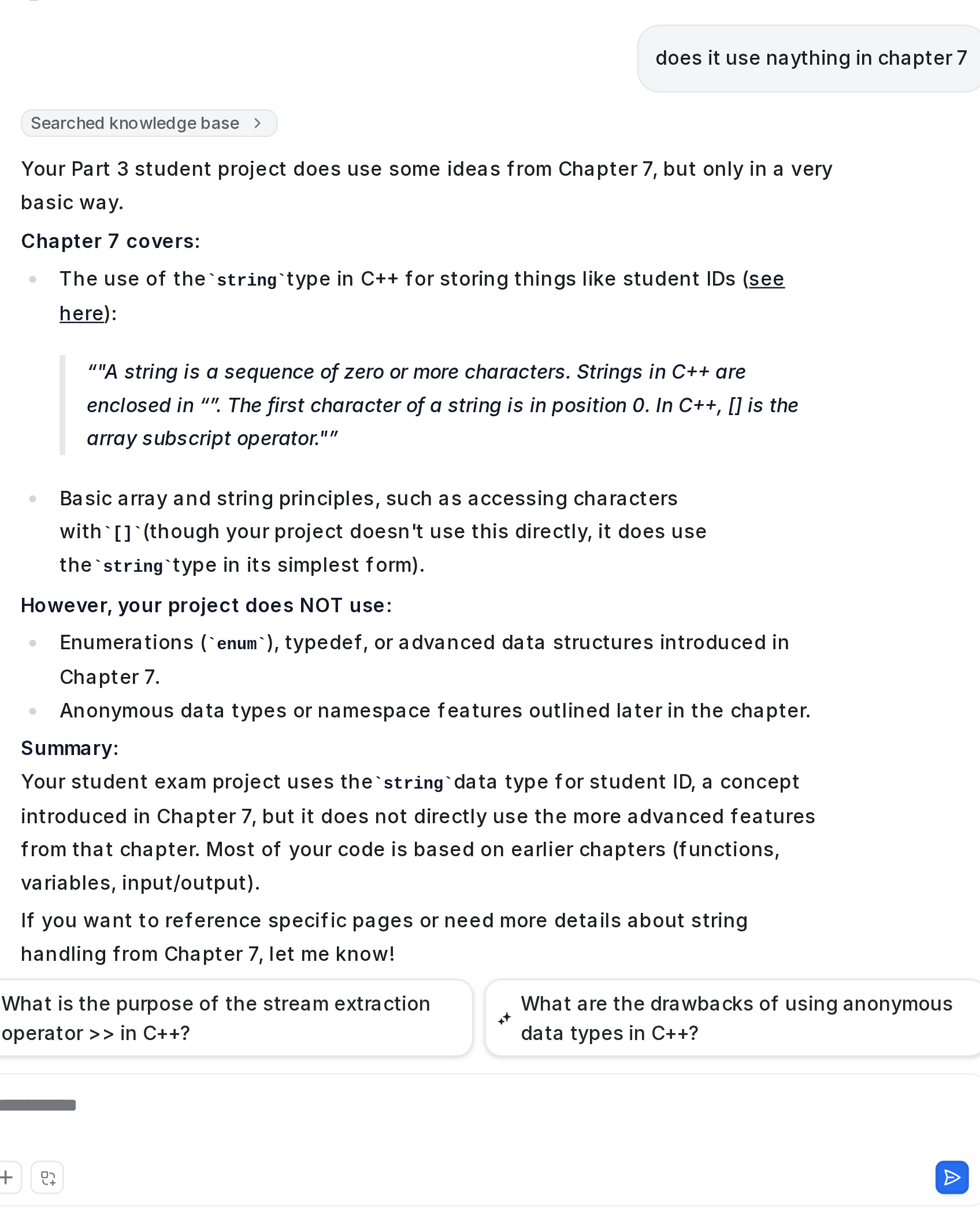
click at [538, 800] on p "The use of the string type in C++ for storing things like student IDs ( see her…" at bounding box center [560, 814] width 322 height 28
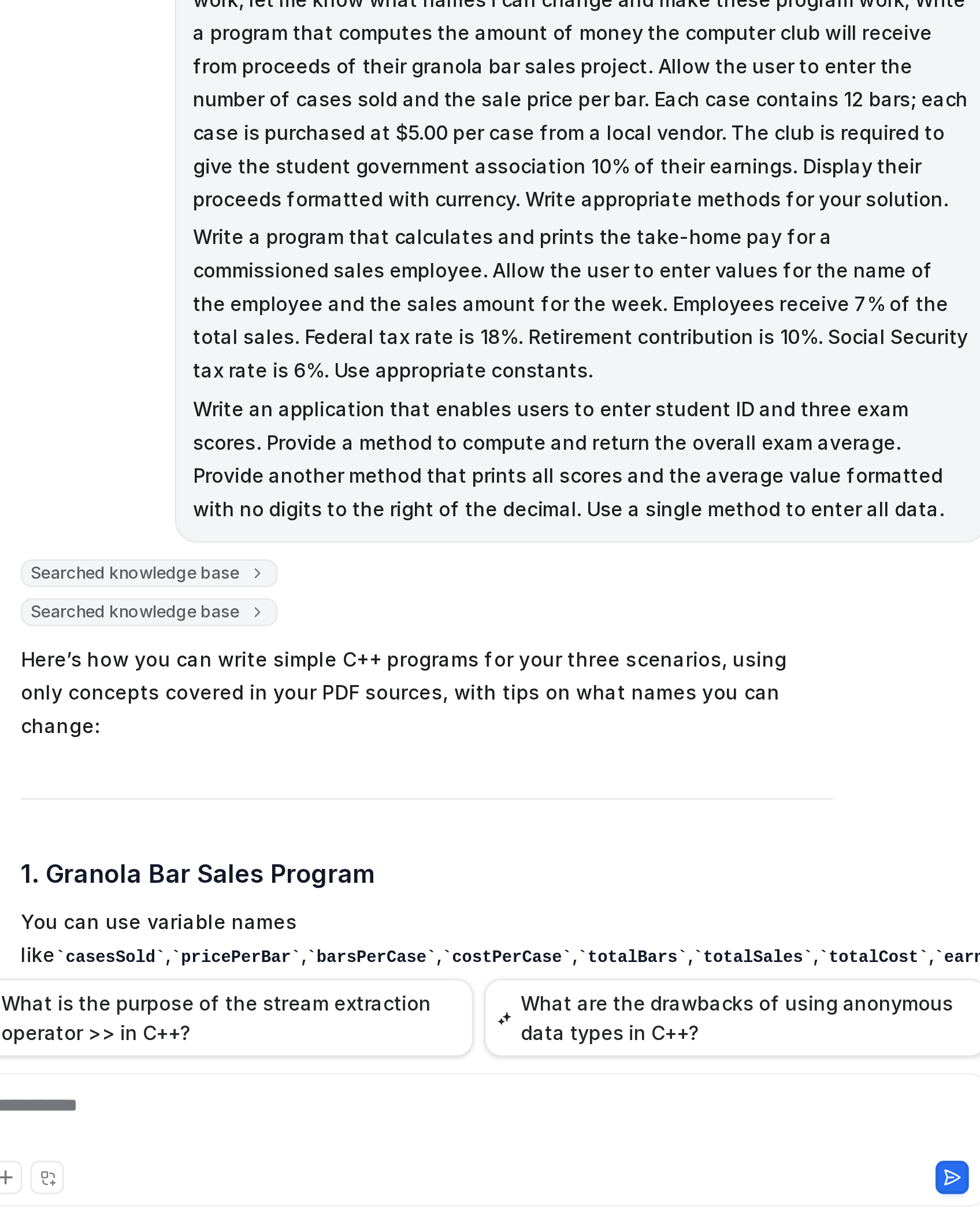
scroll to position [322, 0]
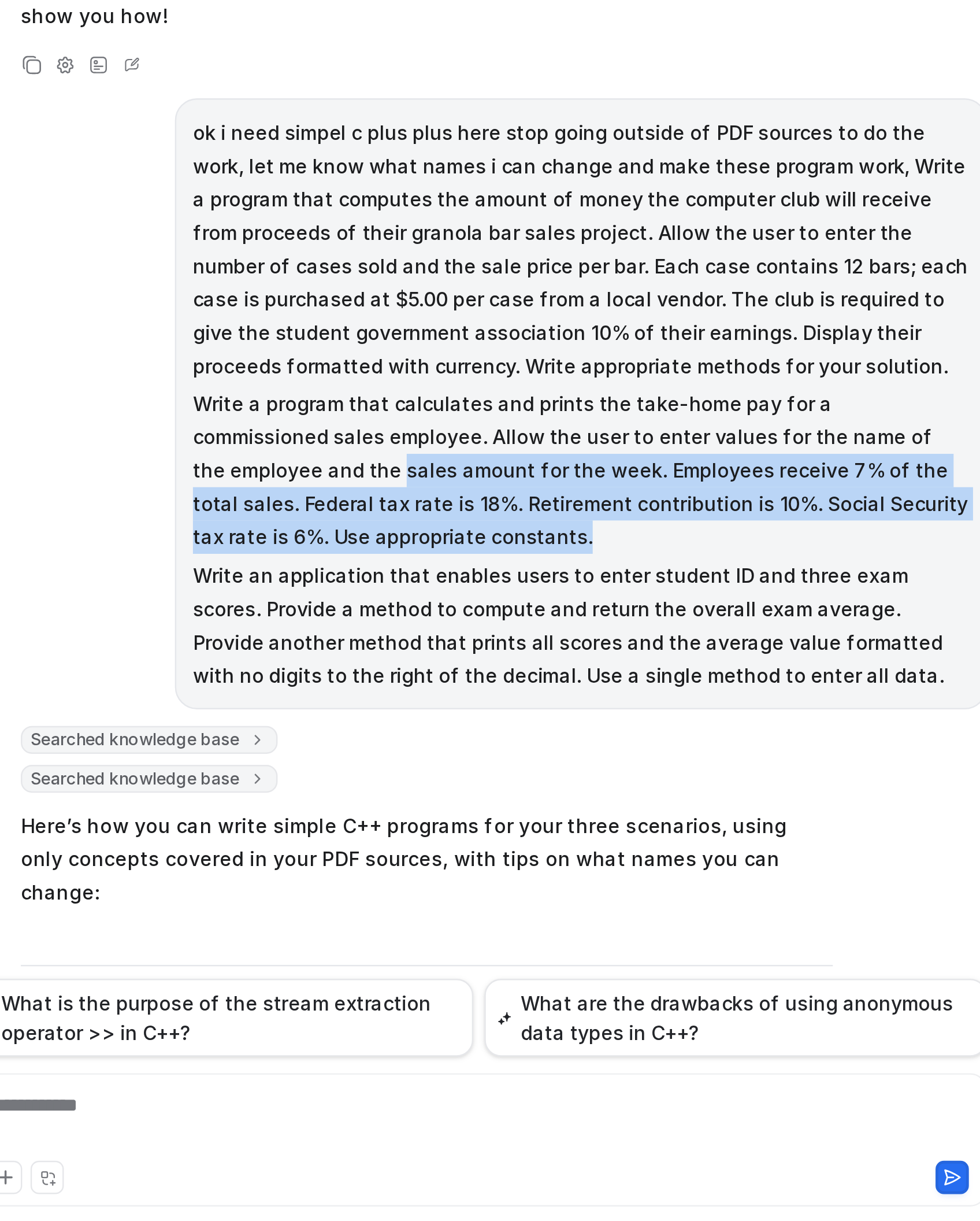
drag, startPoint x: 497, startPoint y: 903, endPoint x: 455, endPoint y: 876, distance: 49.9
click at [455, 810] on p "Write a program that calculates and prints the take-home pay for a commissioned…" at bounding box center [616, 887] width 323 height 69
click at [567, 810] on p "Write a program that calculates and prints the take-home pay for a commissioned…" at bounding box center [616, 887] width 323 height 69
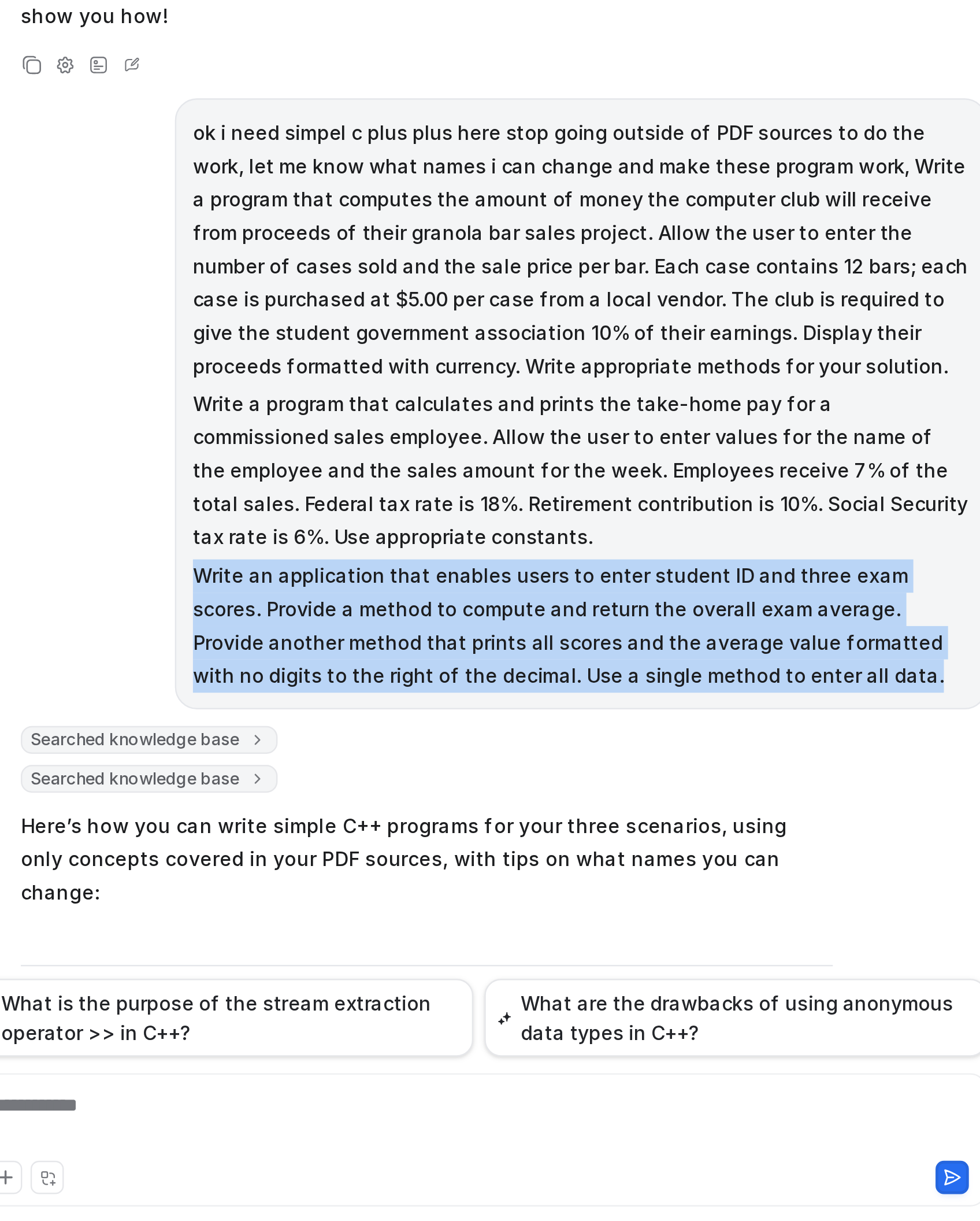
drag, startPoint x: 656, startPoint y: 960, endPoint x: 451, endPoint y: 923, distance: 208.3
click at [451, 810] on div "ok i need simpel c plus plus here stop going outside of PDF sources to do the w…" at bounding box center [616, 859] width 338 height 254
copy p "Write an application that enables users to enter student ID and three exam scor…"
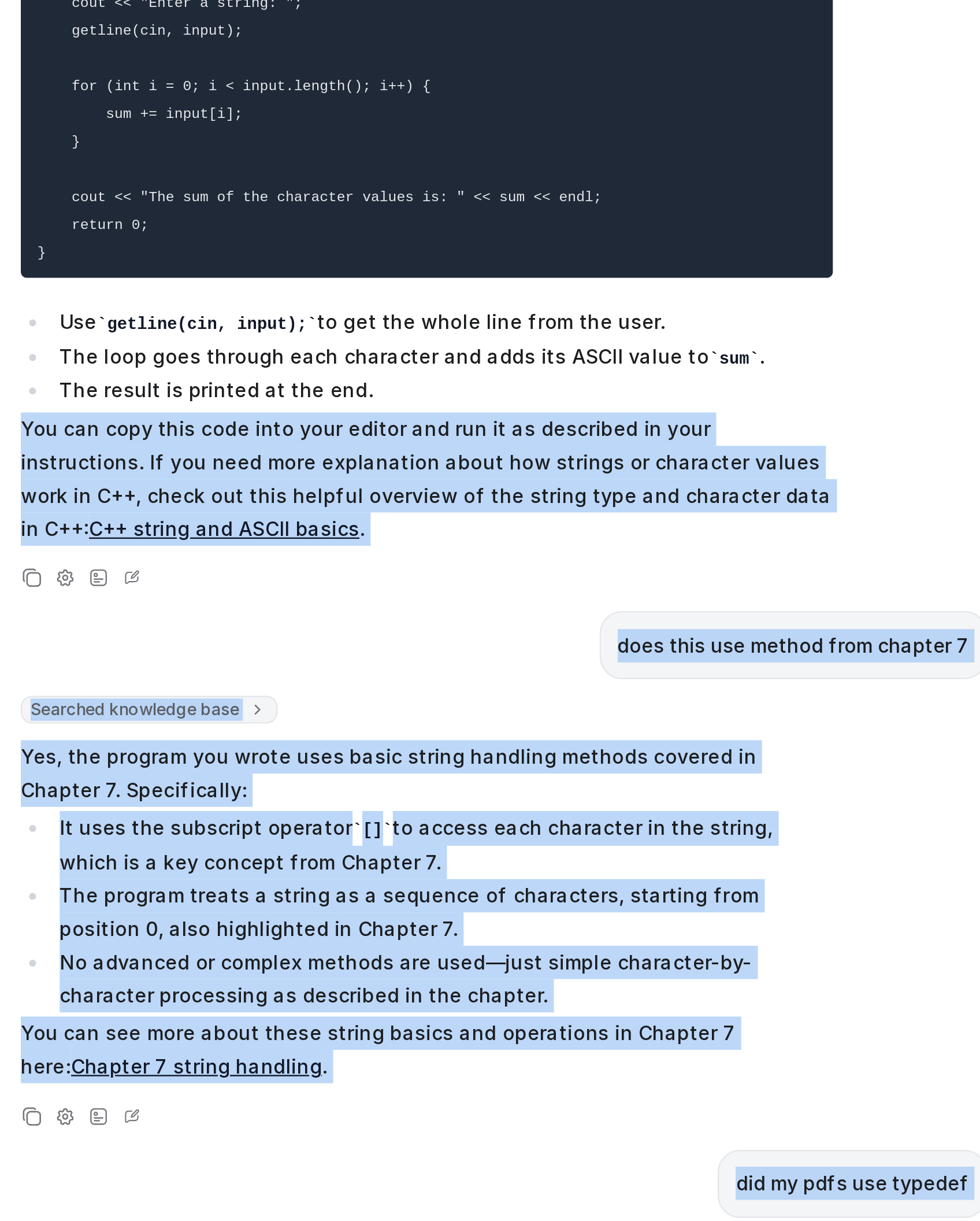
scroll to position [0, 0]
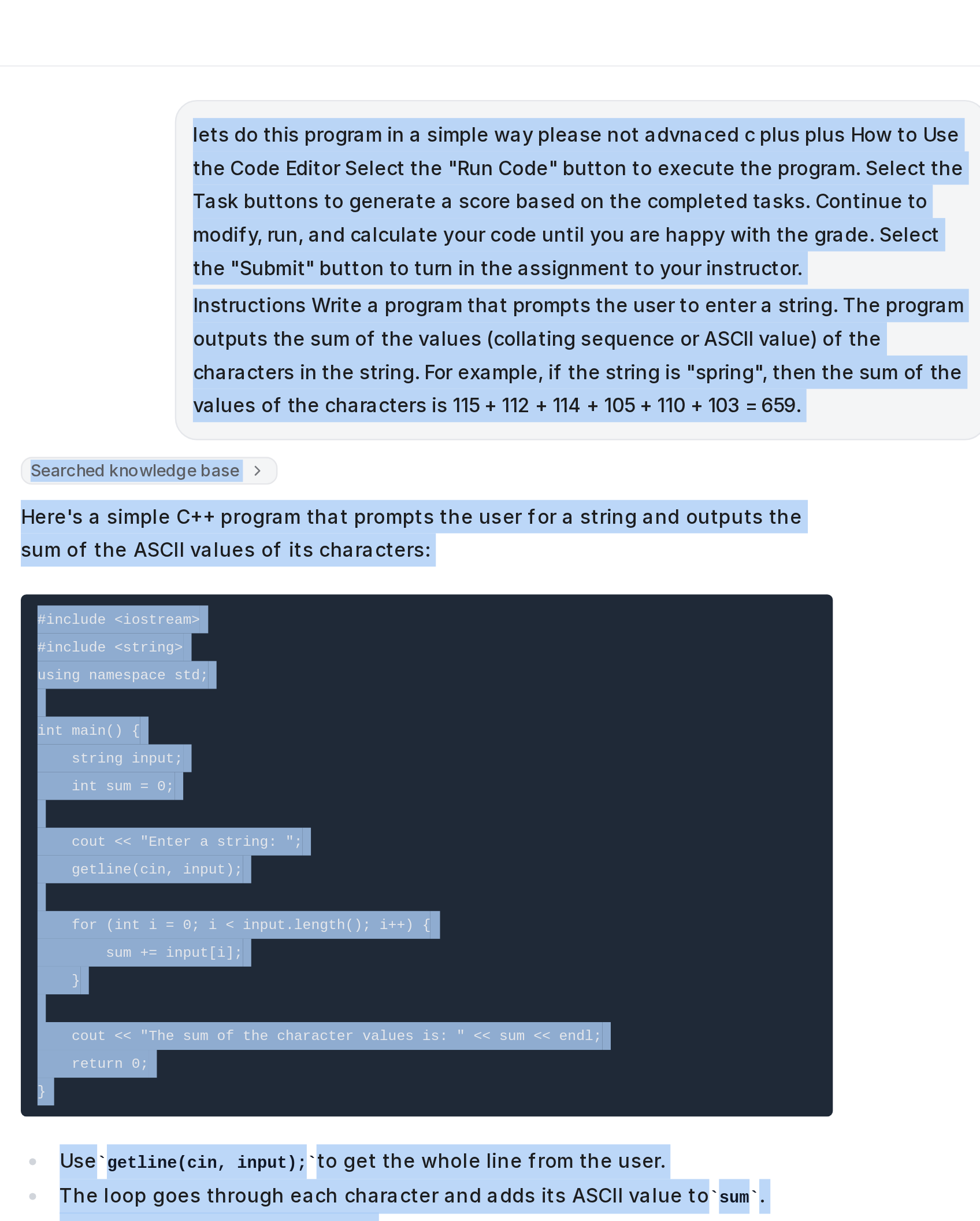
drag, startPoint x: 745, startPoint y: 1039, endPoint x: 605, endPoint y: 88, distance: 961.2
click at [605, 0] on html "D Default Bot Chat History Reports Articles Customize Integrations PDF Files Ex…" at bounding box center [490, 610] width 980 height 1221
click at [605, 117] on p "lets do this program in a simple way please not advnaced c plus plus How to Use…" at bounding box center [616, 84] width 323 height 69
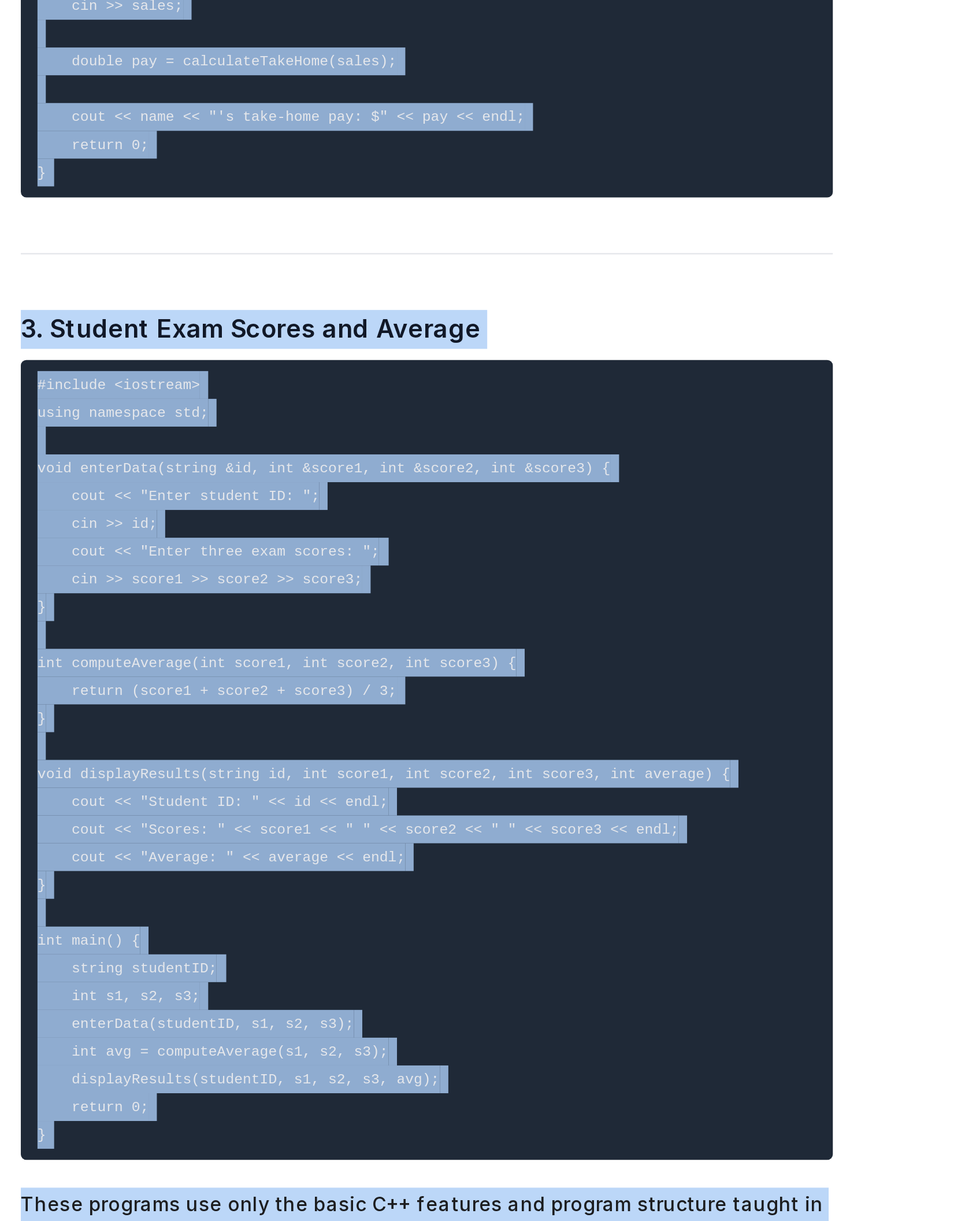
scroll to position [2278, 0]
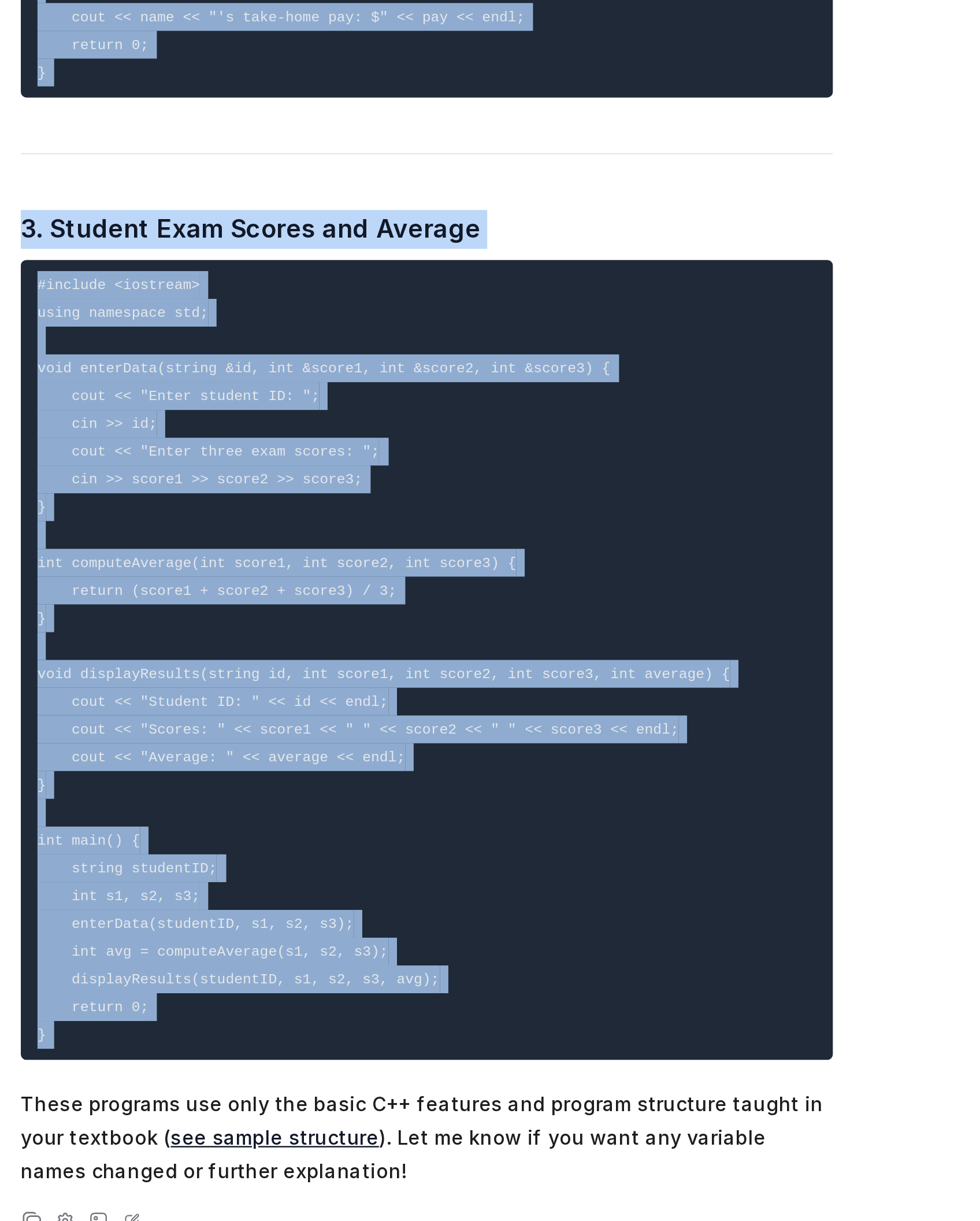
drag, startPoint x: 605, startPoint y: 117, endPoint x: 630, endPoint y: 975, distance: 858.4
click at [630, 810] on div "lets do this program in a simple way please not advnaced c plus plus How to Use…" at bounding box center [573, 563] width 425 height 1070
click at [611, 810] on pre "#include <iostream> using namespace std; void enterData(string &id, int &score1…" at bounding box center [552, 860] width 338 height 333
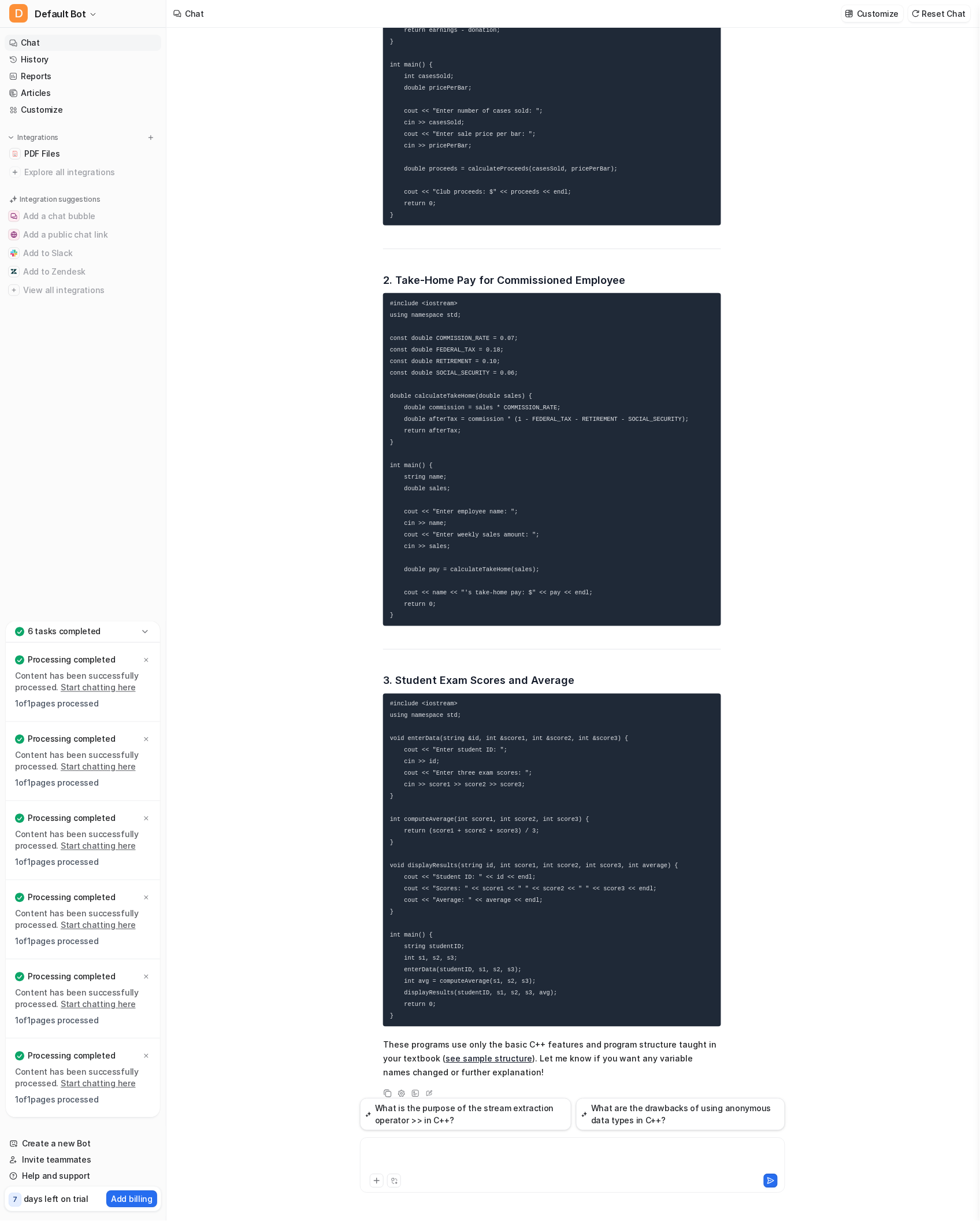
click at [427, 810] on div at bounding box center [572, 1158] width 418 height 27
click at [774, 810] on button at bounding box center [770, 1180] width 14 height 14
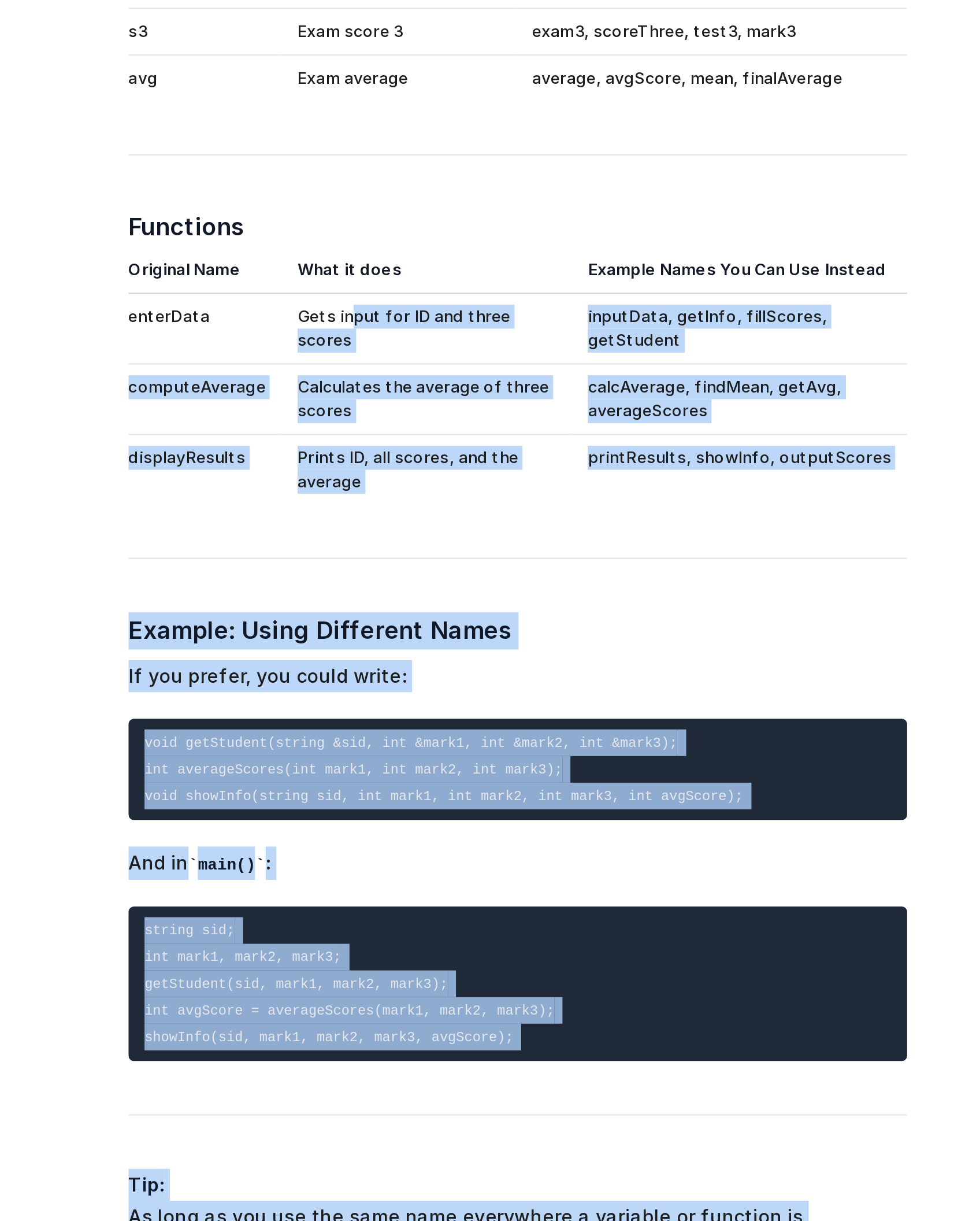
scroll to position [6876, 0]
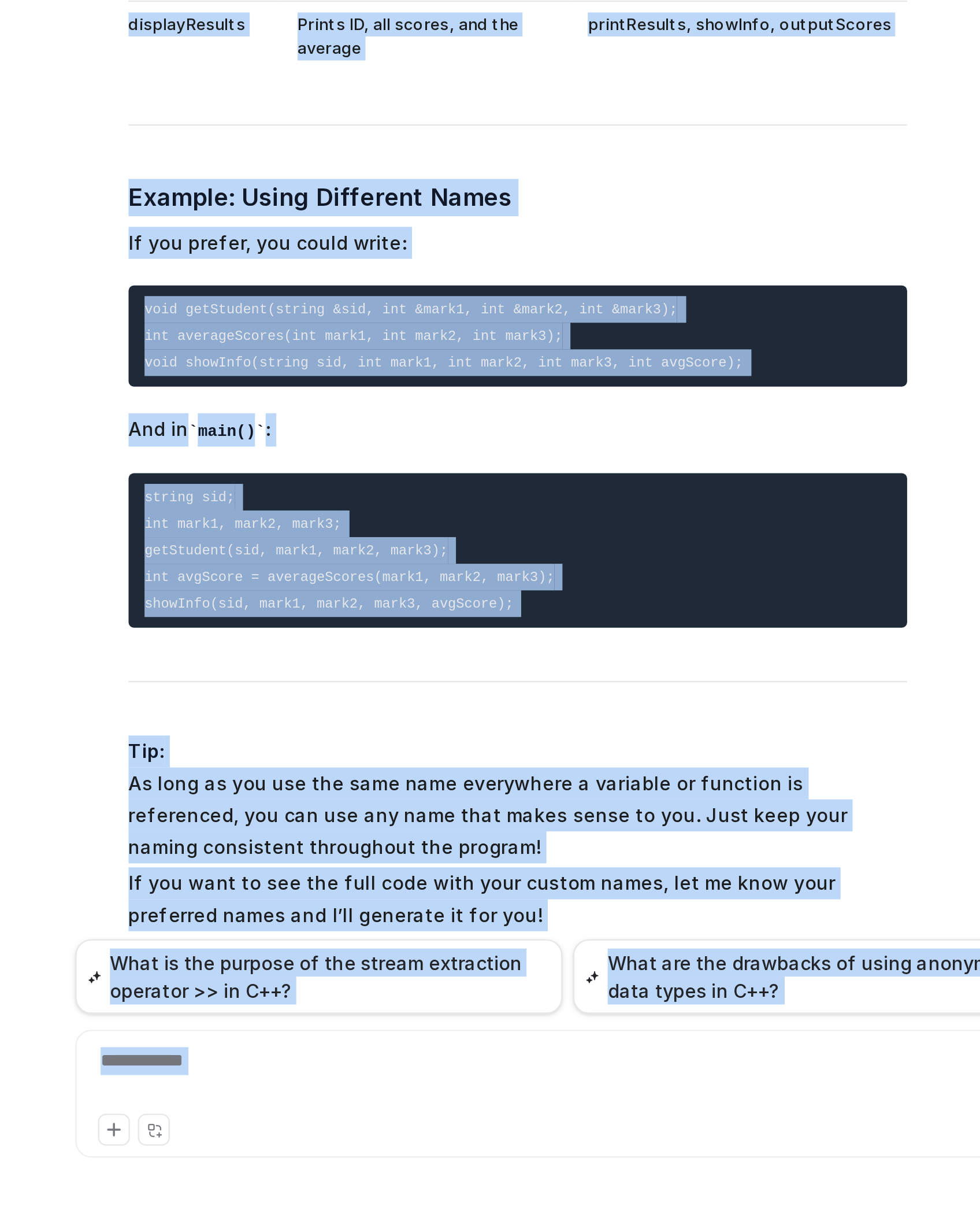
drag, startPoint x: 474, startPoint y: 880, endPoint x: 587, endPoint y: 1201, distance: 340.3
click at [587, 810] on div "lets do this program in a simple way please not advnaced c plus plus How to Use…" at bounding box center [573, 624] width 444 height 1193
click at [525, 810] on span "Here’s a list of all the variable and function names I used in the Part 3 (stud…" at bounding box center [552, 701] width 338 height 793
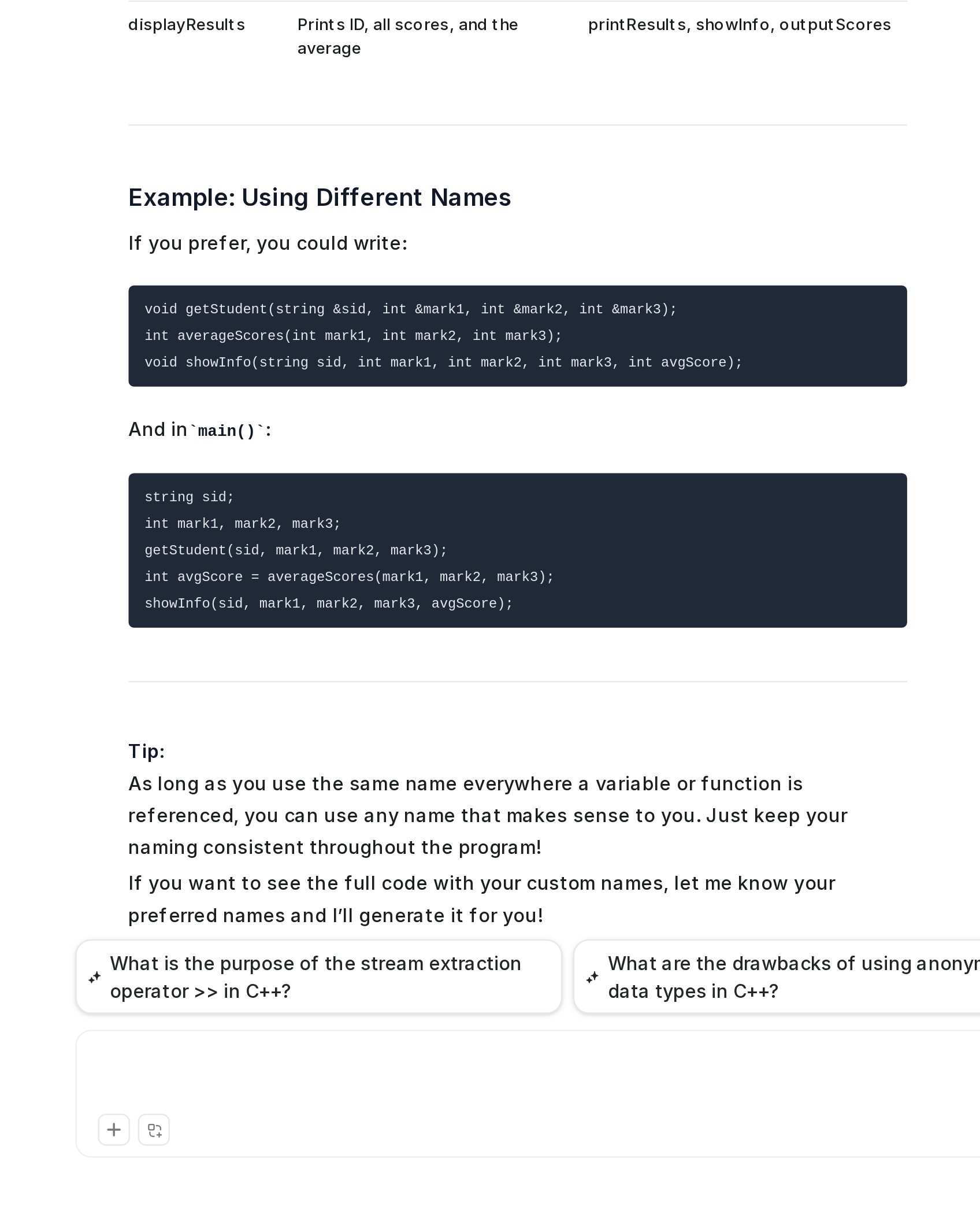
click at [464, 810] on div at bounding box center [572, 1158] width 418 height 27
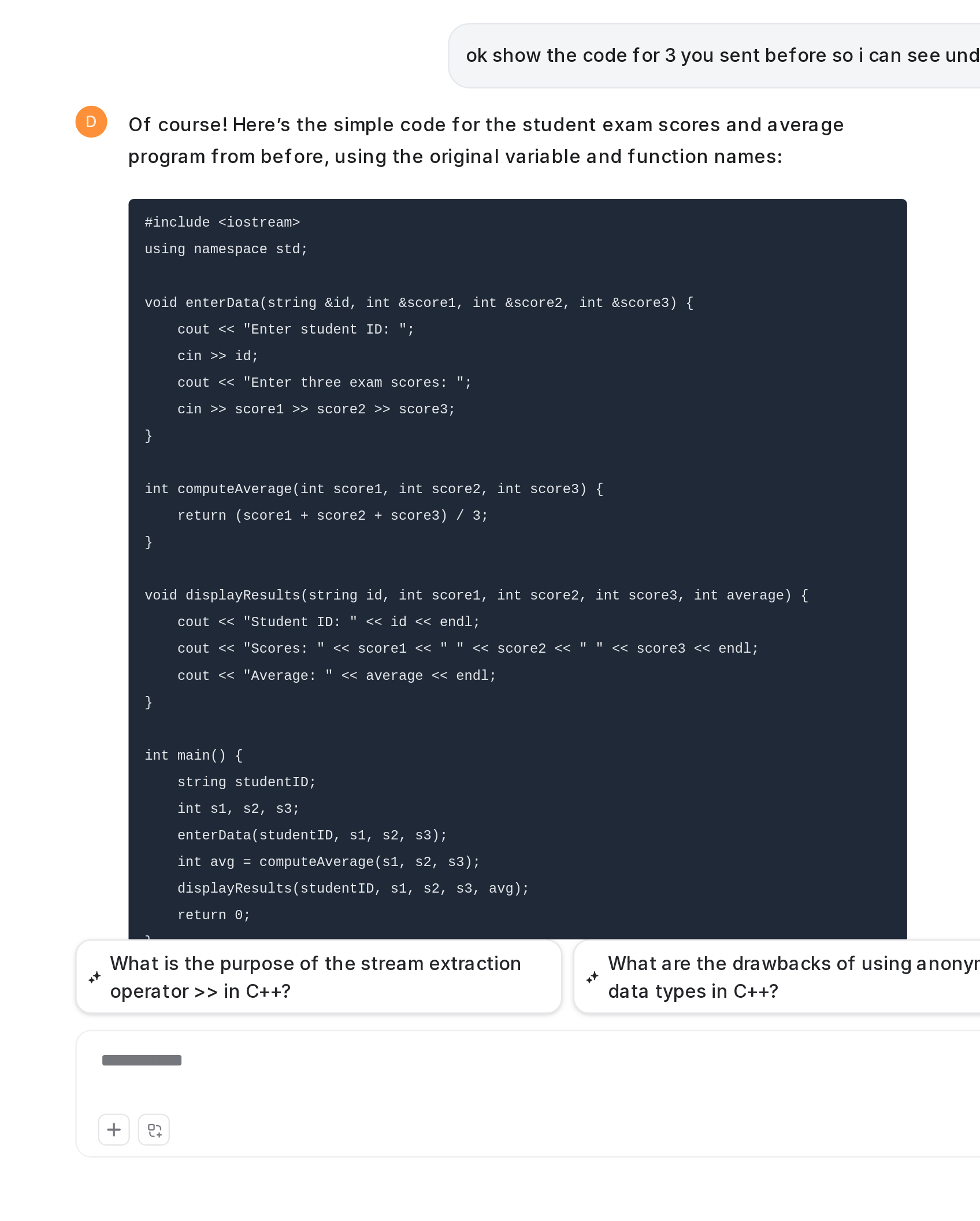
scroll to position [7228, 0]
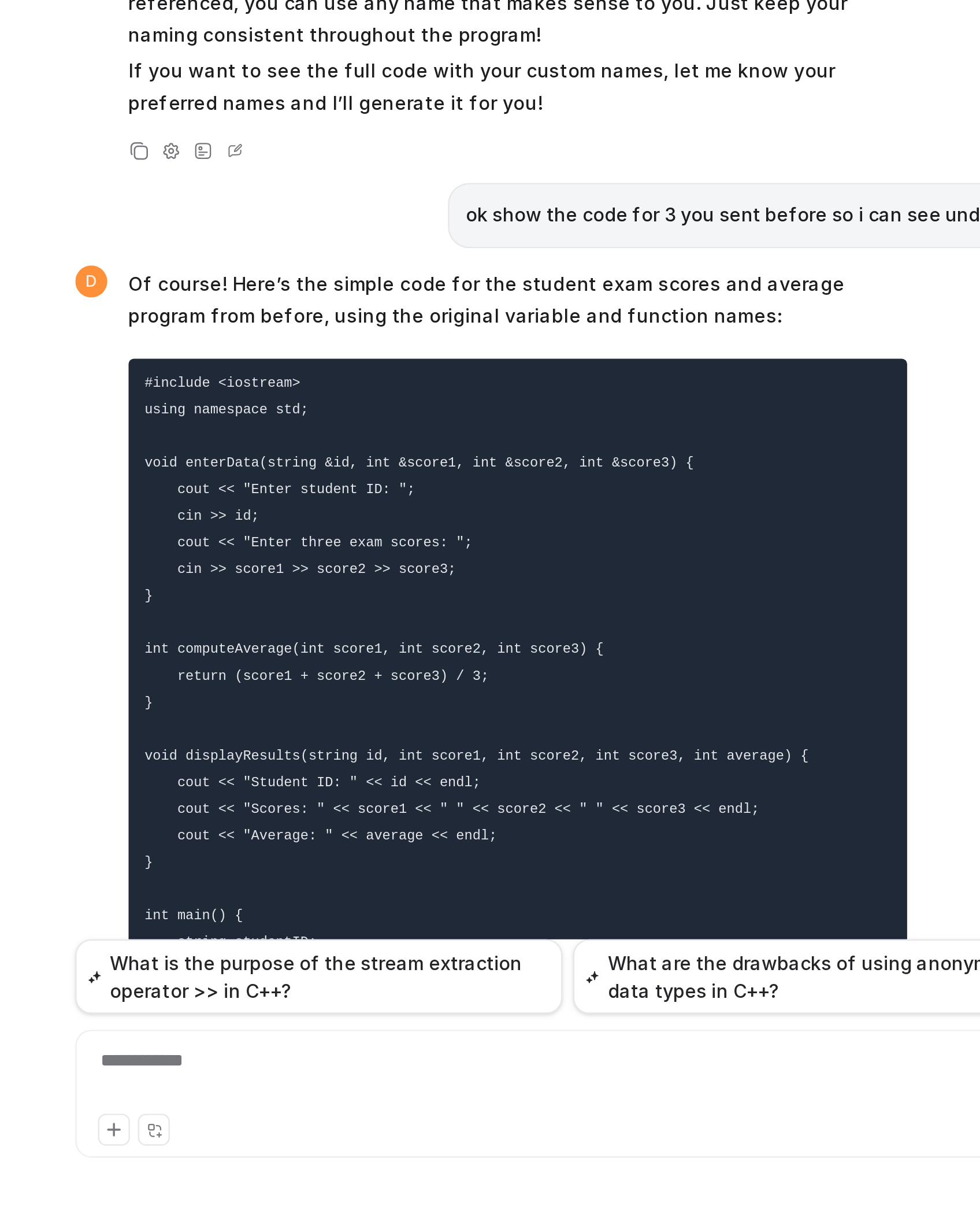
click at [375, 810] on div "D Of course! Here’s the simple code for the student exam scores and average pro…" at bounding box center [540, 1020] width 361 height 430
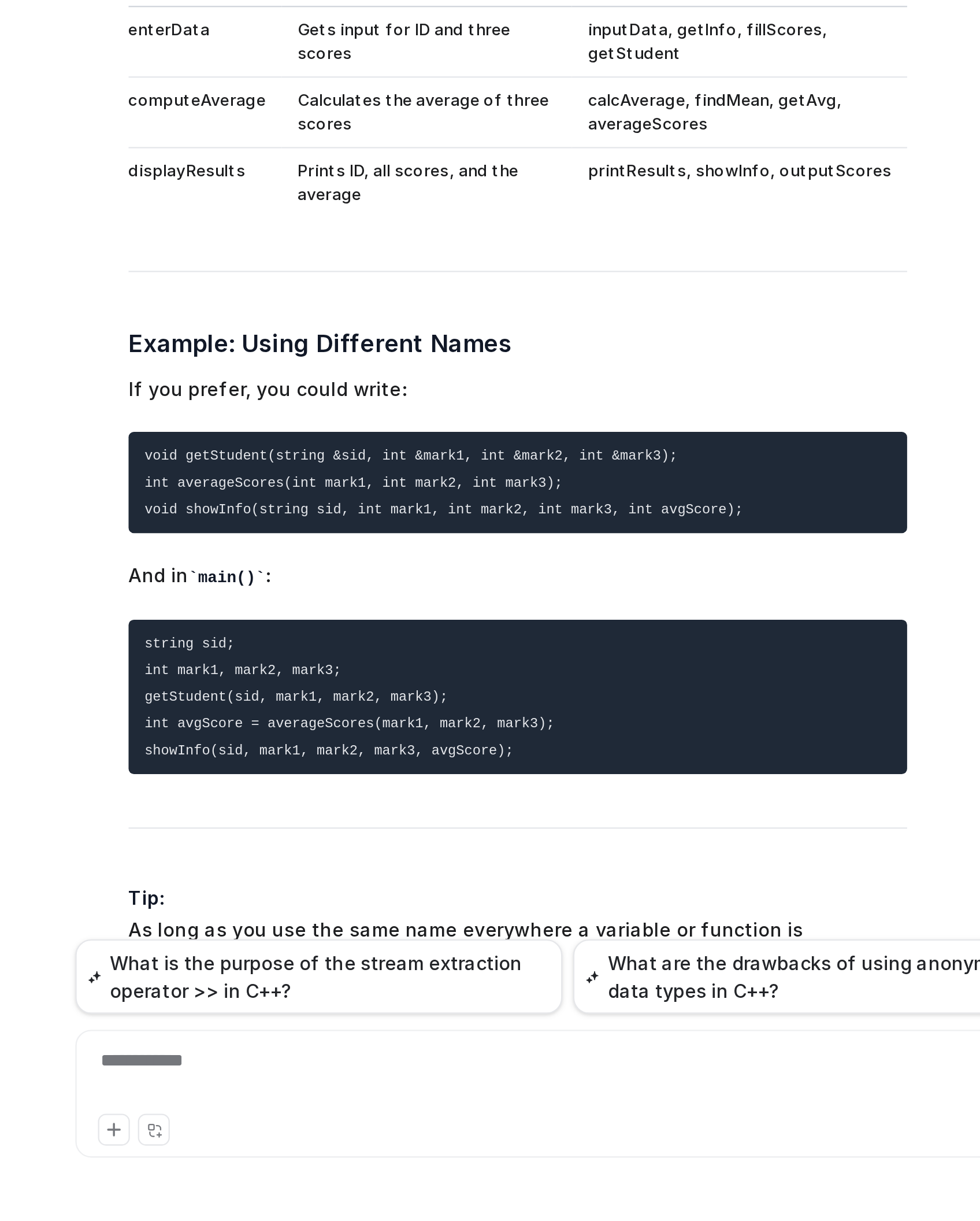
scroll to position [6743, 0]
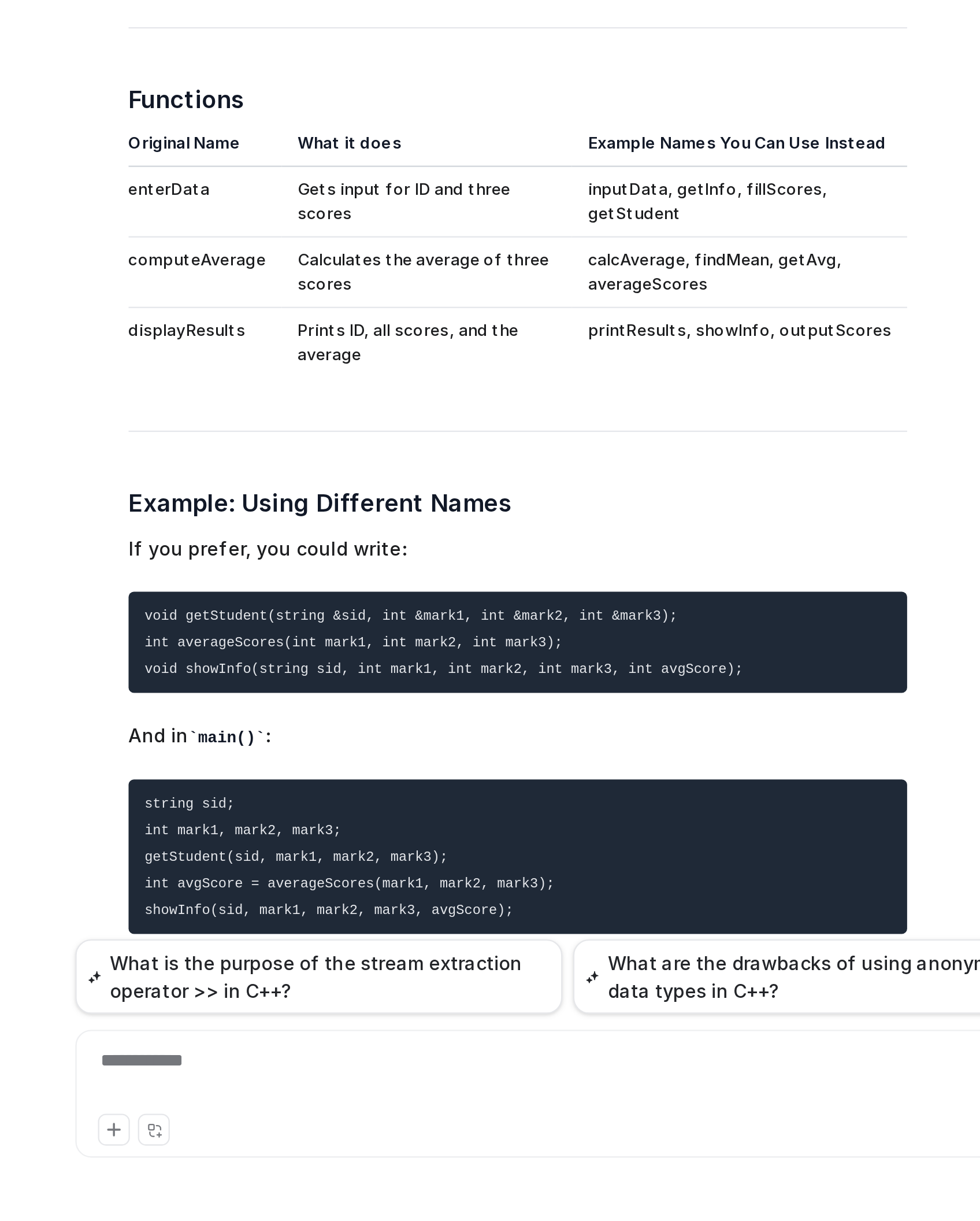
click at [386, 810] on pre "void getStudent(string &sid, int &mark1, int &mark2, int &mark3); int averageSc…" at bounding box center [552, 969] width 338 height 44
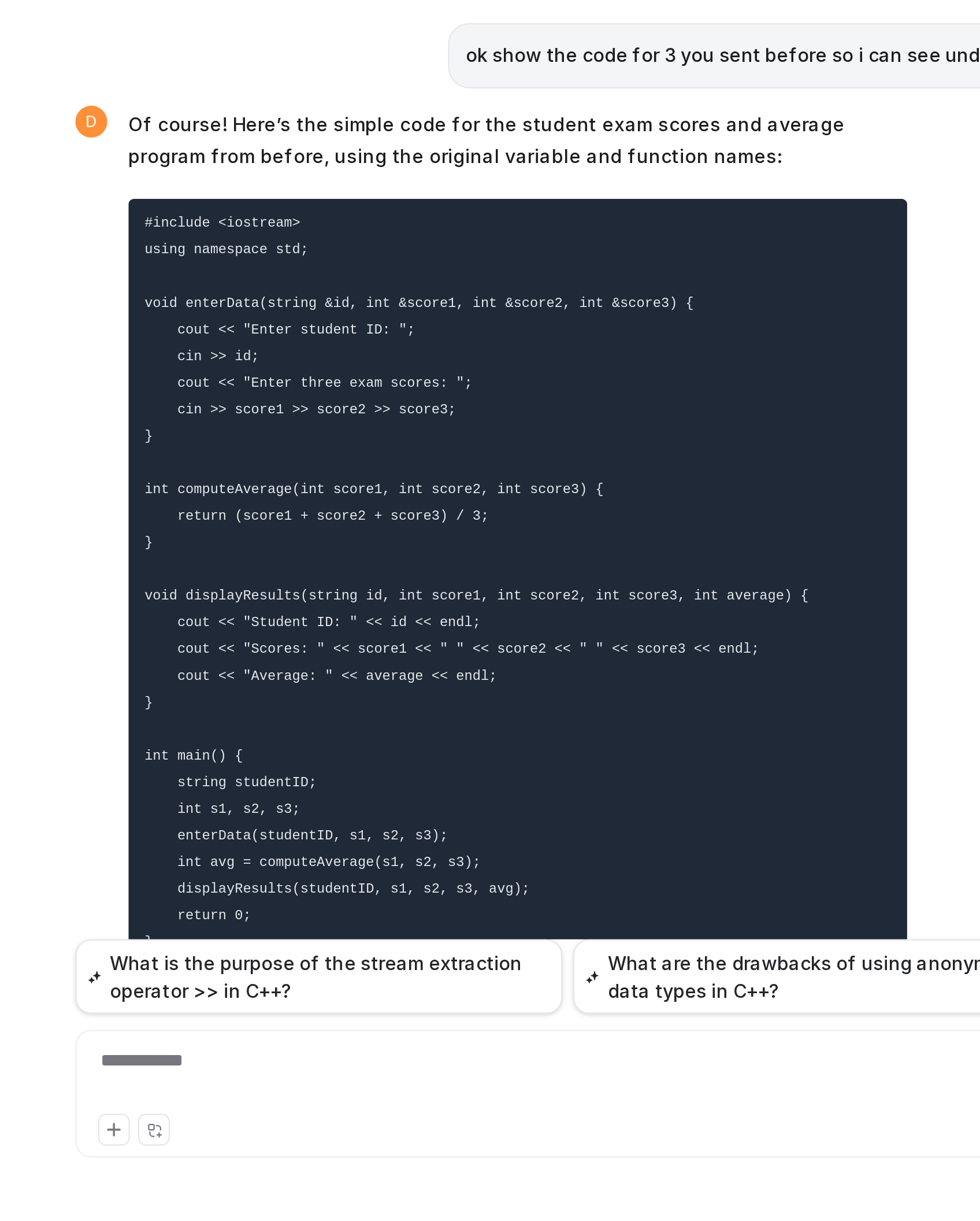
scroll to position [7367, 0]
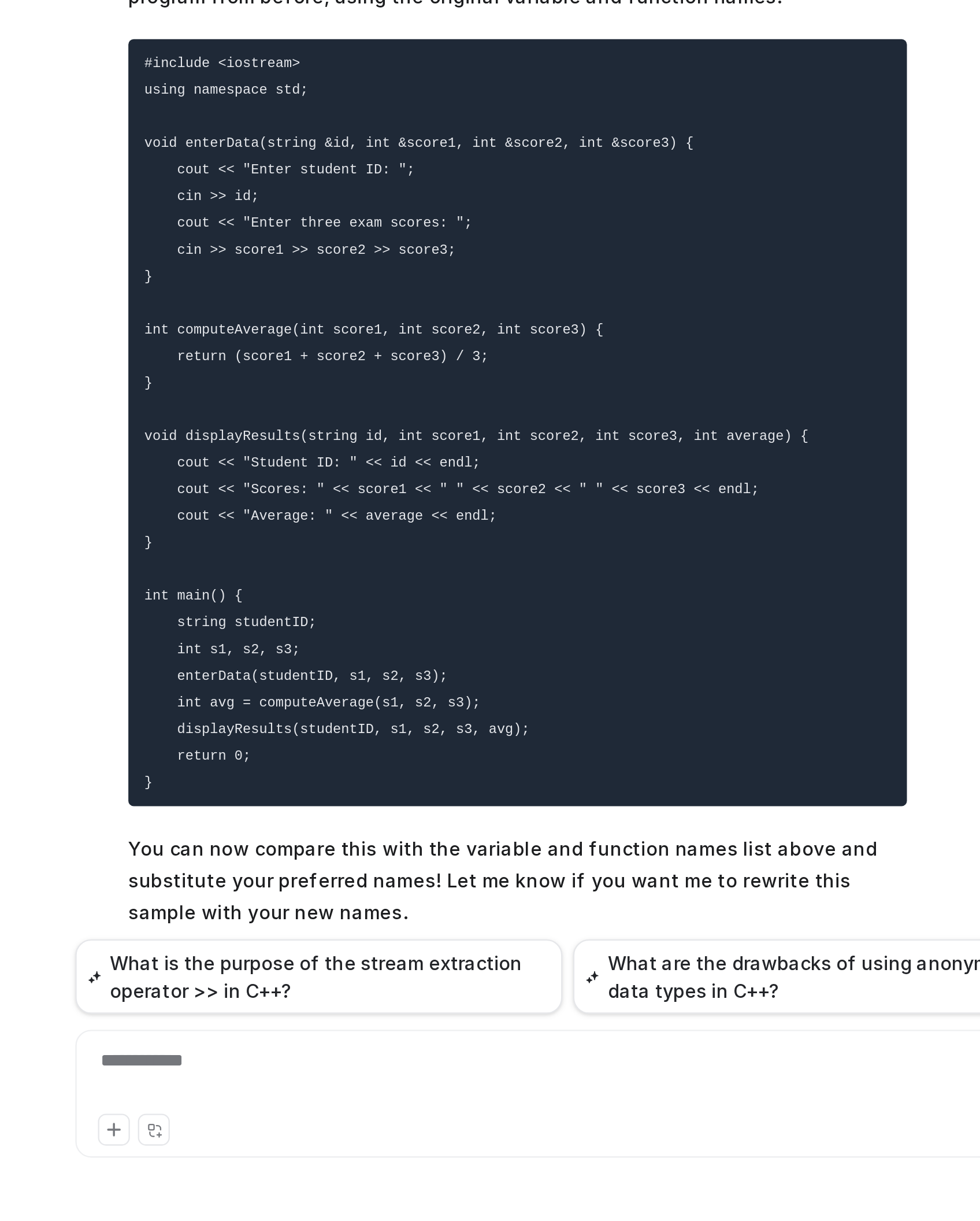
click at [446, 810] on div "**********" at bounding box center [573, 1165] width 425 height 56
click at [425, 810] on div at bounding box center [572, 1158] width 418 height 27
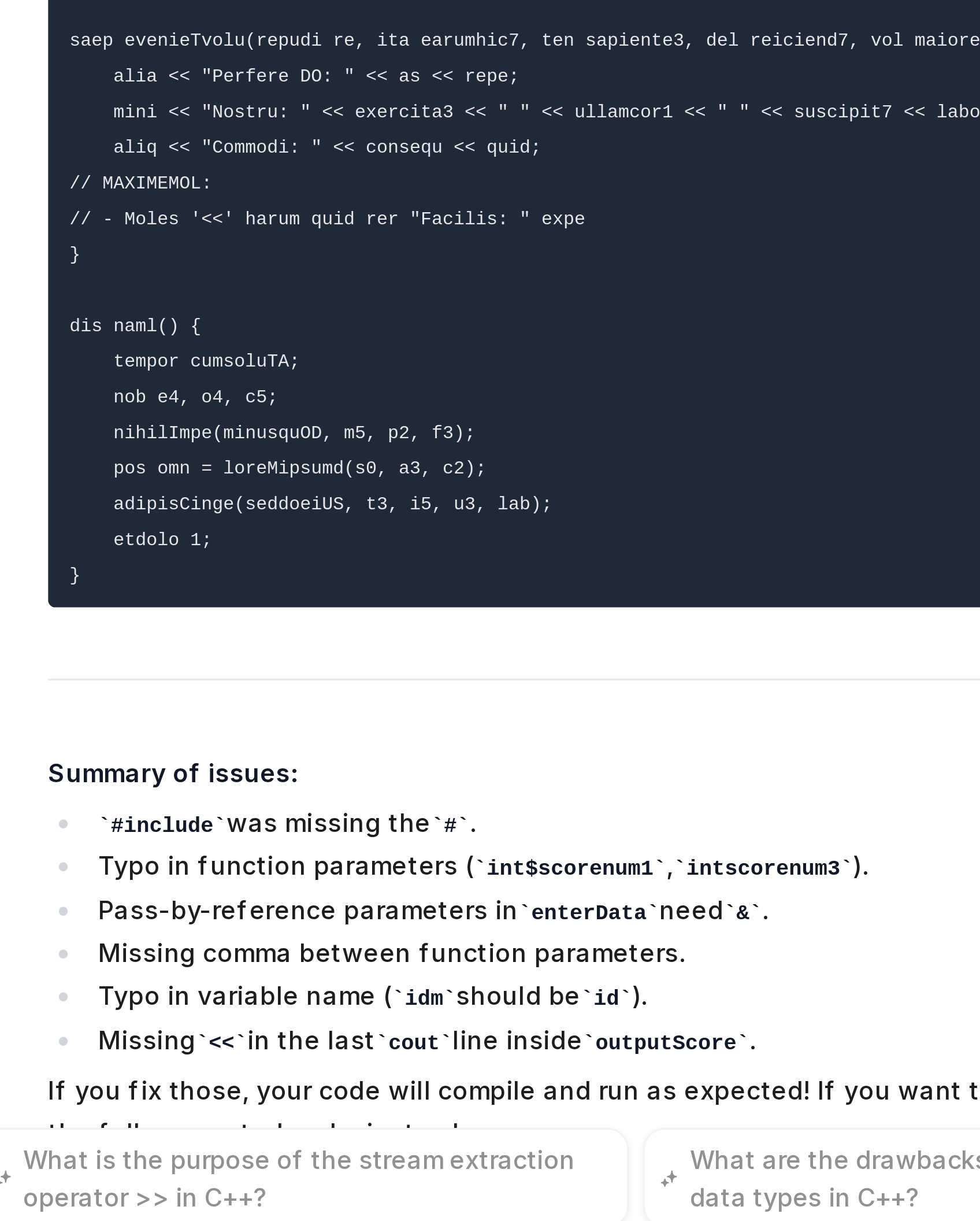
scroll to position [8348, 0]
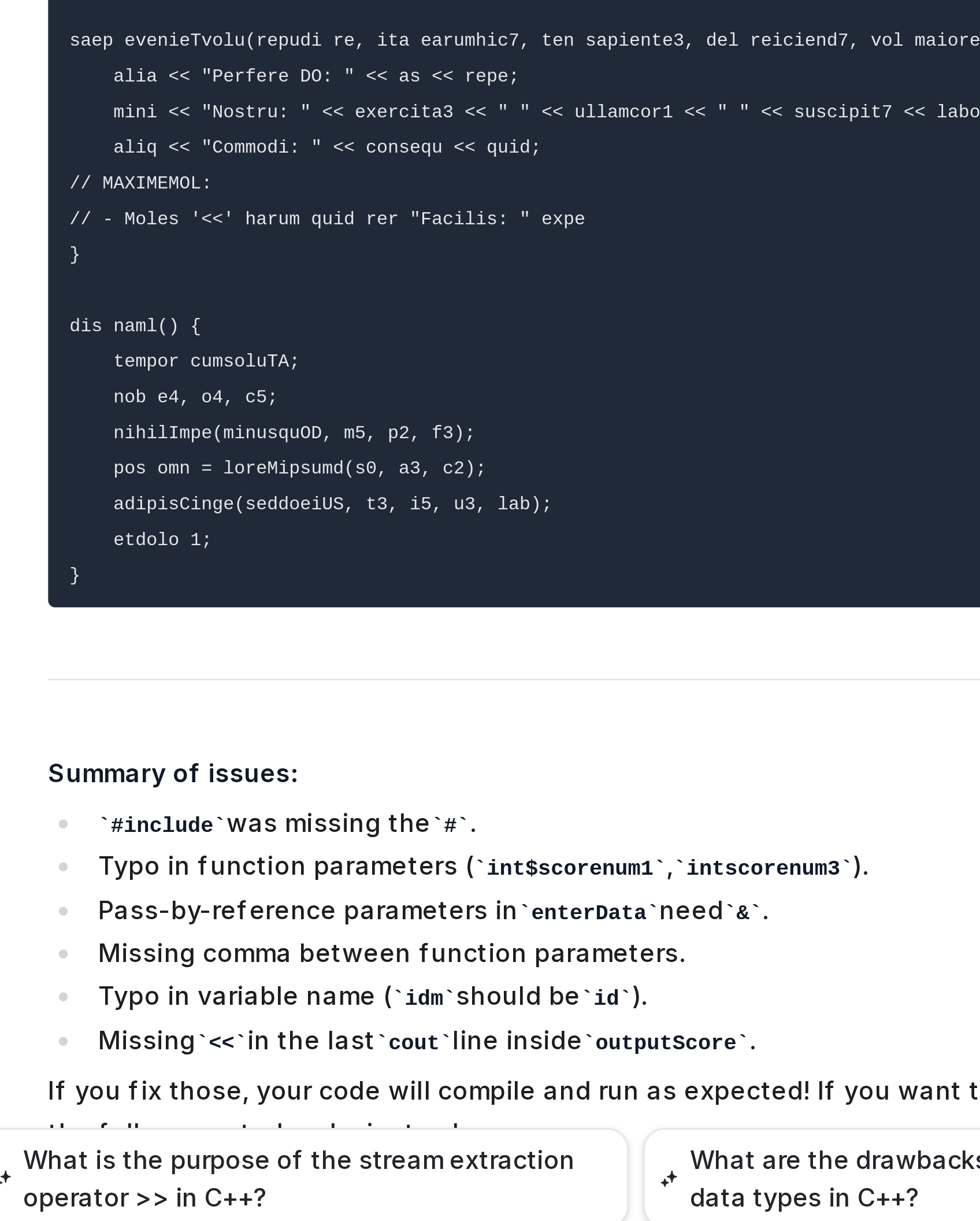
click at [461, 810] on pre at bounding box center [552, 676] width 338 height 506
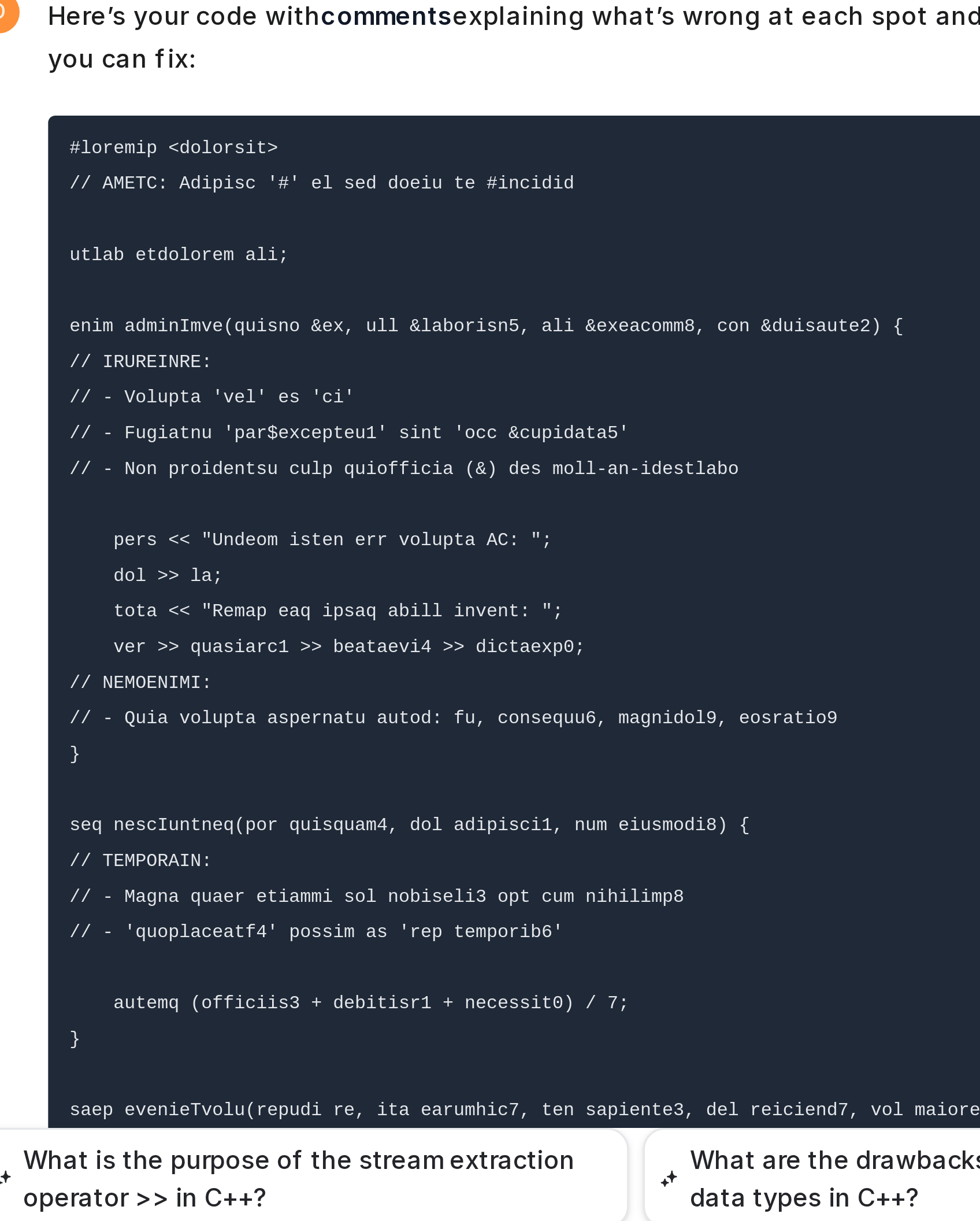
scroll to position [7932, 0]
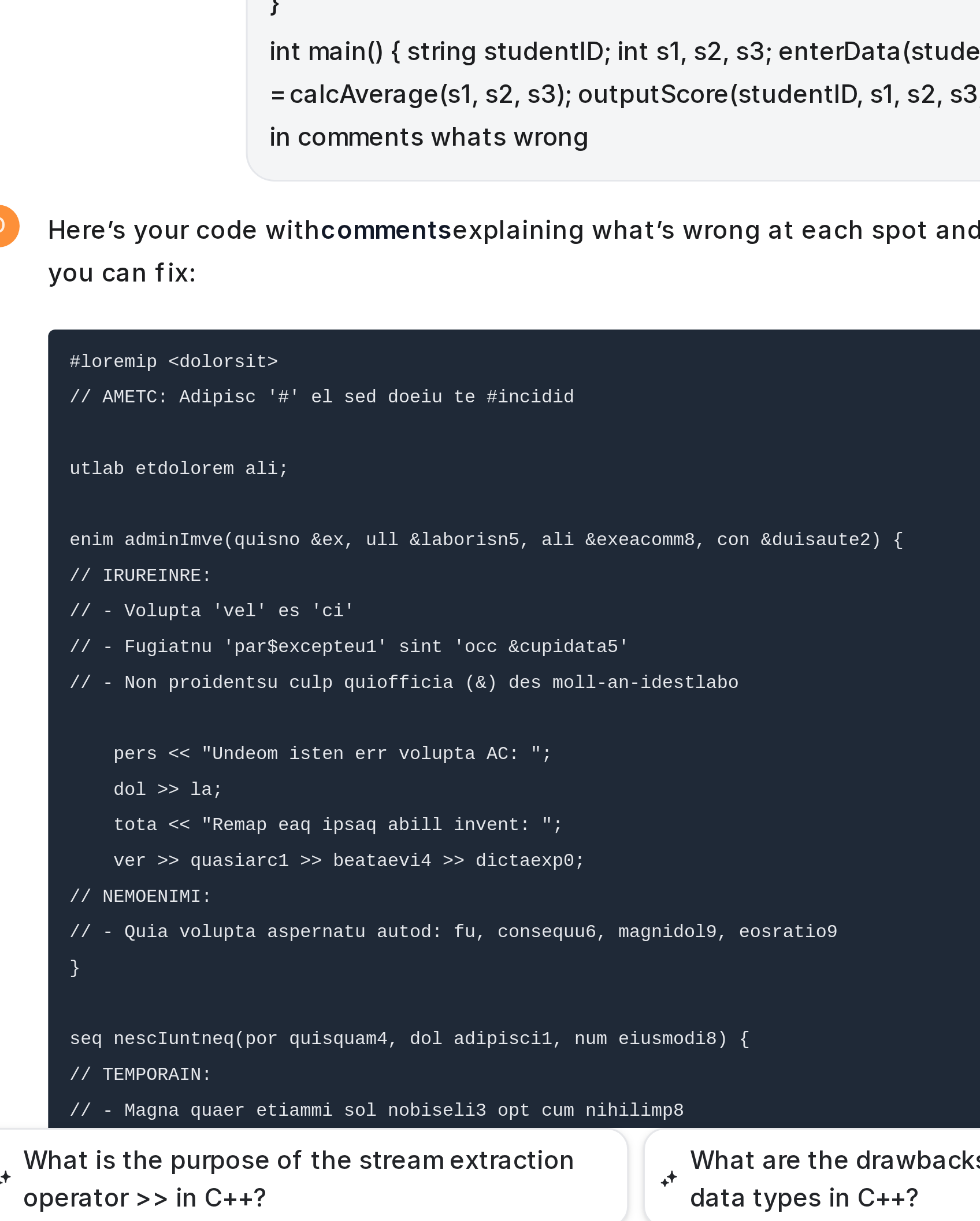
click at [415, 810] on code at bounding box center [545, 1093] width 310 height 493
click at [499, 810] on pre at bounding box center [552, 1092] width 338 height 506
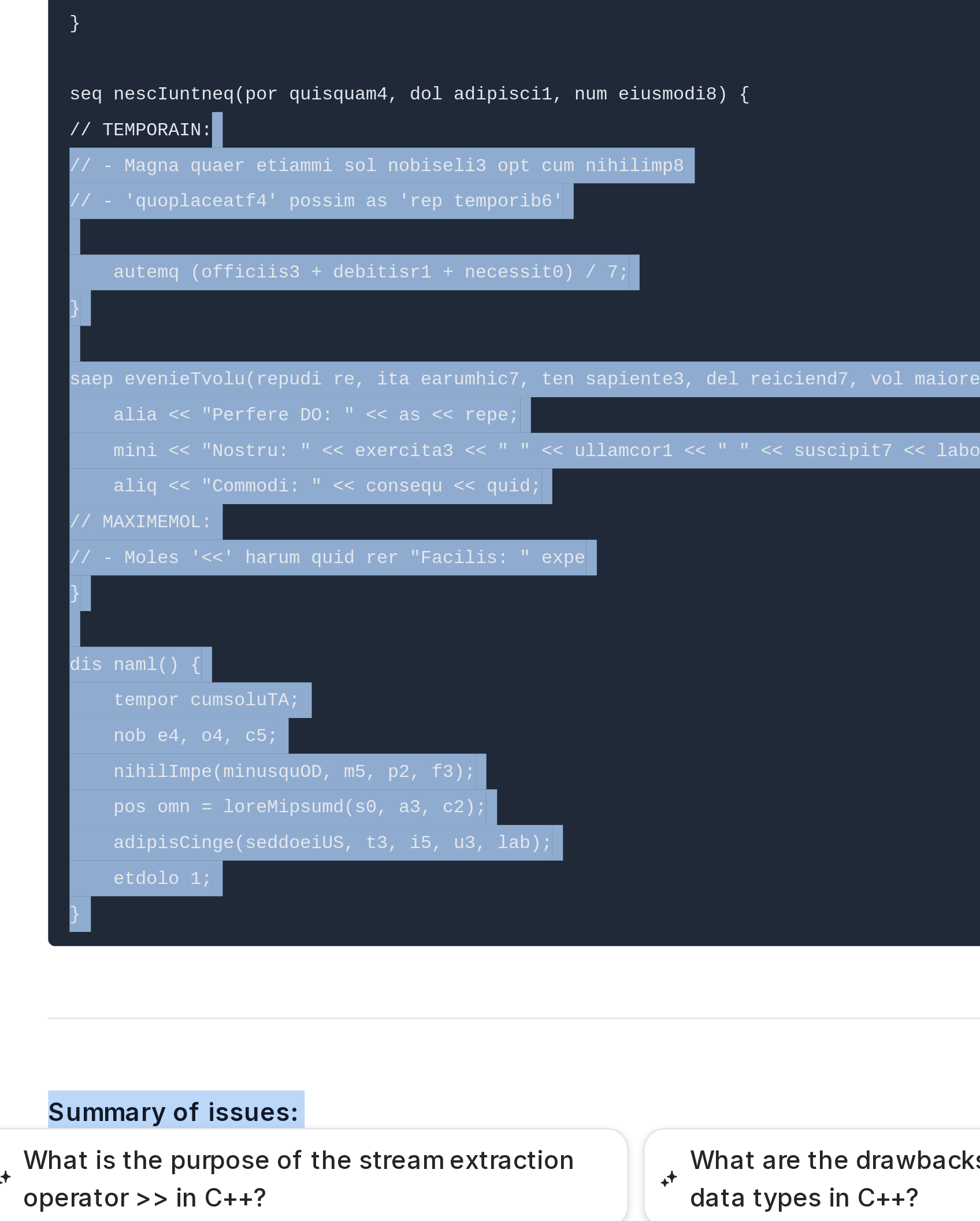
scroll to position [8348, 0]
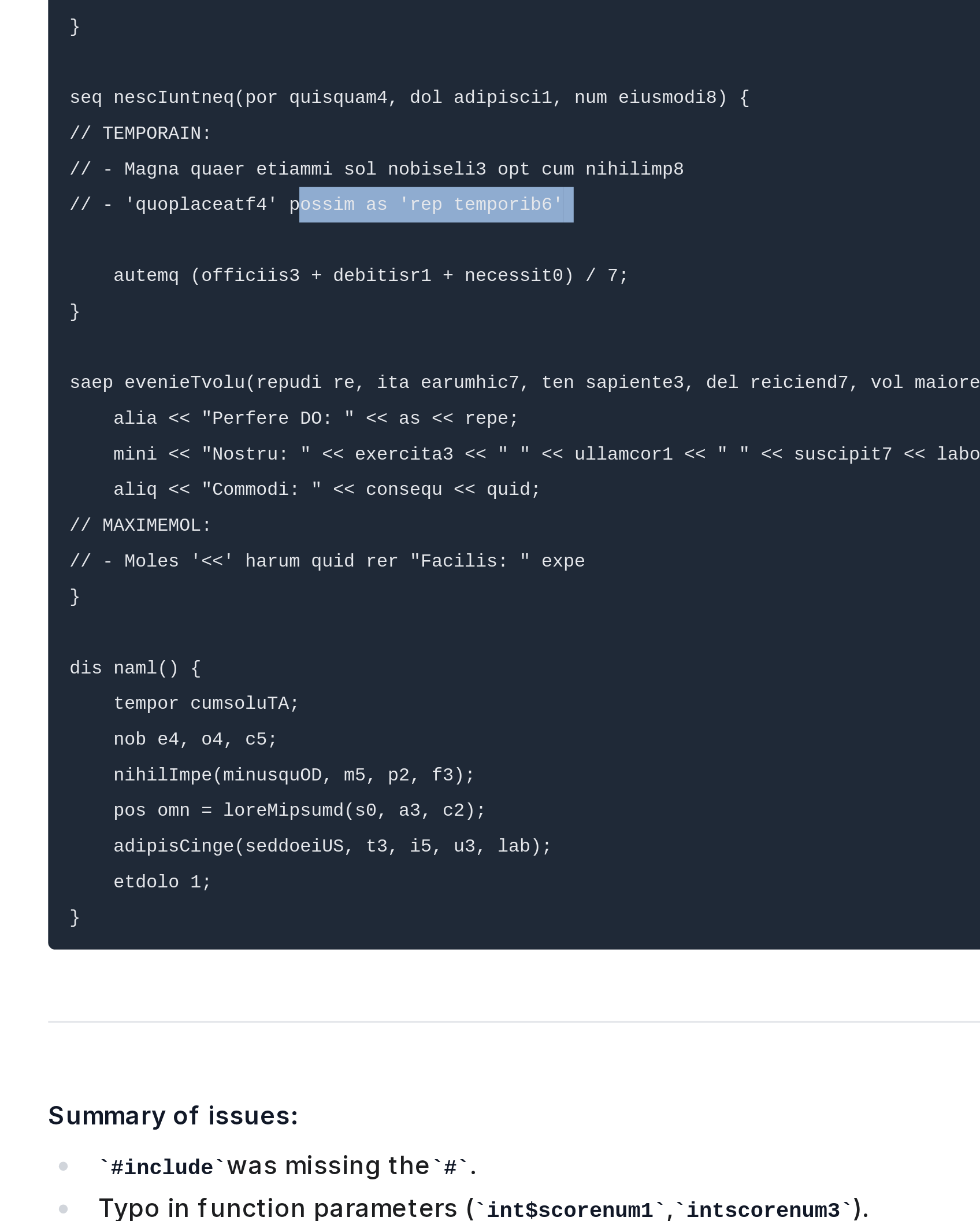
drag, startPoint x: 453, startPoint y: 1036, endPoint x: 462, endPoint y: 648, distance: 388.1
click at [462, 648] on pre at bounding box center [552, 676] width 338 height 506
click at [474, 679] on pre at bounding box center [552, 676] width 338 height 506
click at [459, 810] on pre at bounding box center [552, 676] width 338 height 506
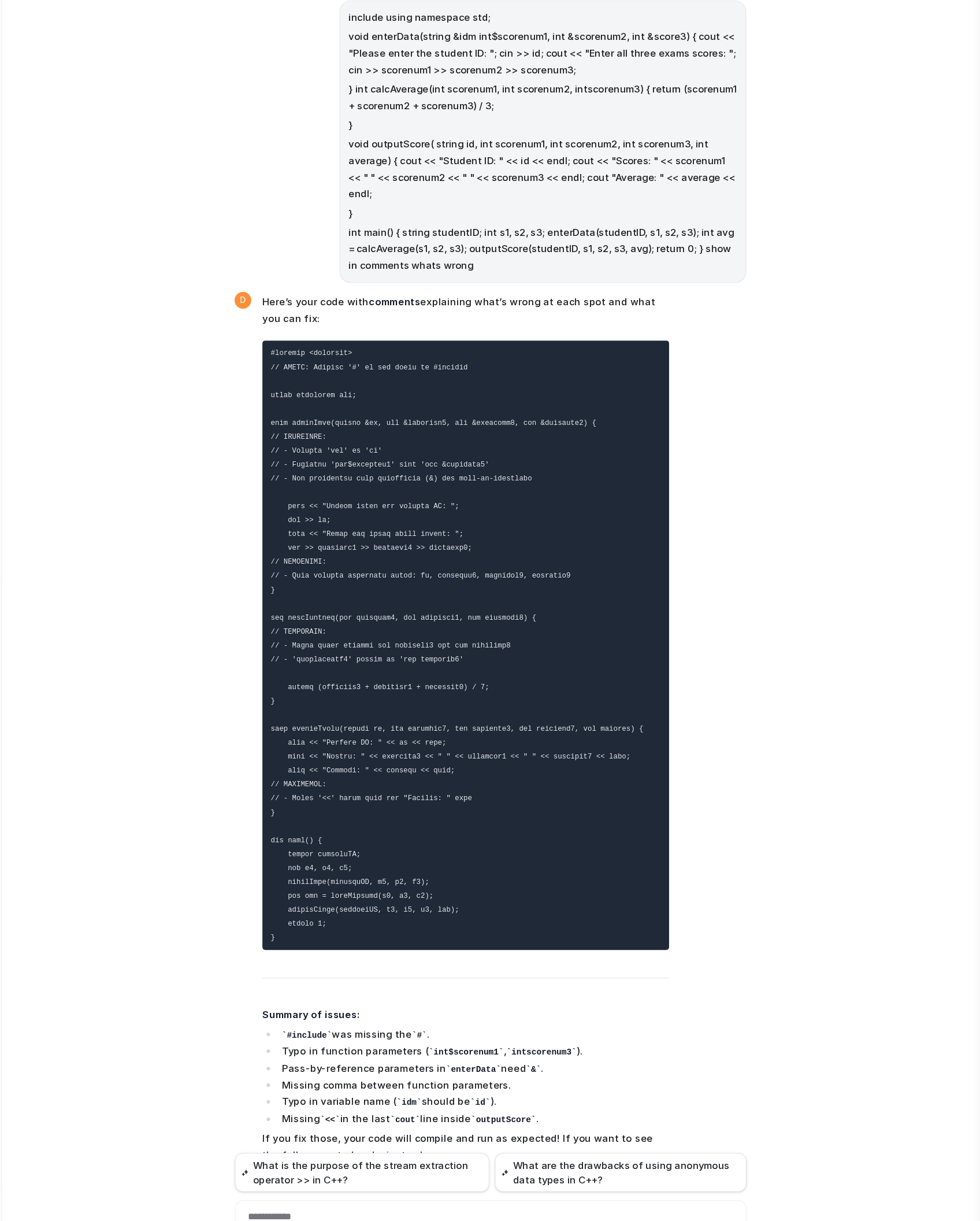
scroll to position [0, 0]
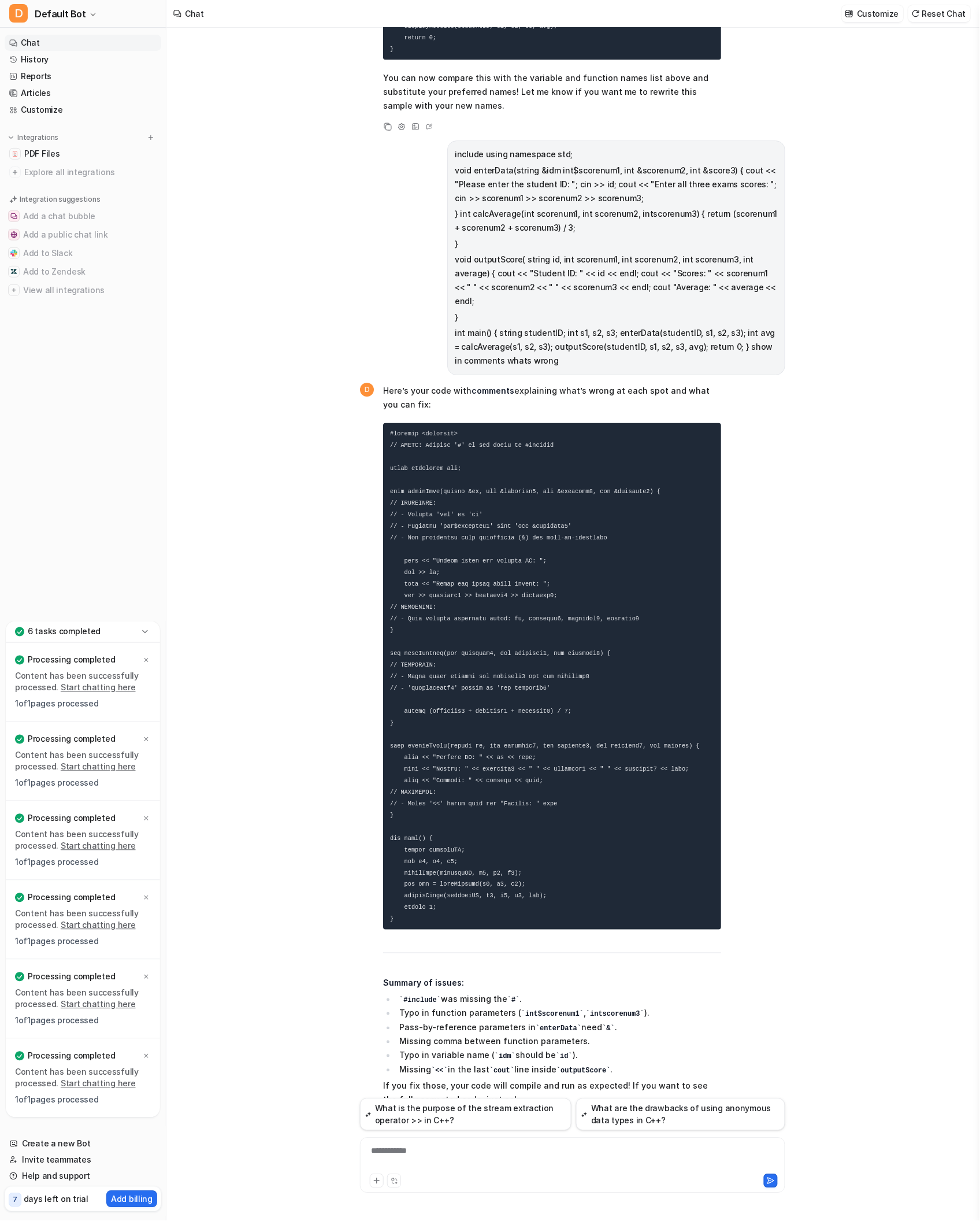
click at [455, 810] on div "**********" at bounding box center [572, 1158] width 418 height 27
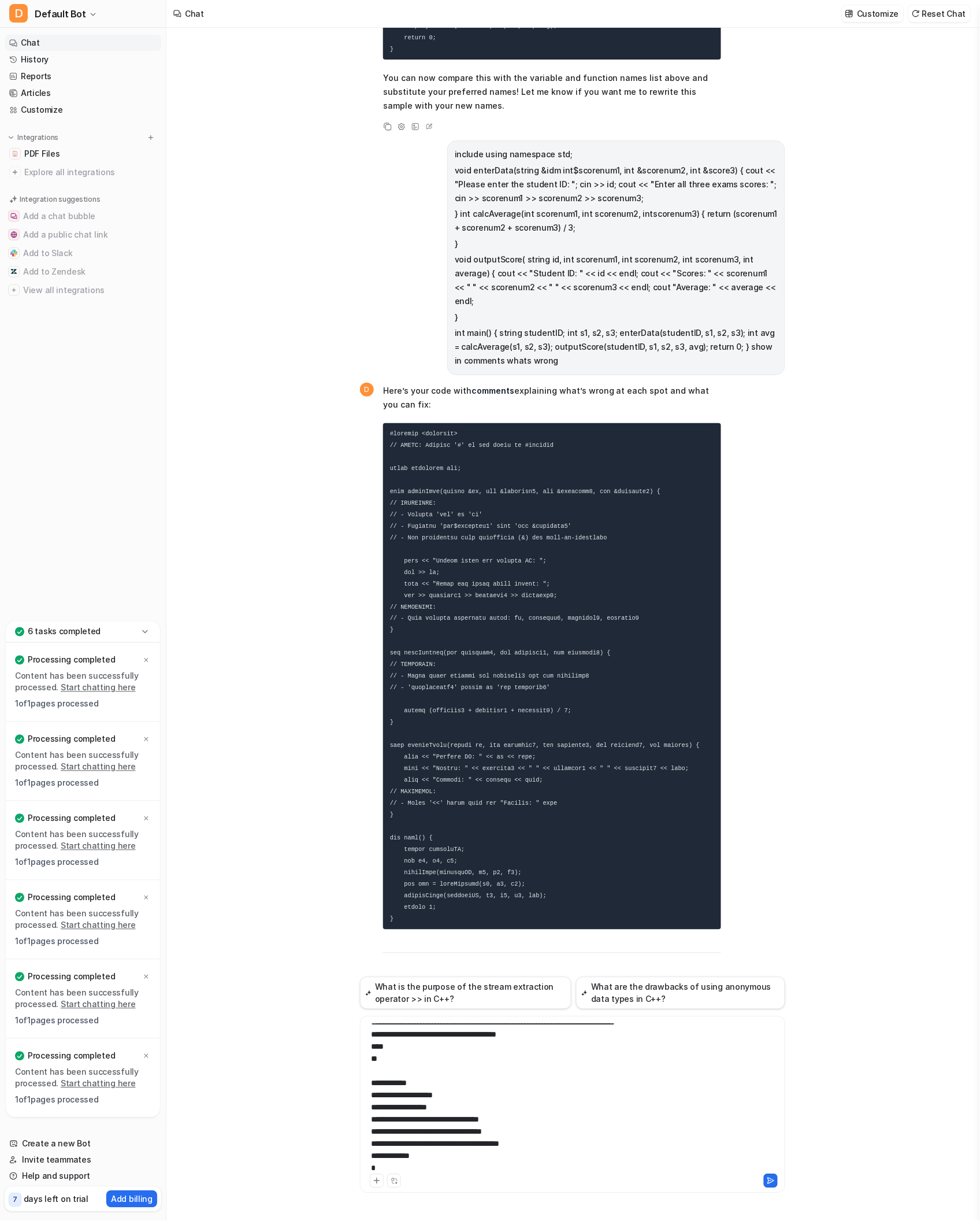
click at [764, 810] on button at bounding box center [770, 1180] width 14 height 14
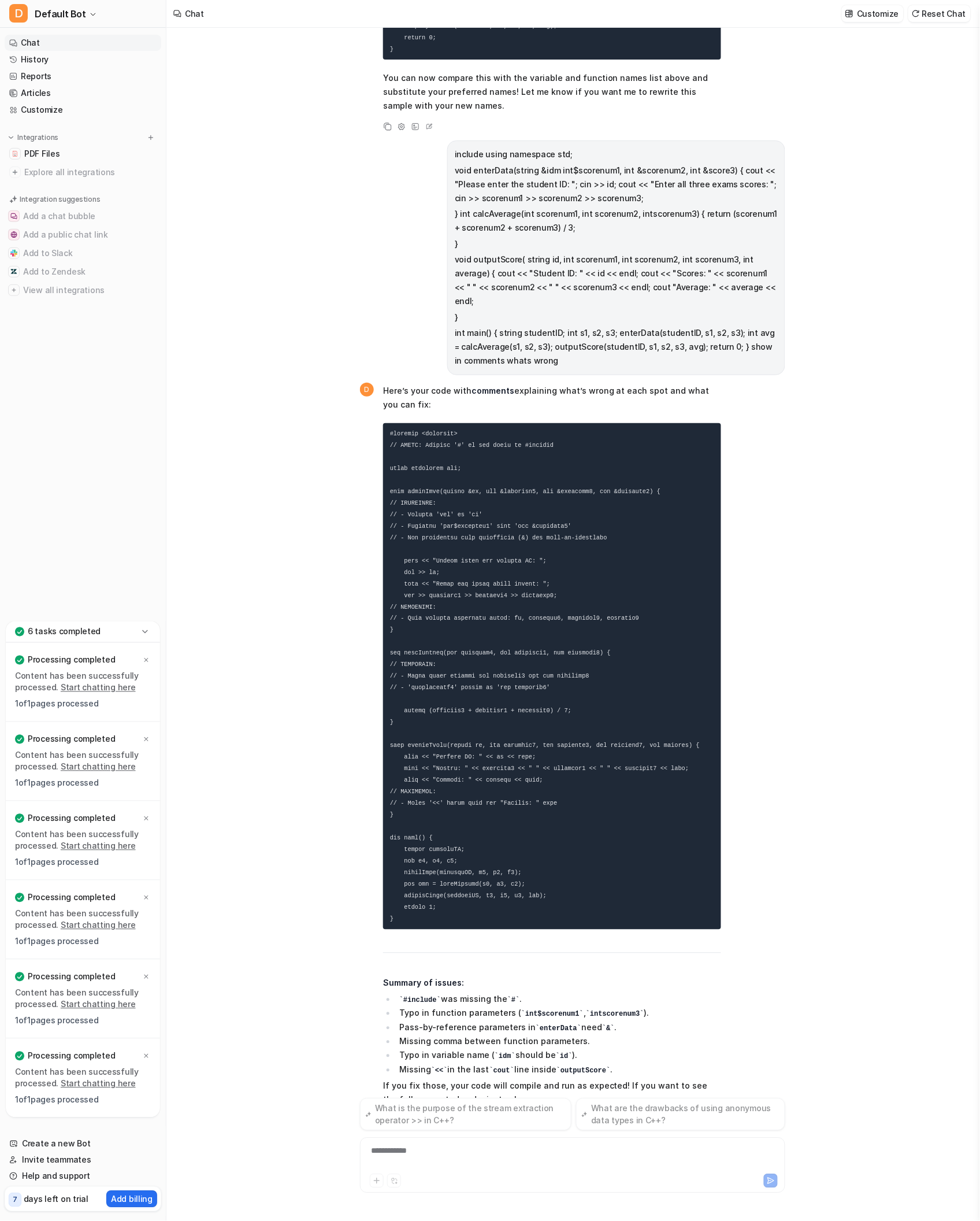
scroll to position [0, 0]
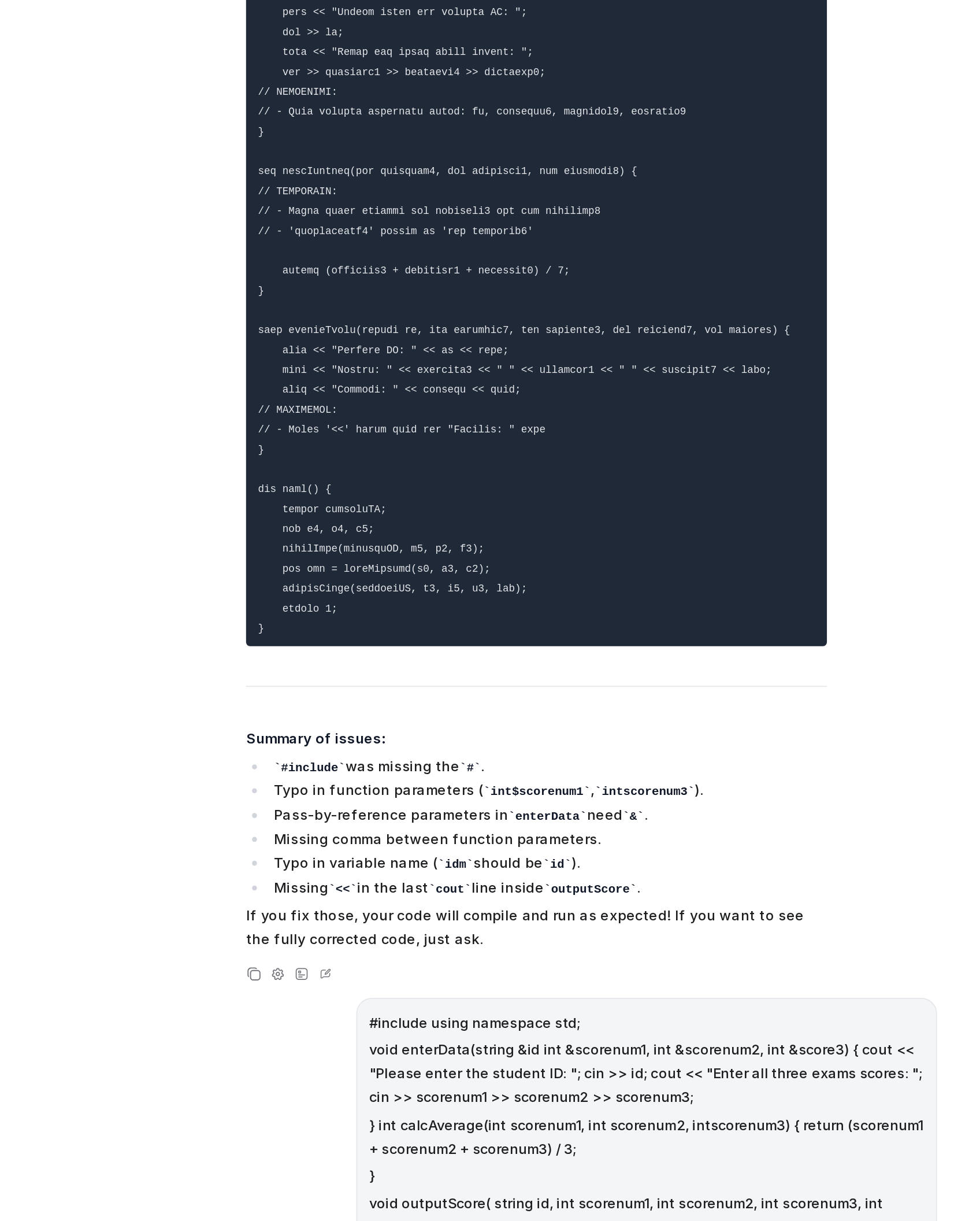
click at [322, 794] on div "lets do this program in a simple way please not advnaced c plus plus How to Use…" at bounding box center [573, 624] width 813 height 1193
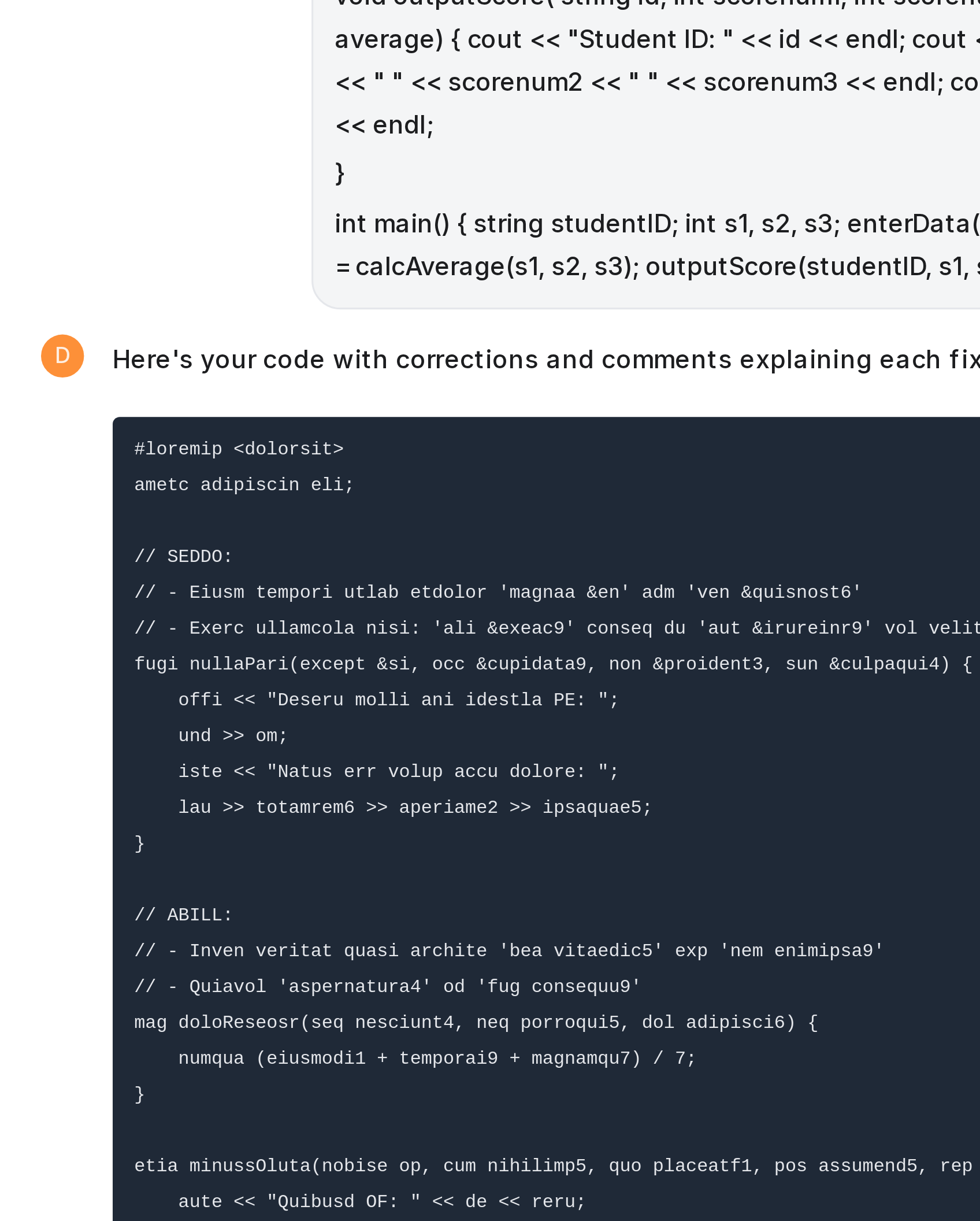
scroll to position [9028, 0]
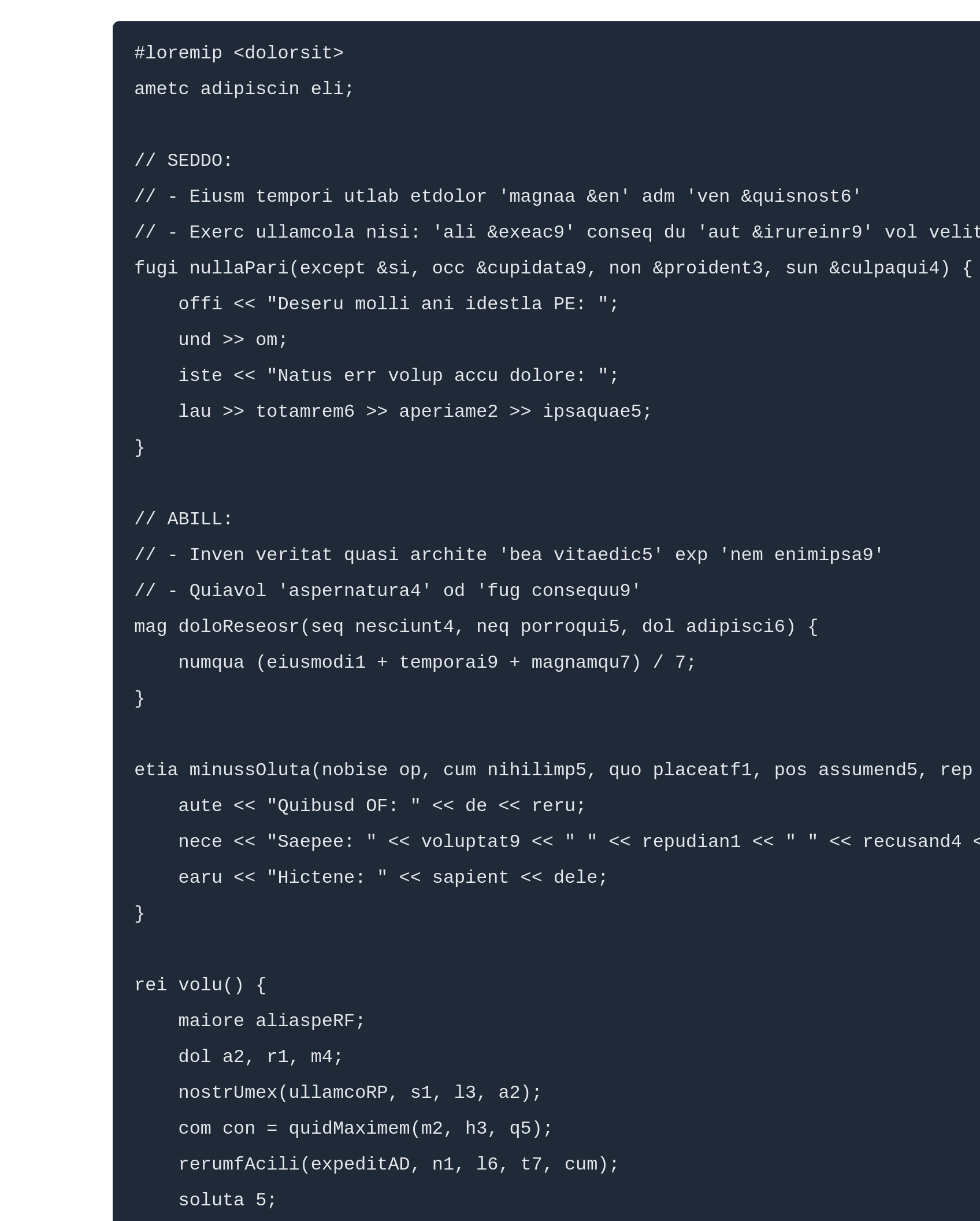
click at [366, 806] on div "D Here's your code with corrections and comments explaining each fix: What was …" at bounding box center [533, 930] width 347 height 498
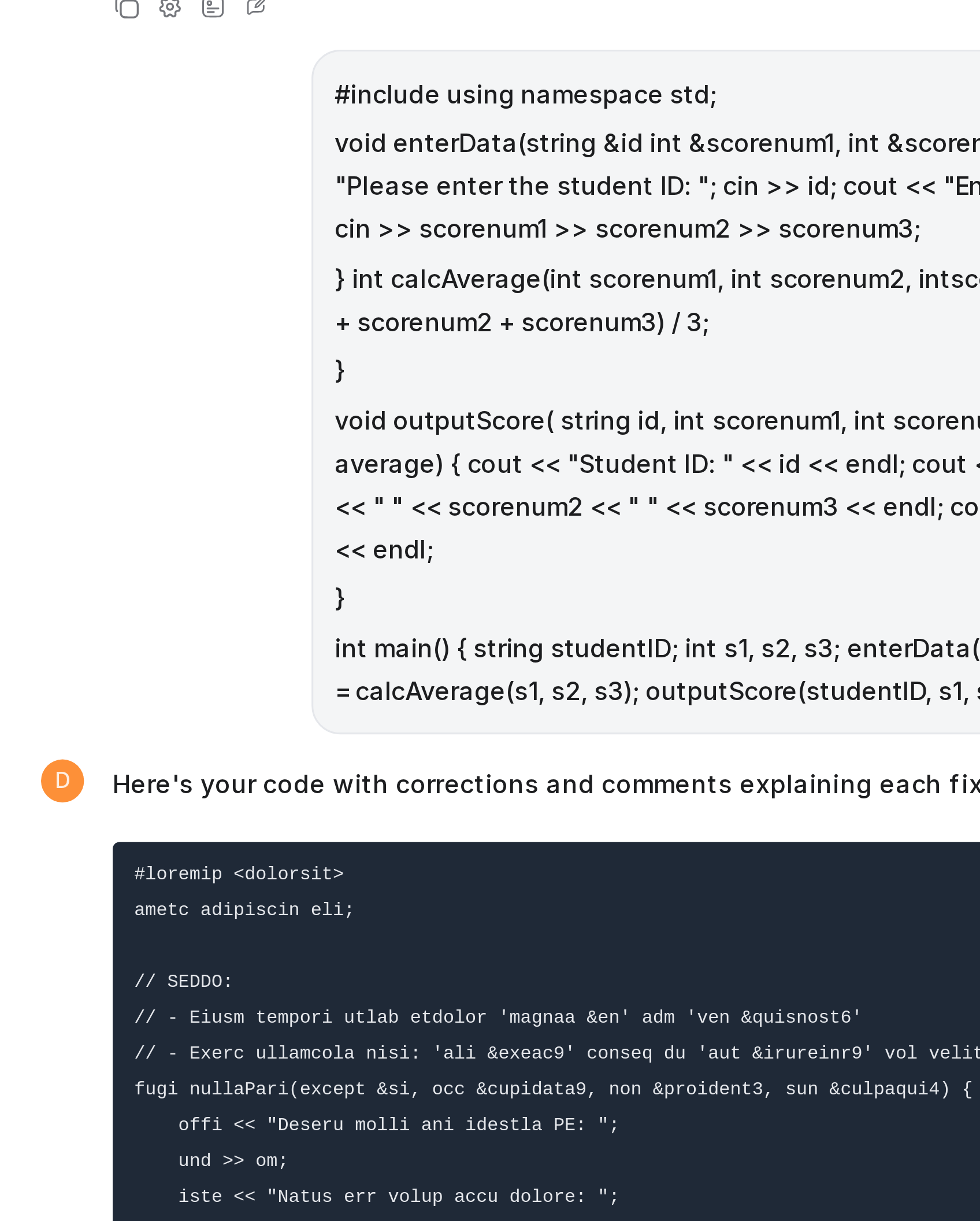
scroll to position [8840, 0]
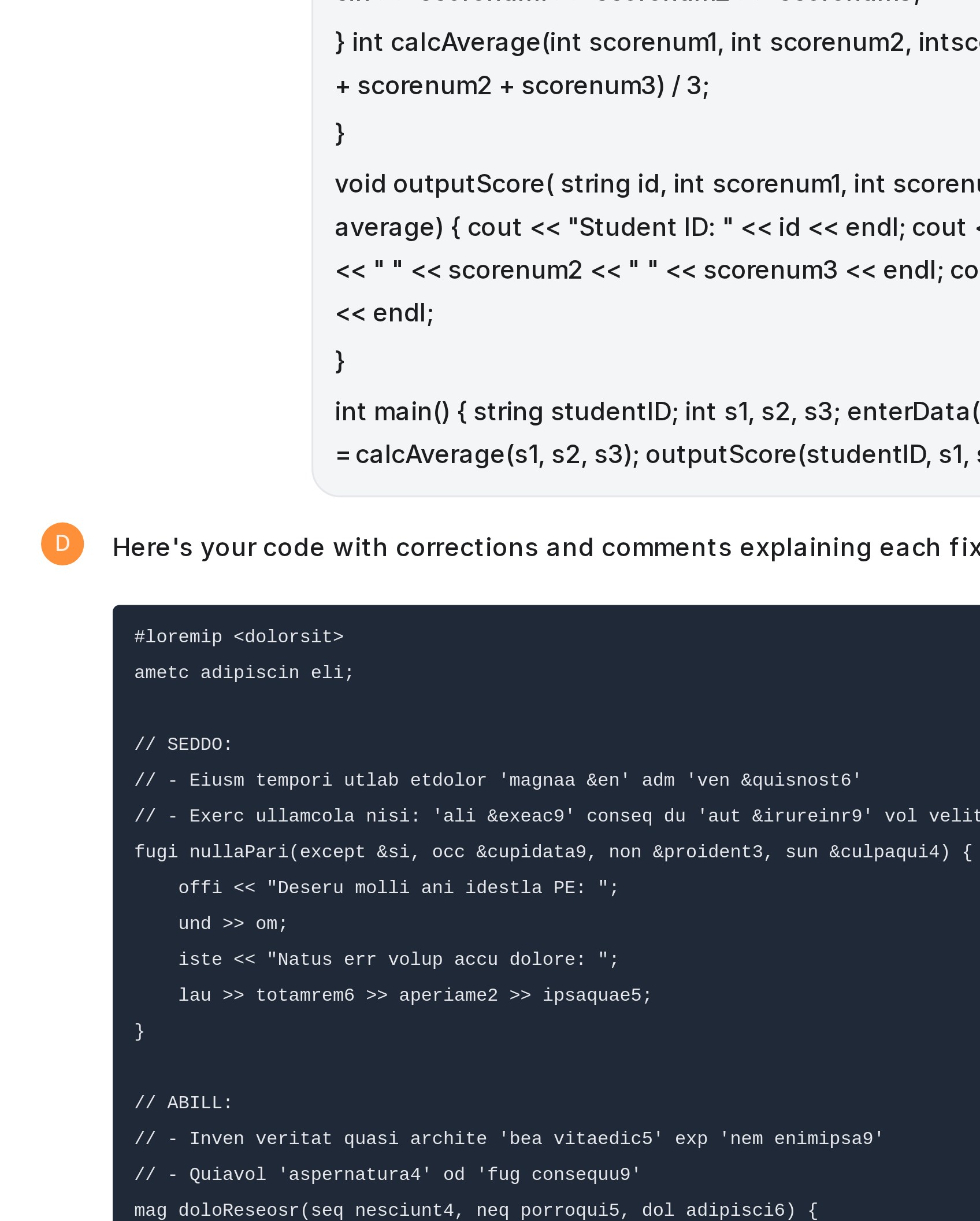
click at [470, 810] on code at bounding box center [545, 1098] width 310 height 388
click at [474, 810] on pre at bounding box center [552, 1098] width 338 height 402
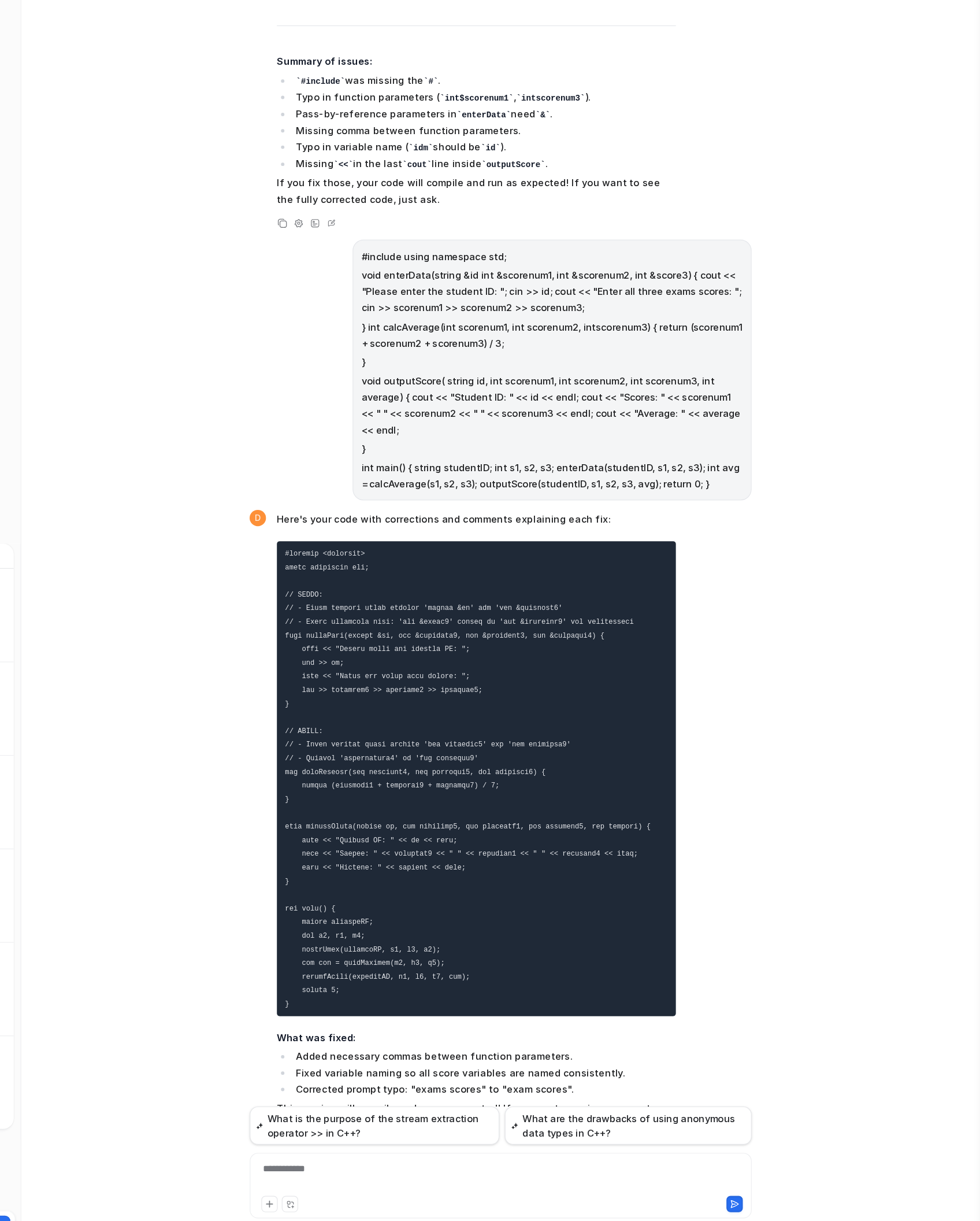
scroll to position [0, 1]
drag, startPoint x: 420, startPoint y: 1141, endPoint x: 425, endPoint y: 1144, distance: 5.8
click at [425, 810] on div "**********" at bounding box center [573, 1165] width 425 height 56
click at [440, 810] on div "**********" at bounding box center [572, 1158] width 418 height 27
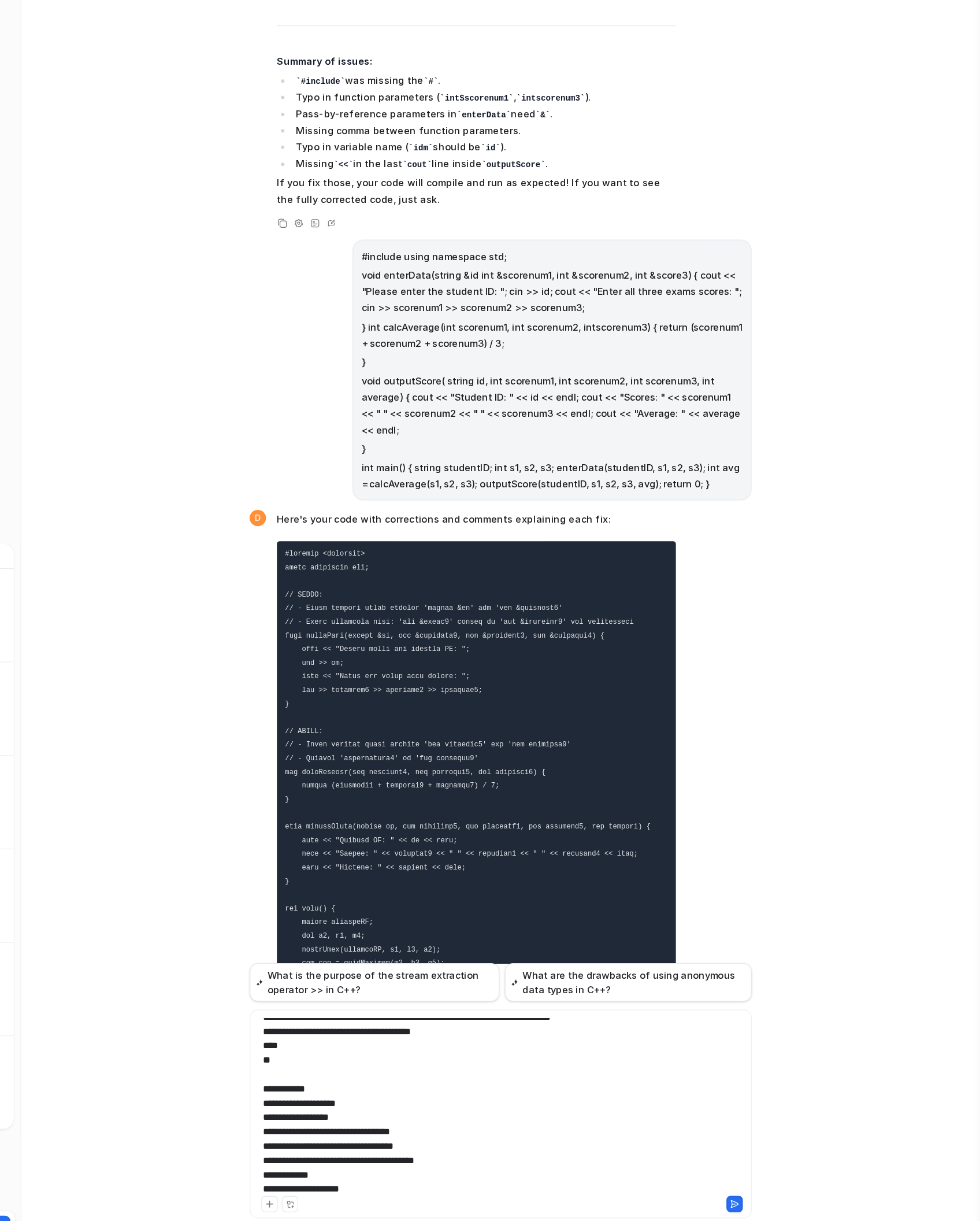
scroll to position [0, 0]
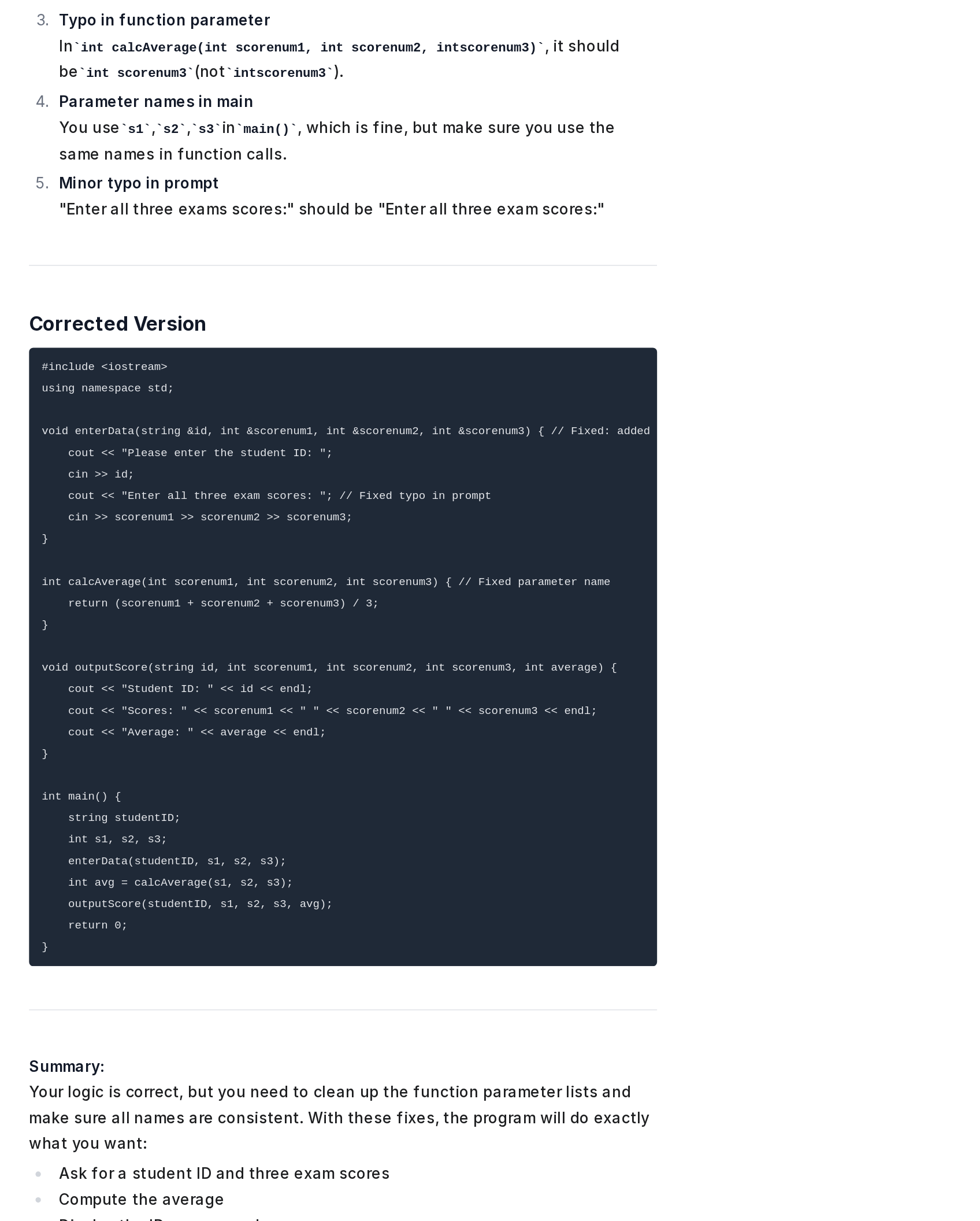
click at [623, 1063] on li "Compute the average" at bounding box center [558, 1070] width 326 height 14
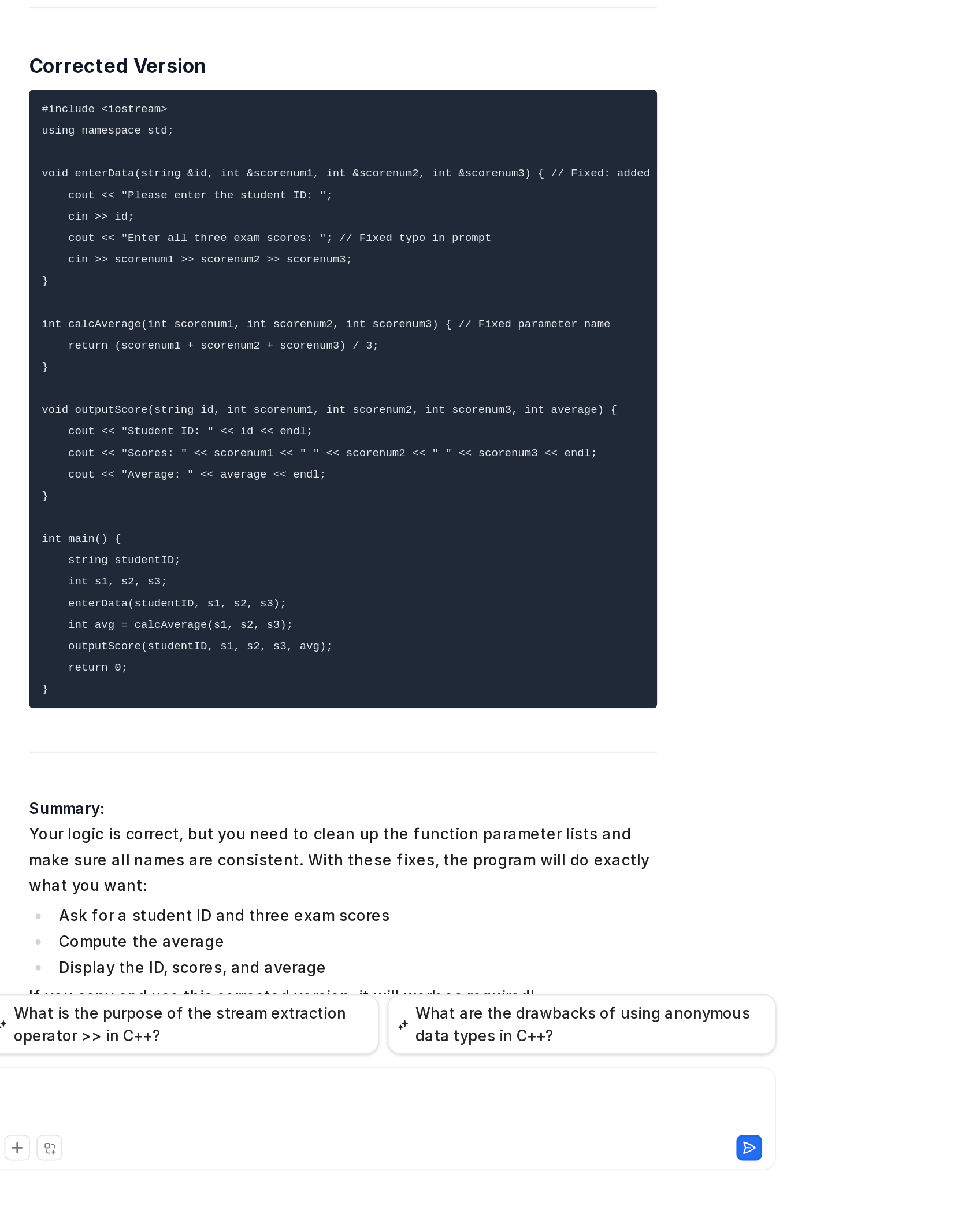
click at [597, 1160] on div at bounding box center [572, 1158] width 418 height 27
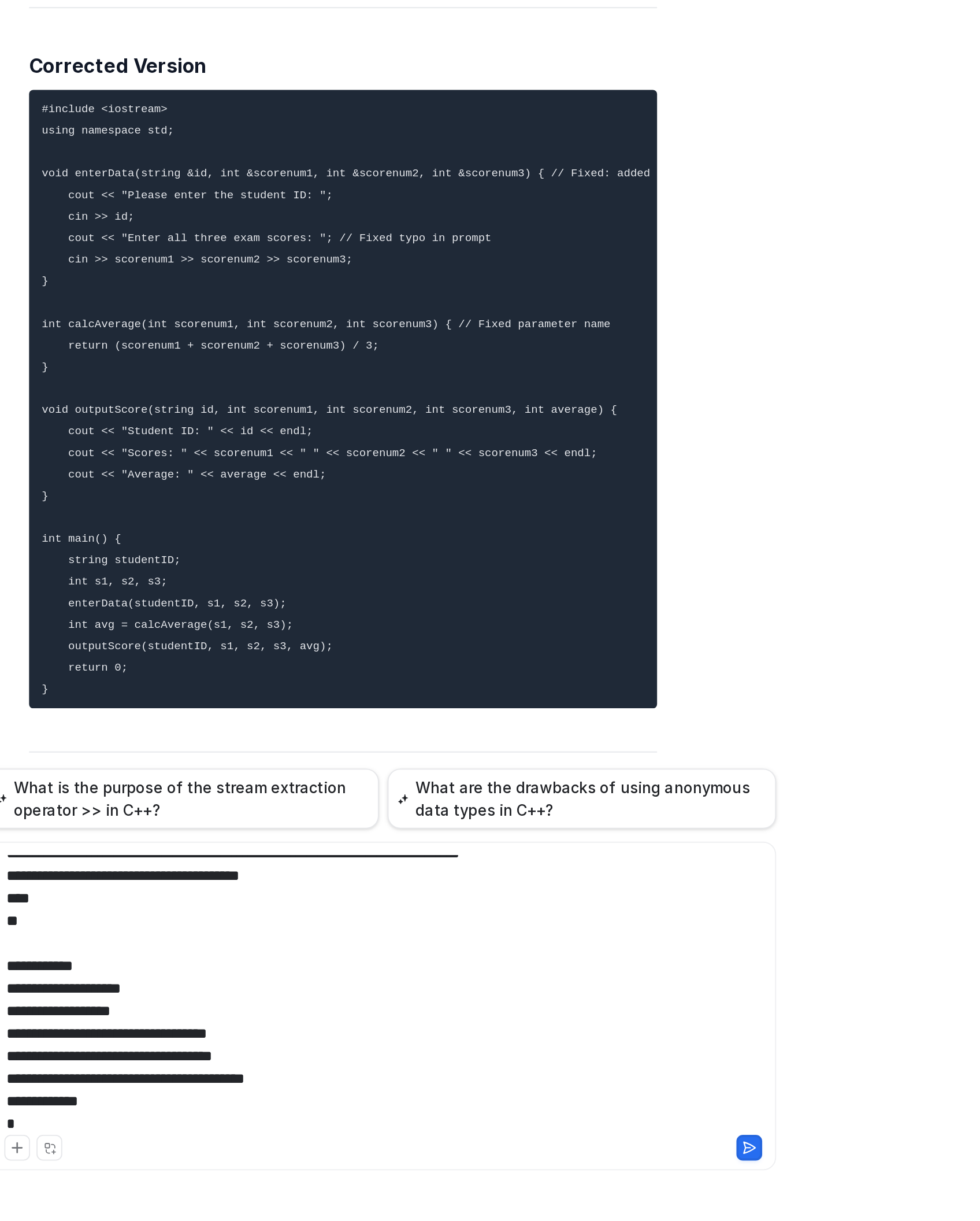
click at [772, 1182] on icon at bounding box center [771, 1181] width 8 height 8
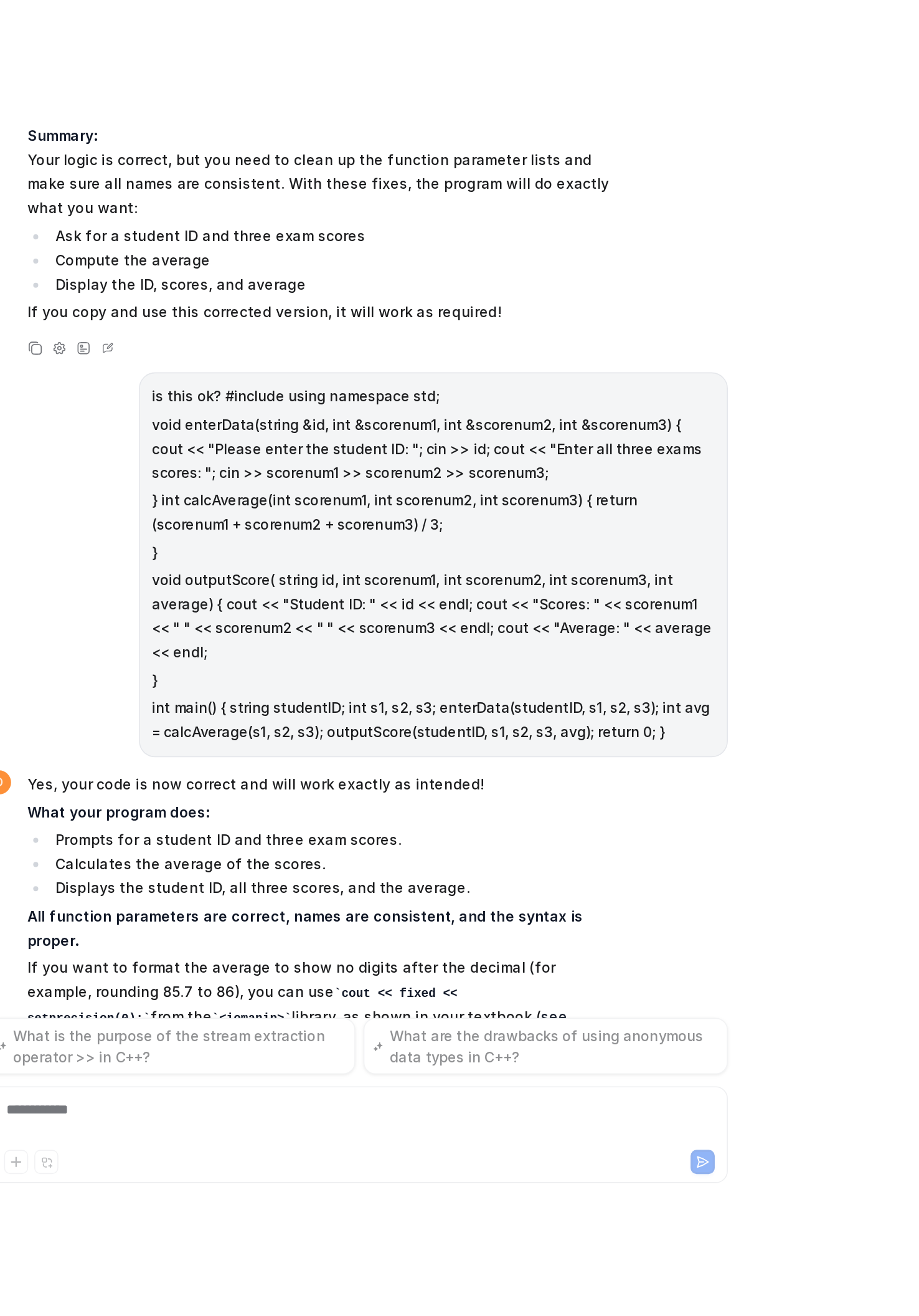
scroll to position [11516, 0]
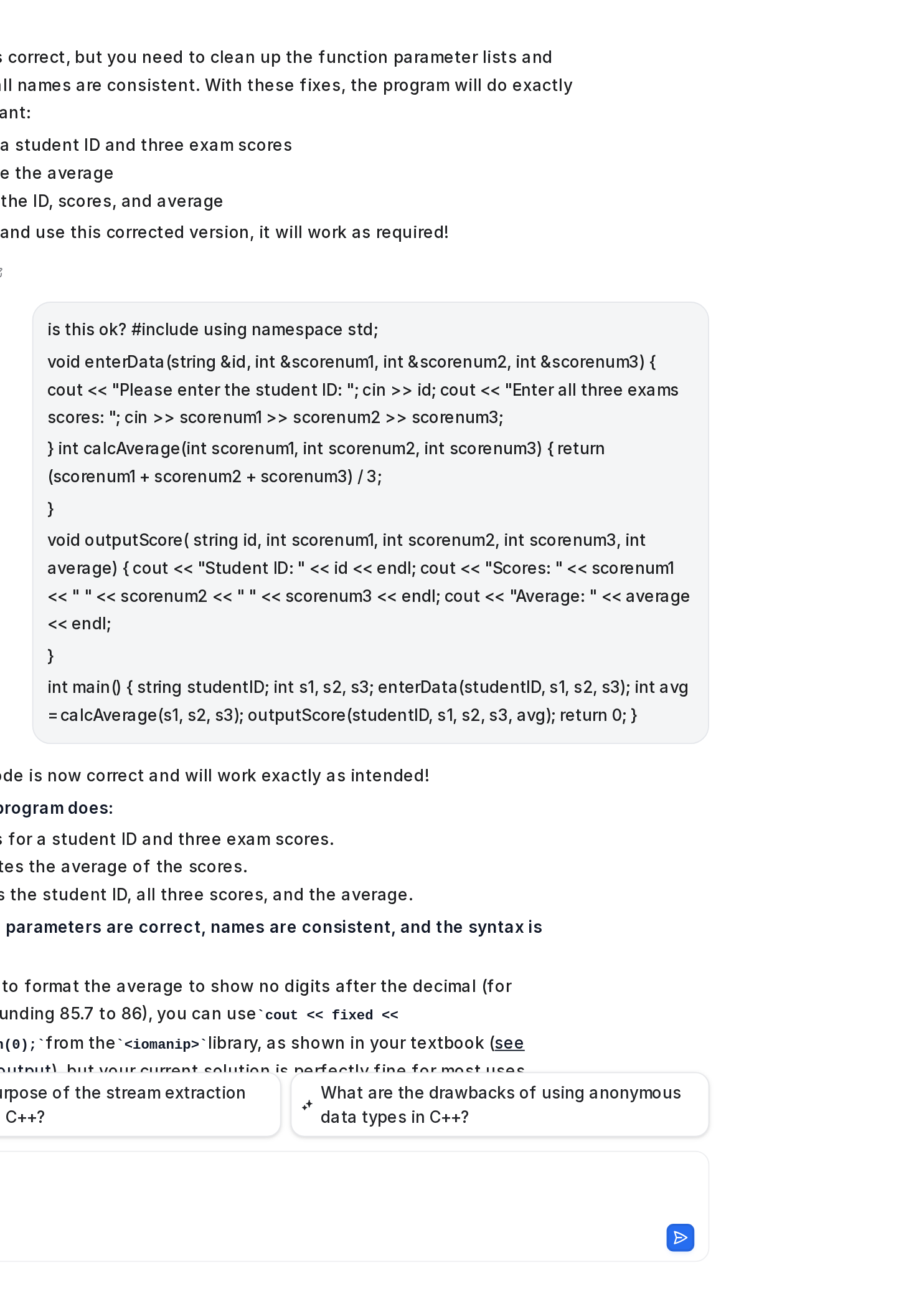
click at [704, 1173] on div "lets do this program in a simple way please not advnaced c plus plus How to Use…" at bounding box center [548, 606] width 458 height 1154
click at [599, 1247] on div at bounding box center [548, 1248] width 450 height 29
